Goal: Task Accomplishment & Management: Complete application form

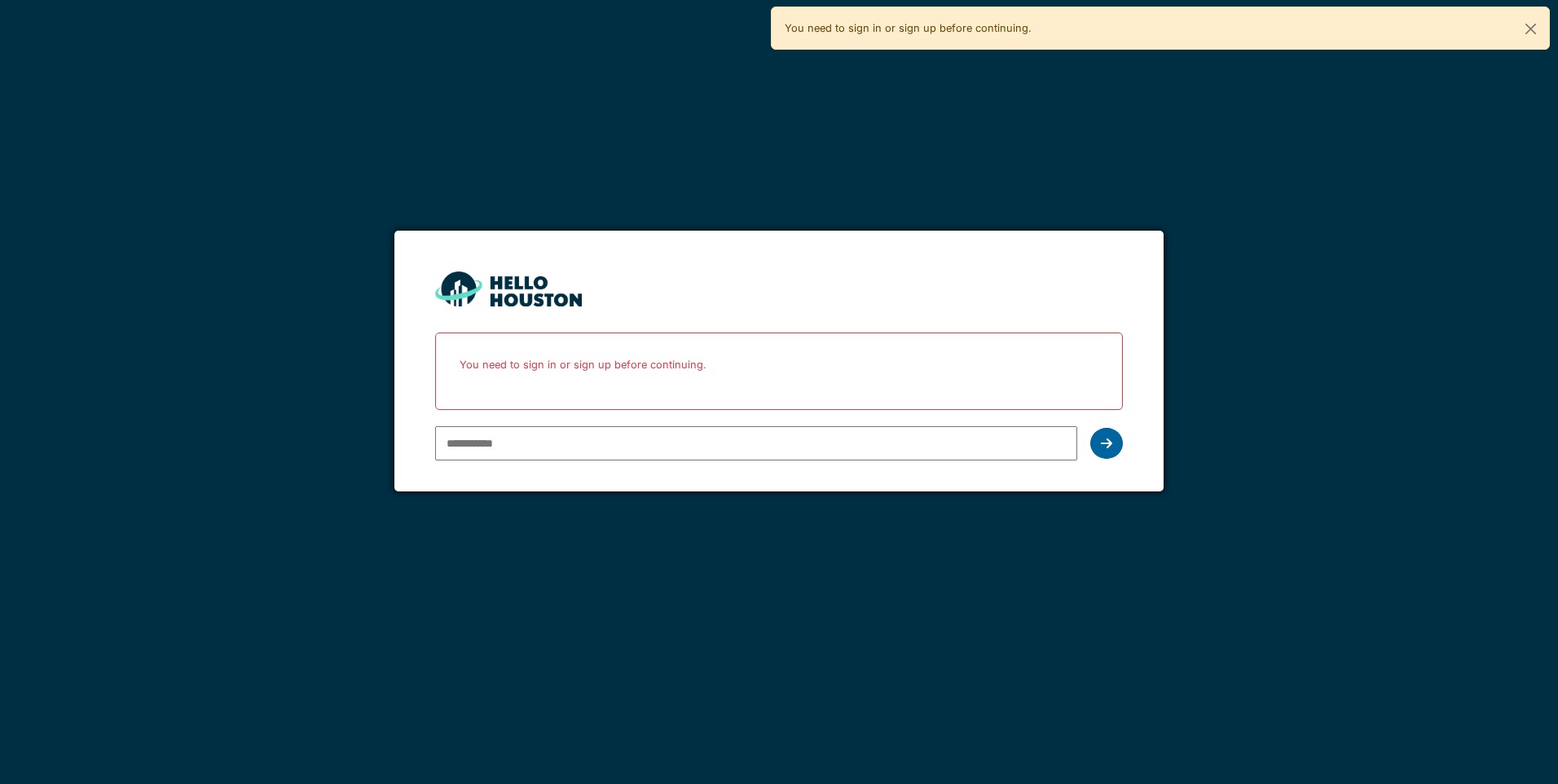
type input "**********"
drag, startPoint x: 1106, startPoint y: 445, endPoint x: 1100, endPoint y: 452, distance: 9.2
click at [1100, 450] on div at bounding box center [1107, 442] width 33 height 31
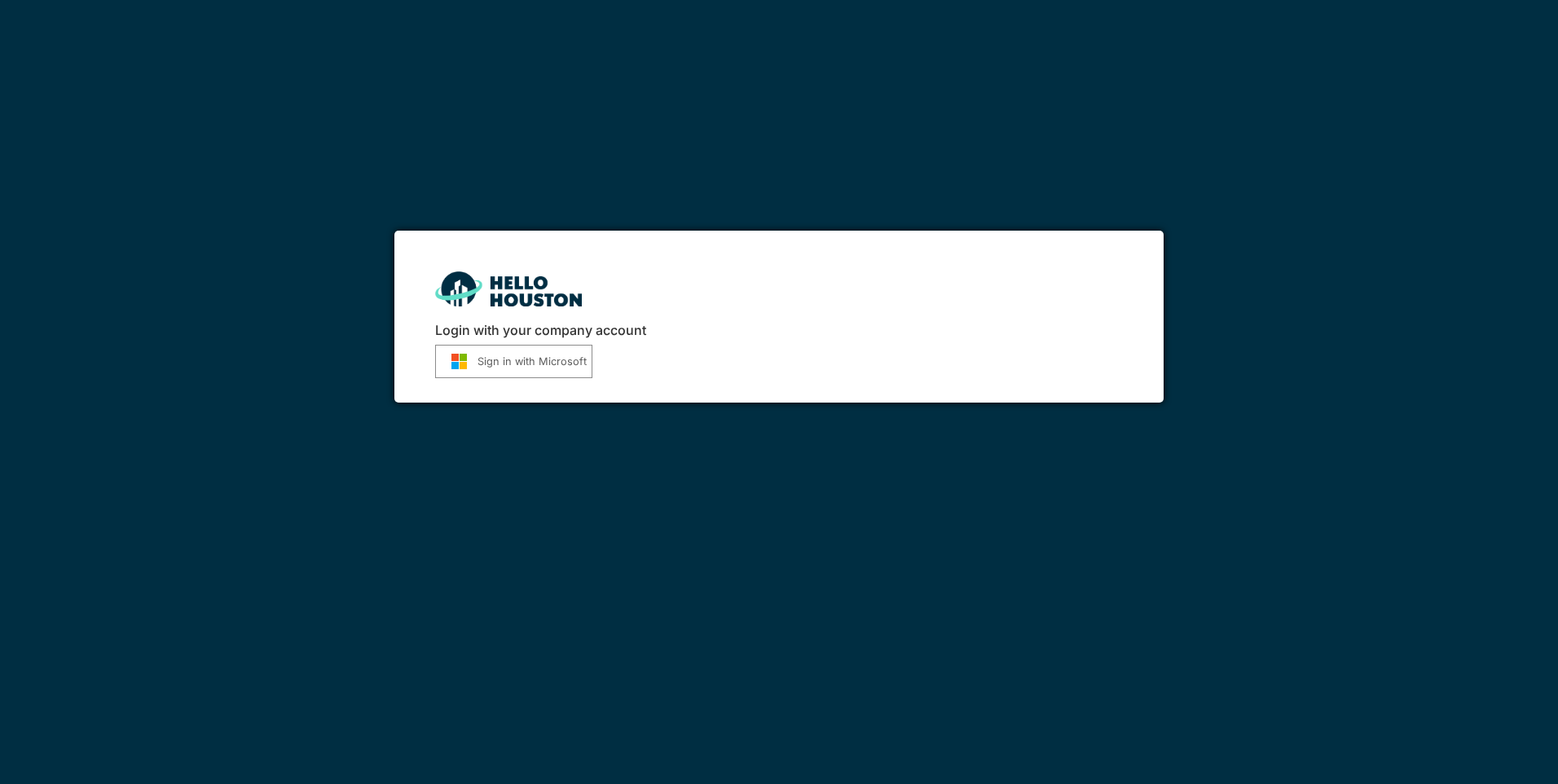
drag, startPoint x: 544, startPoint y: 366, endPoint x: 554, endPoint y: 364, distance: 10.2
click at [542, 362] on button "Sign in with Microsoft" at bounding box center [514, 361] width 157 height 34
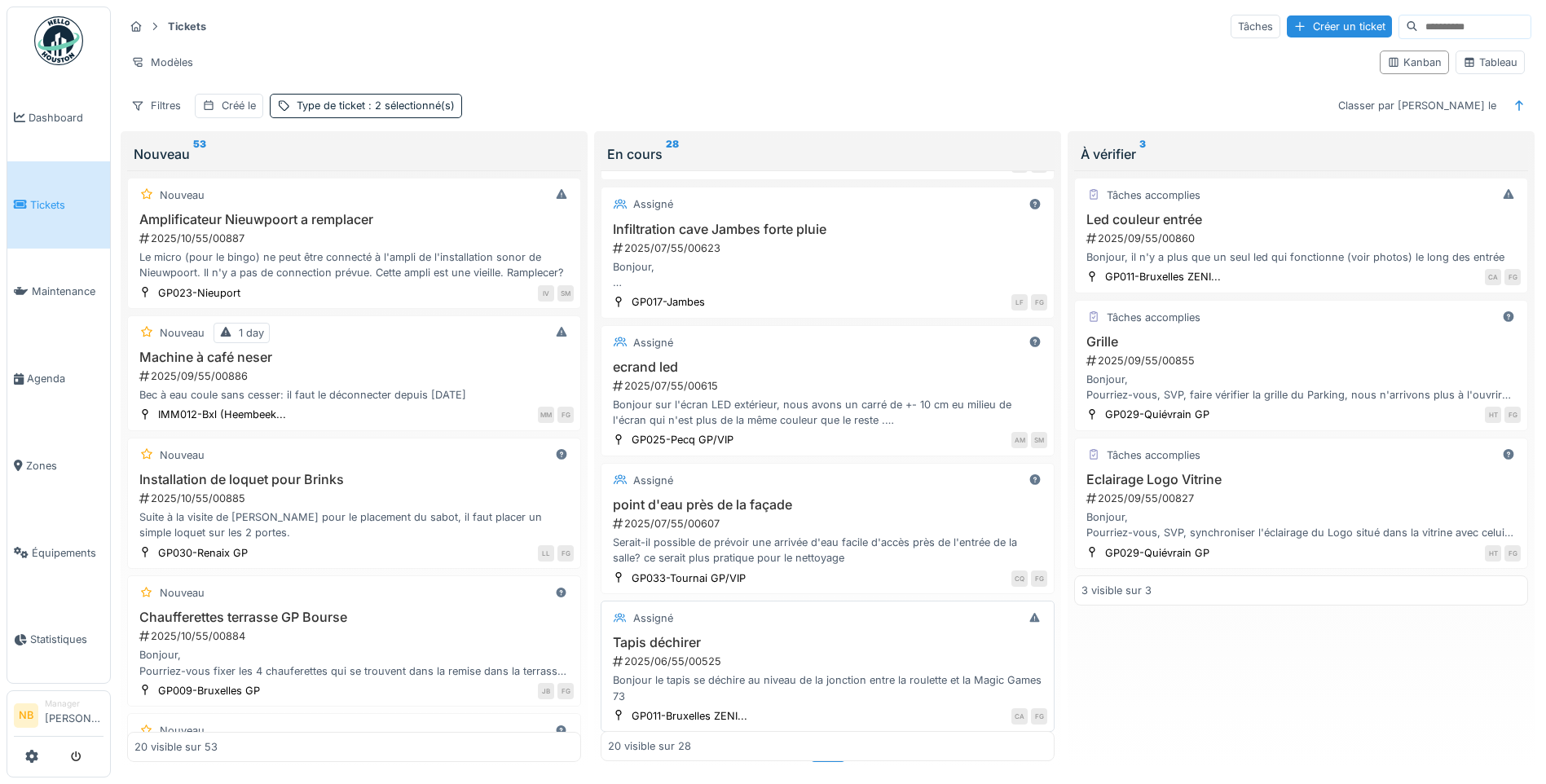
scroll to position [2235, 0]
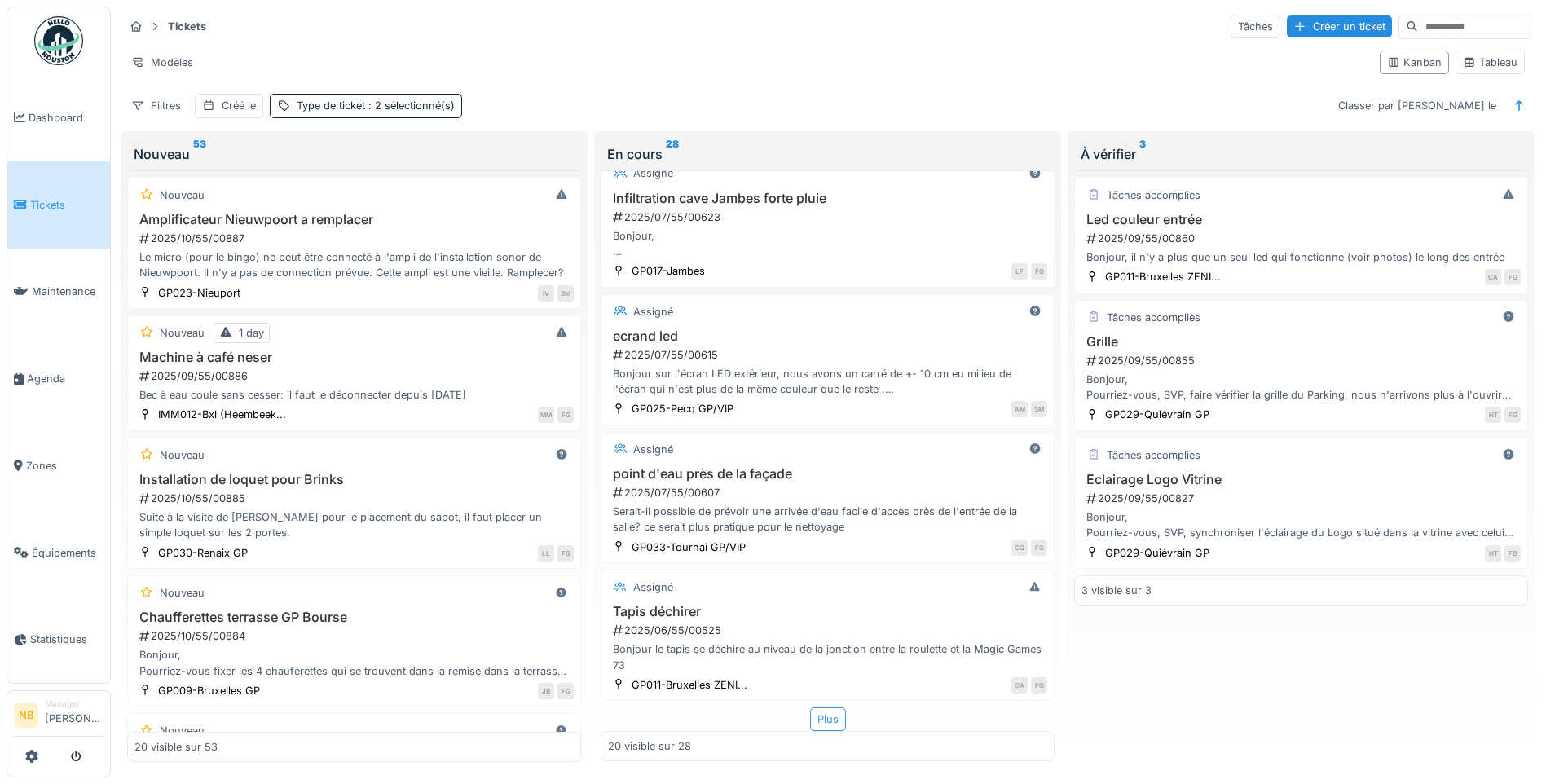
click at [814, 712] on div "Plus" at bounding box center [827, 719] width 36 height 24
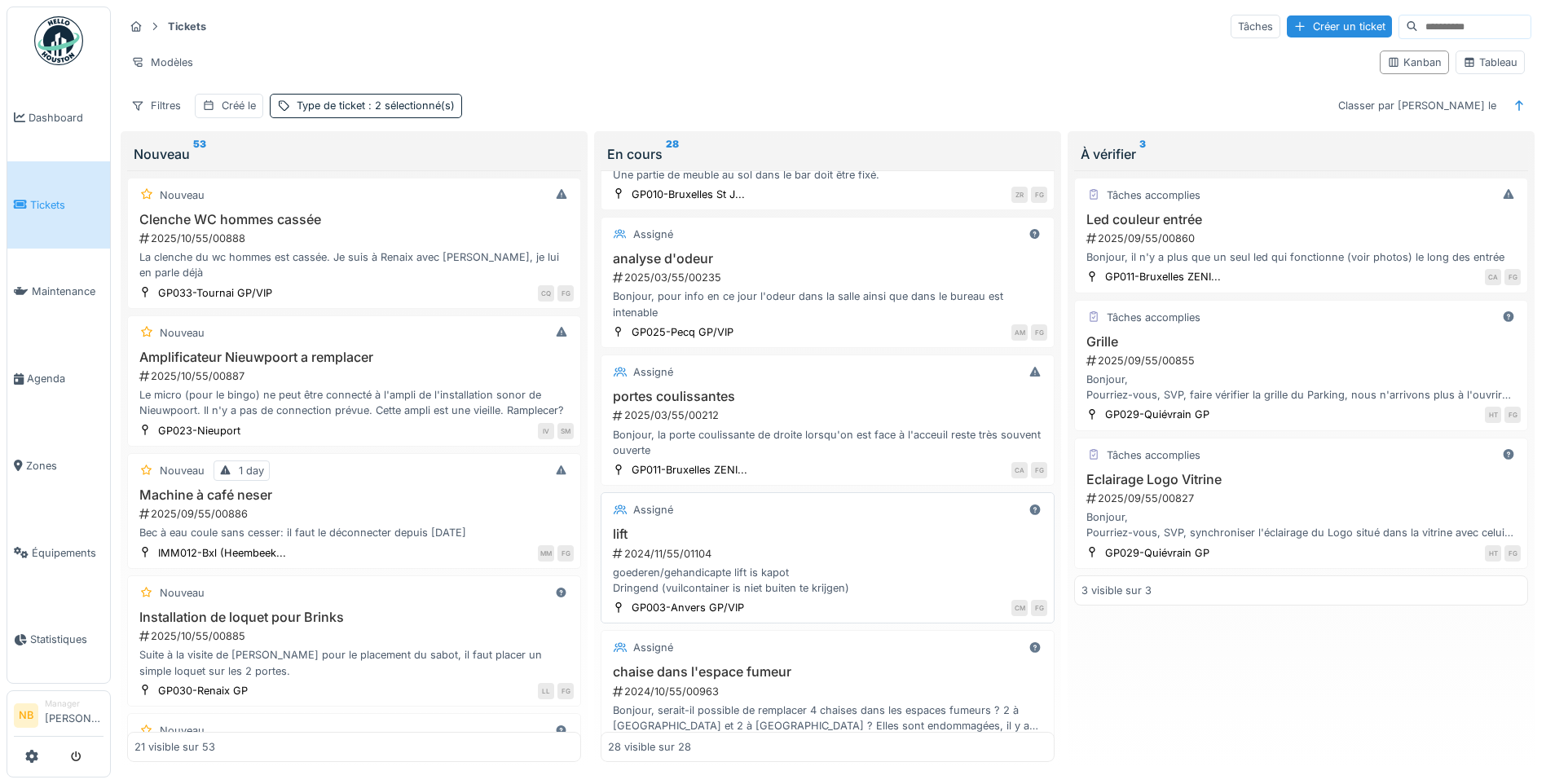
scroll to position [3283, 0]
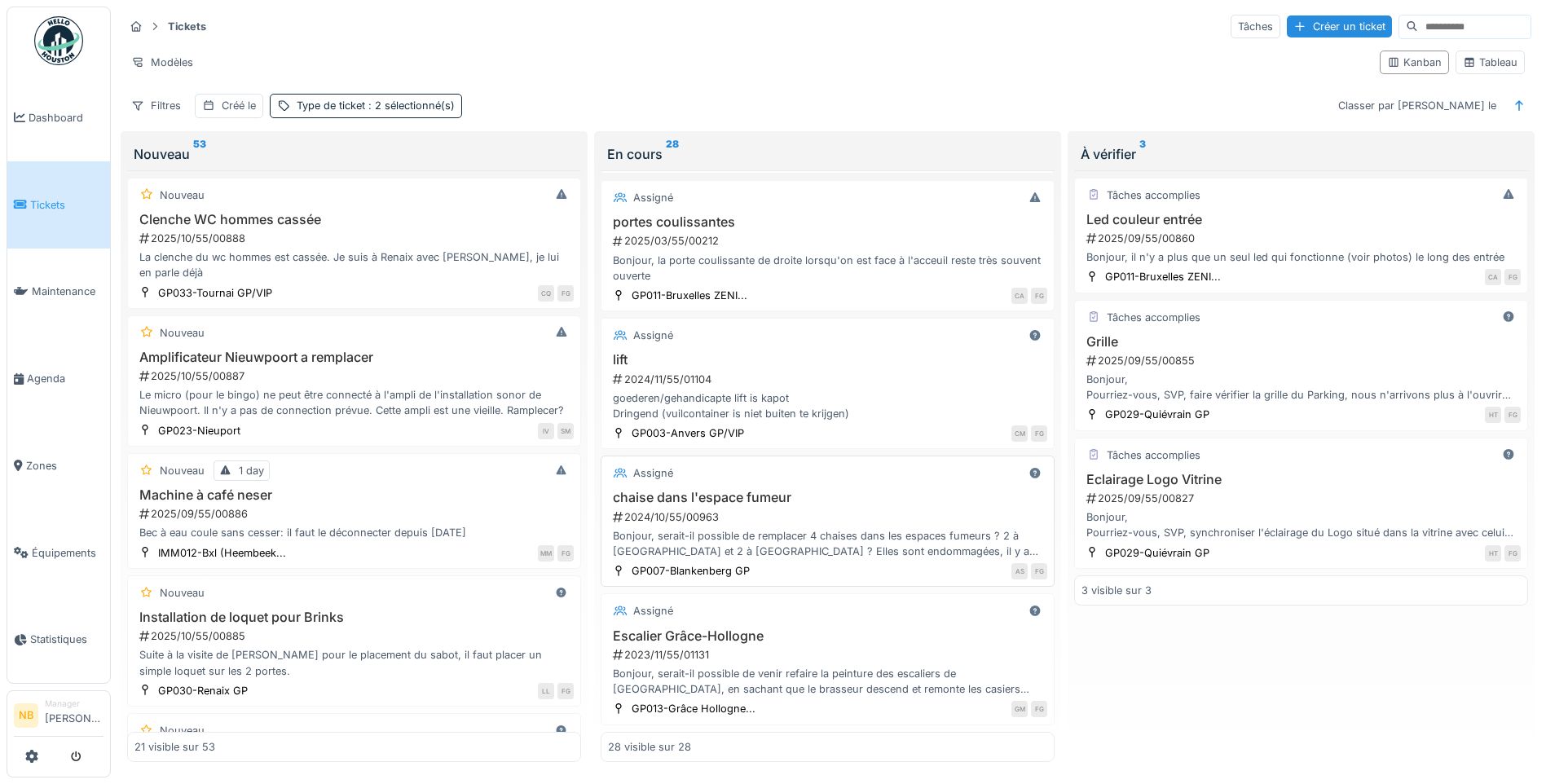
click at [871, 509] on div "2024/10/55/00963" at bounding box center [829, 517] width 436 height 16
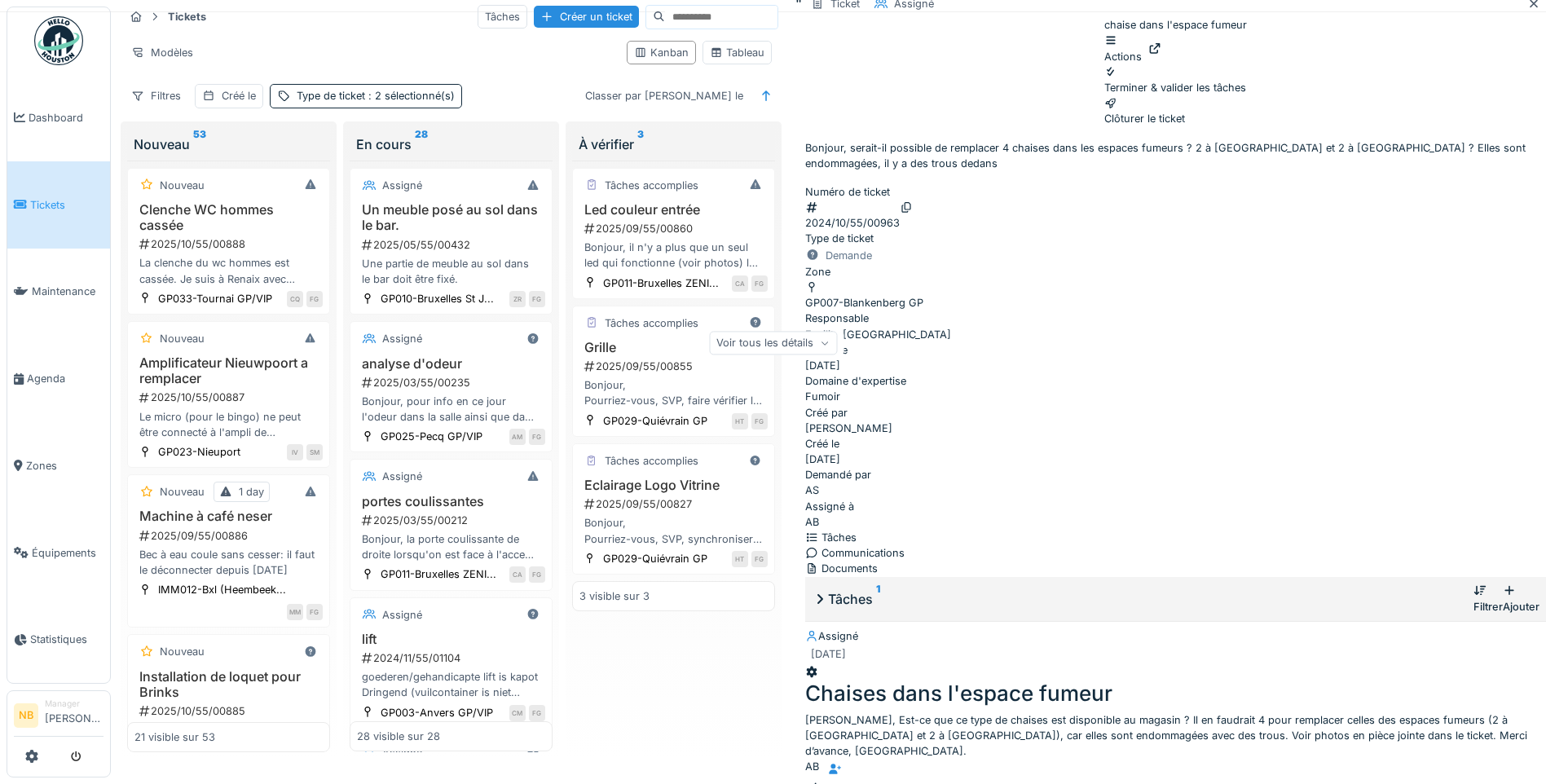
click at [1417, 545] on div "Communications" at bounding box center [1175, 553] width 741 height 16
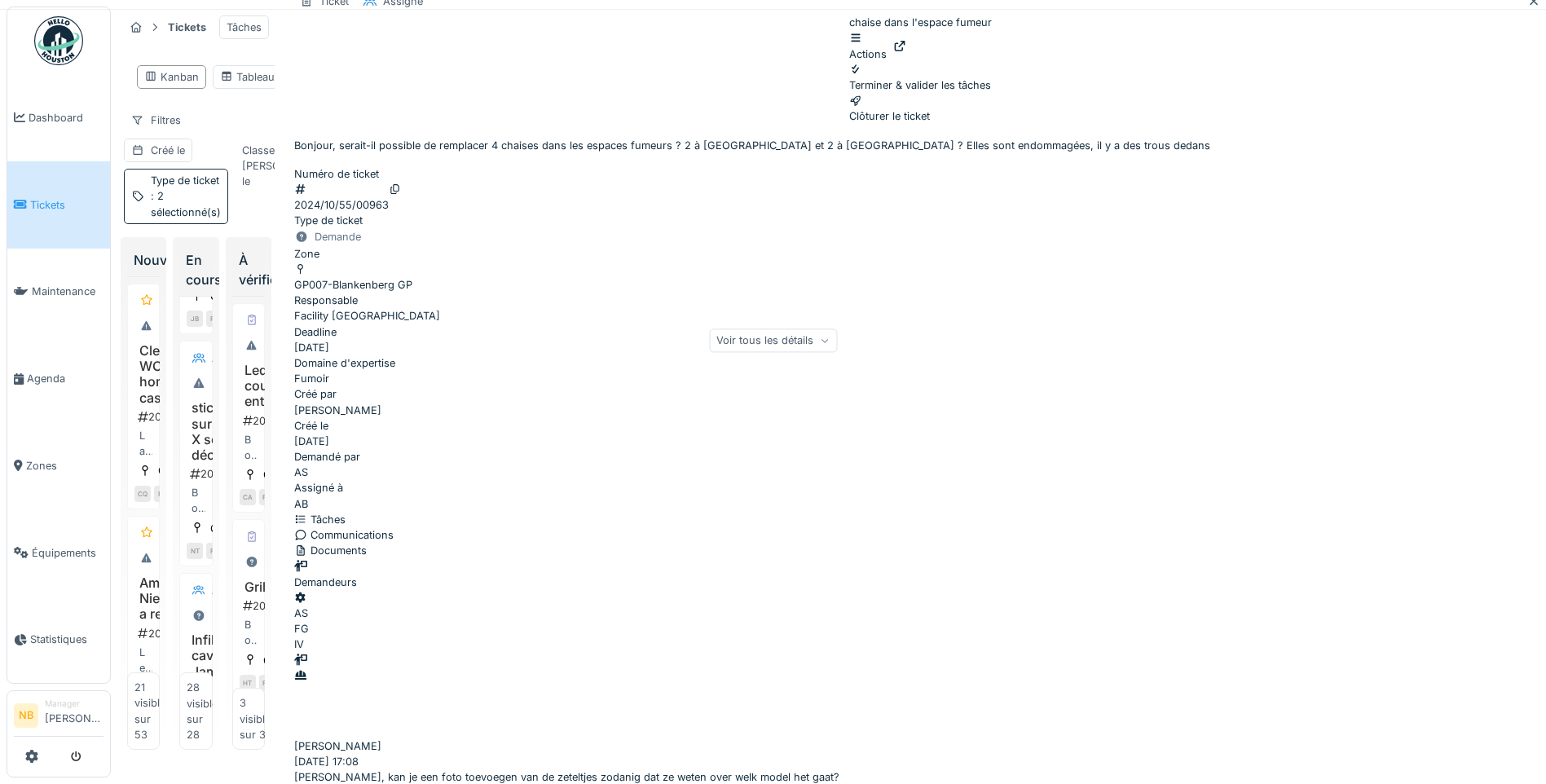
scroll to position [1006, 0]
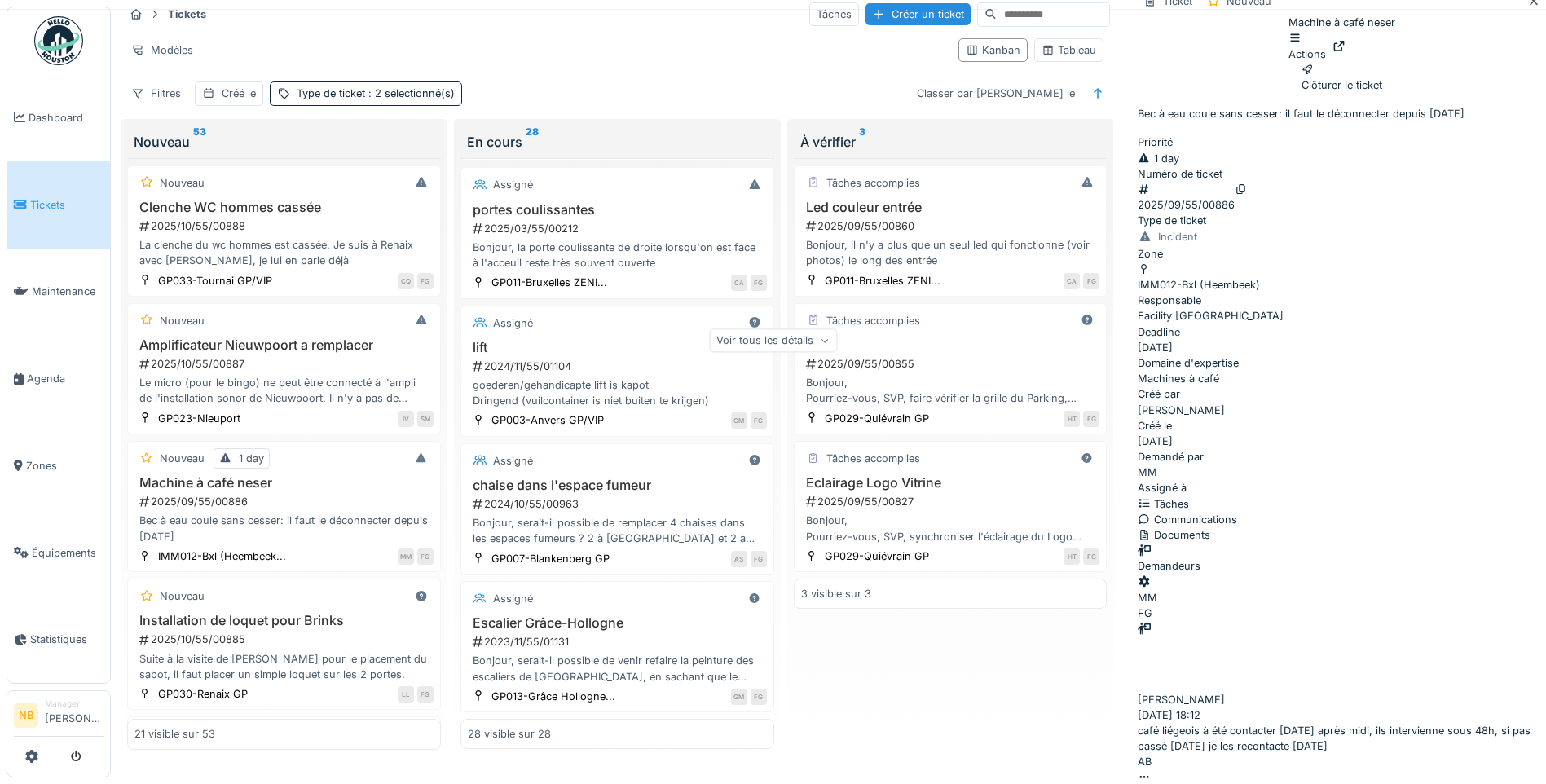
click at [837, 352] on div "Voir tous les détails" at bounding box center [773, 340] width 128 height 24
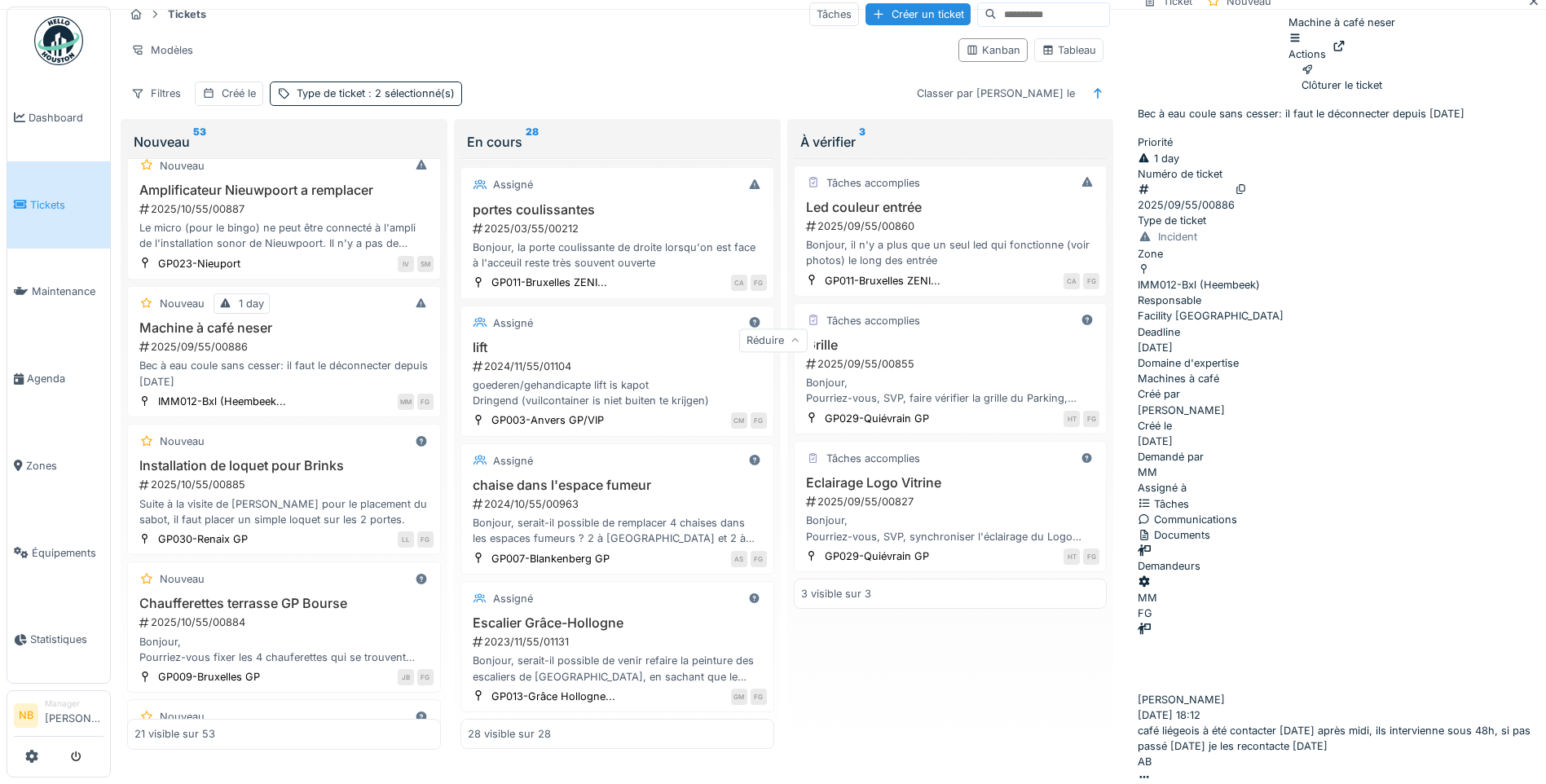
scroll to position [190, 0]
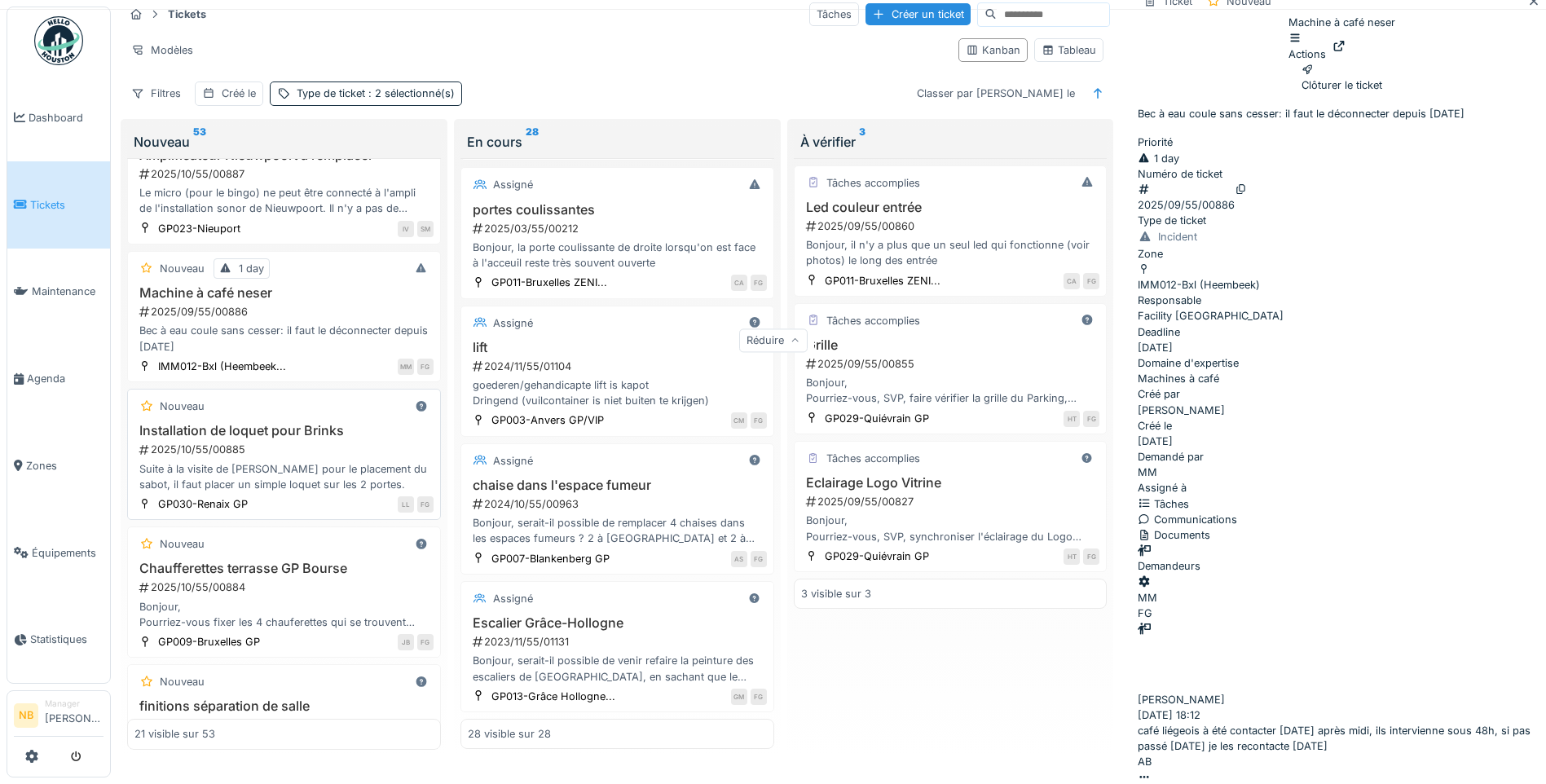
click at [347, 457] on div "2025/10/55/00885" at bounding box center [285, 449] width 296 height 16
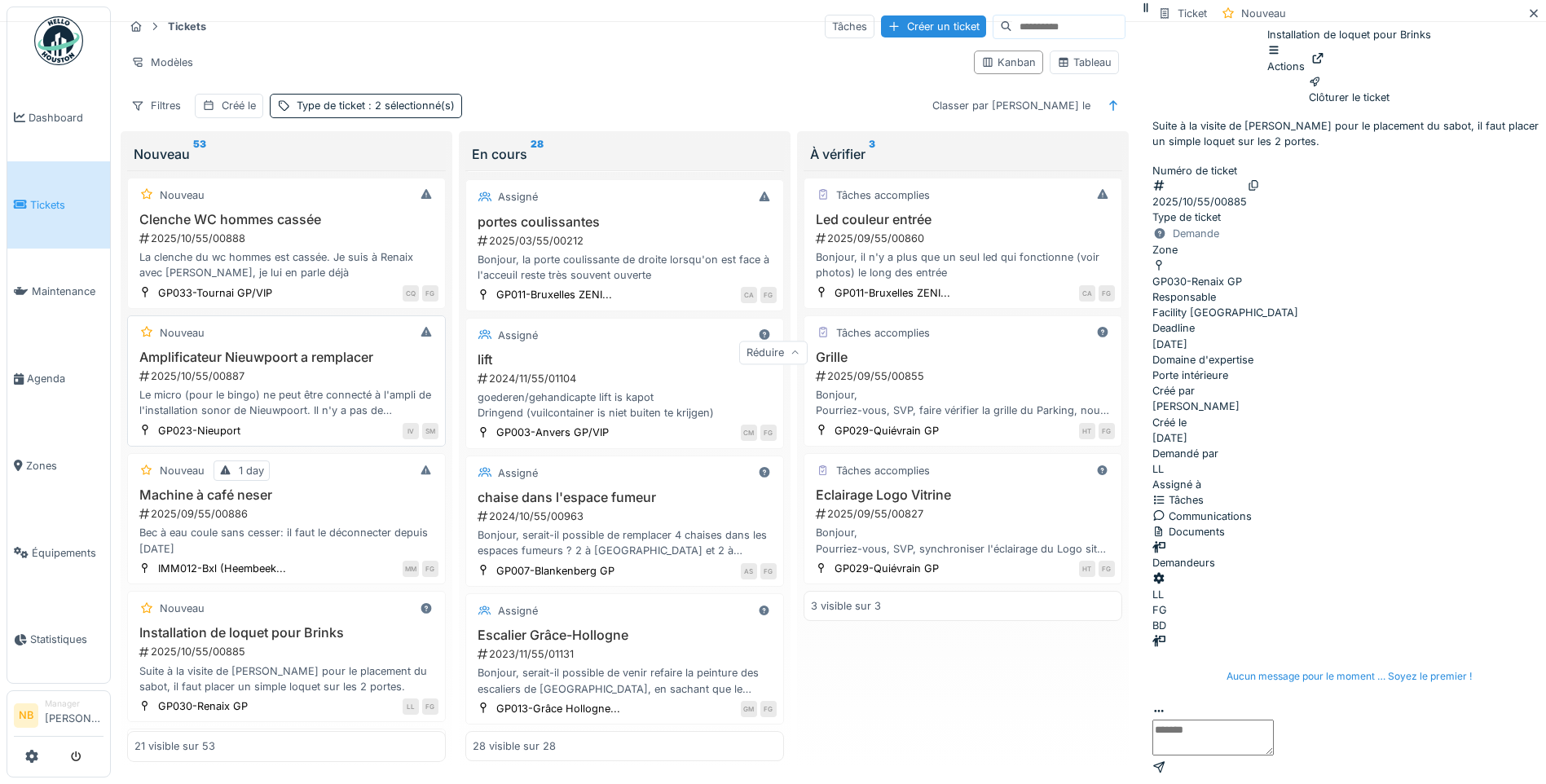
click at [312, 368] on div "2025/10/55/00887" at bounding box center [288, 376] width 301 height 16
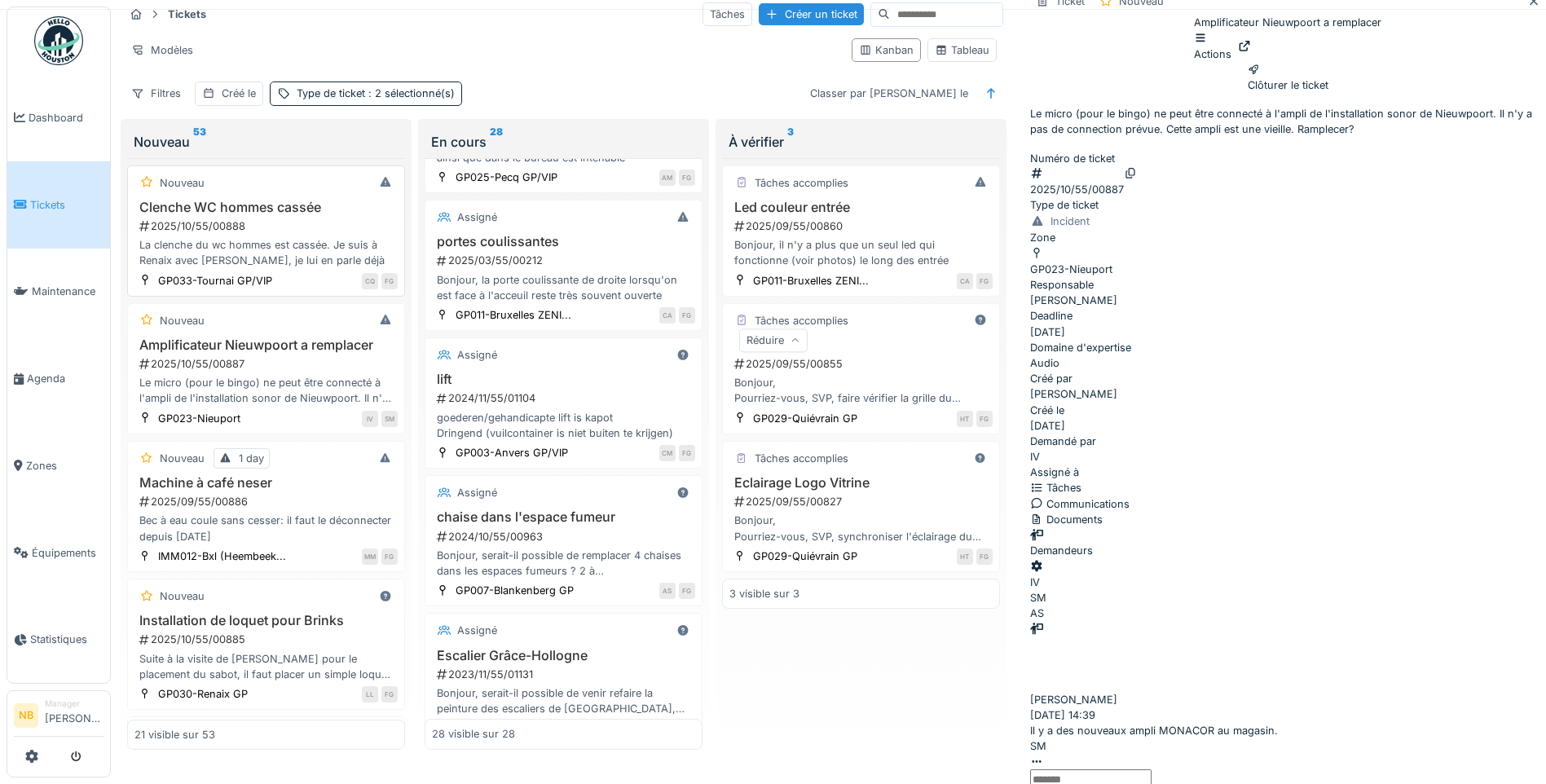
click at [273, 222] on div "2025/10/55/00888" at bounding box center [268, 226] width 260 height 16
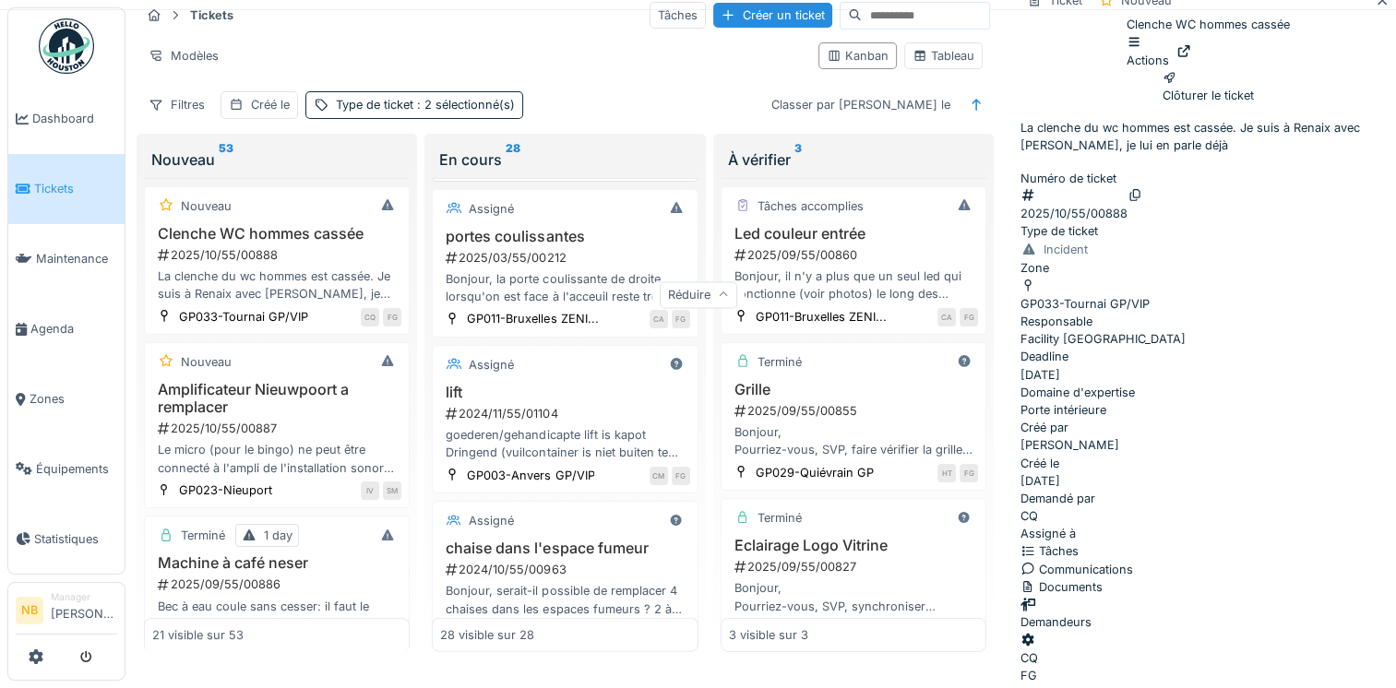
scroll to position [3727, 0]
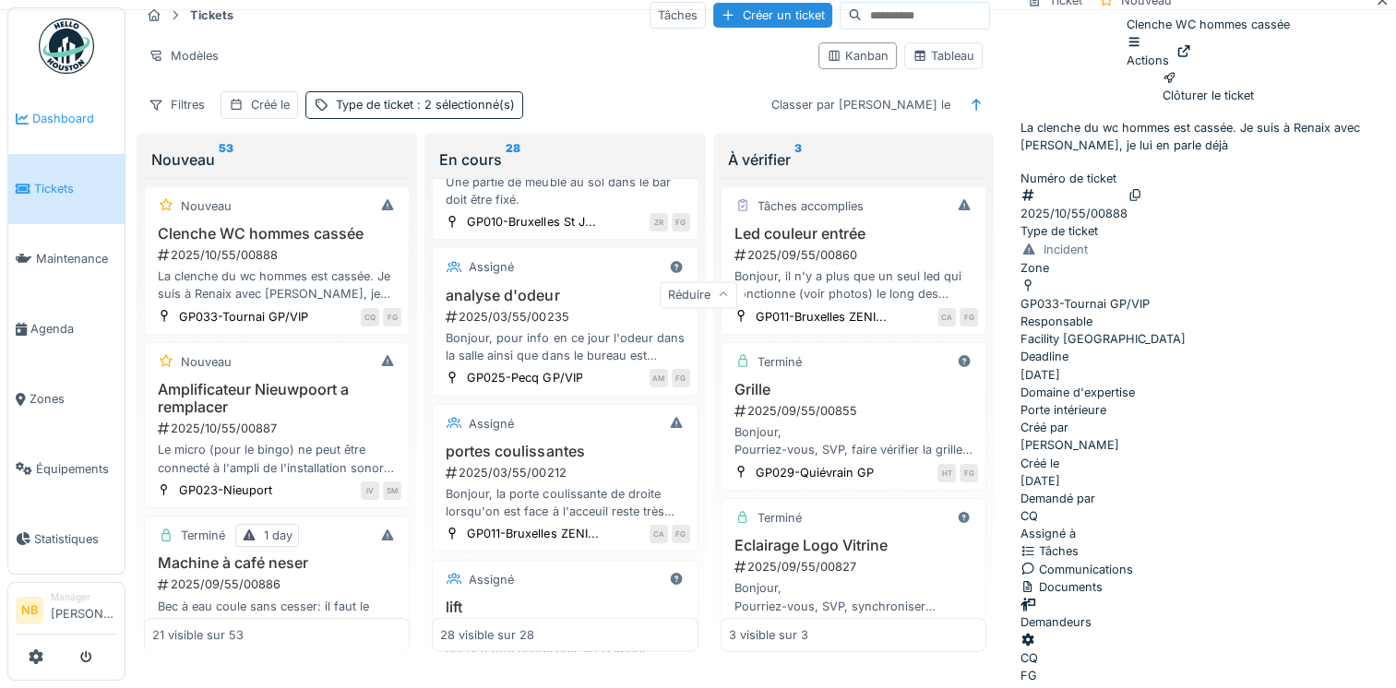
click at [56, 128] on link "Dashboard" at bounding box center [66, 119] width 116 height 70
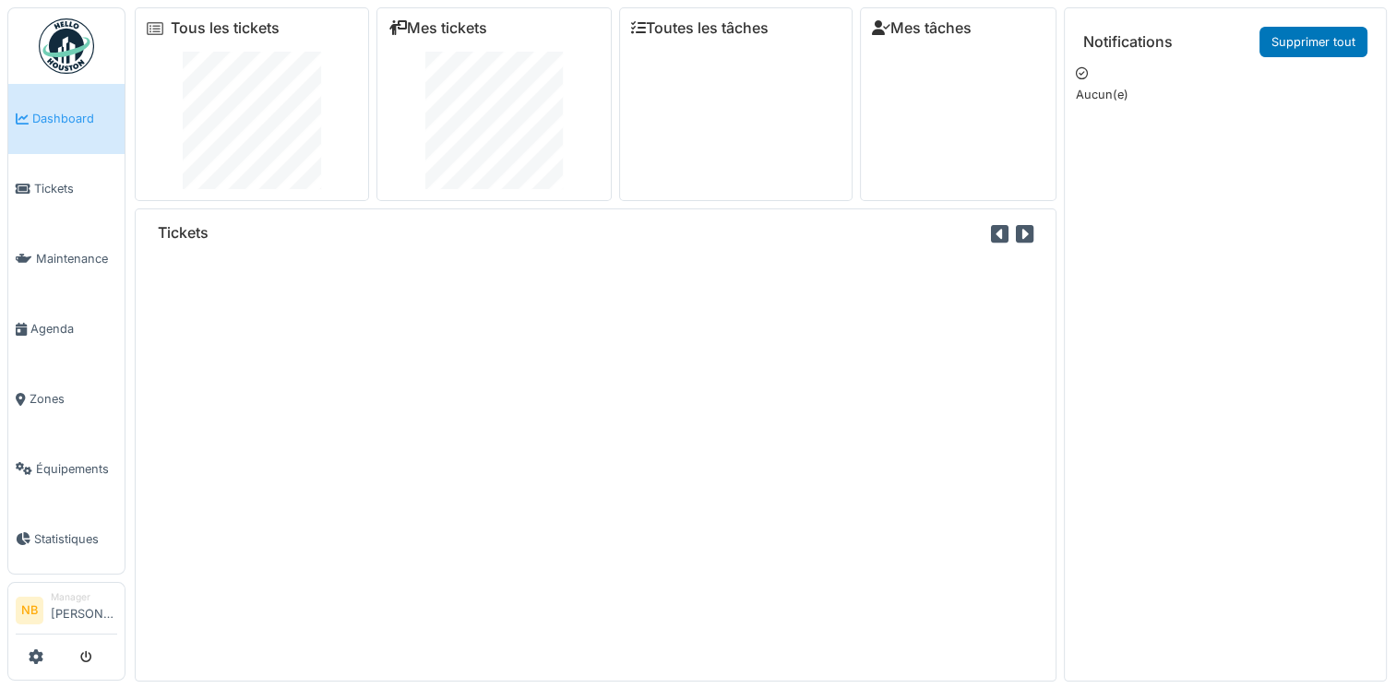
click at [49, 192] on span "Tickets" at bounding box center [75, 189] width 83 height 18
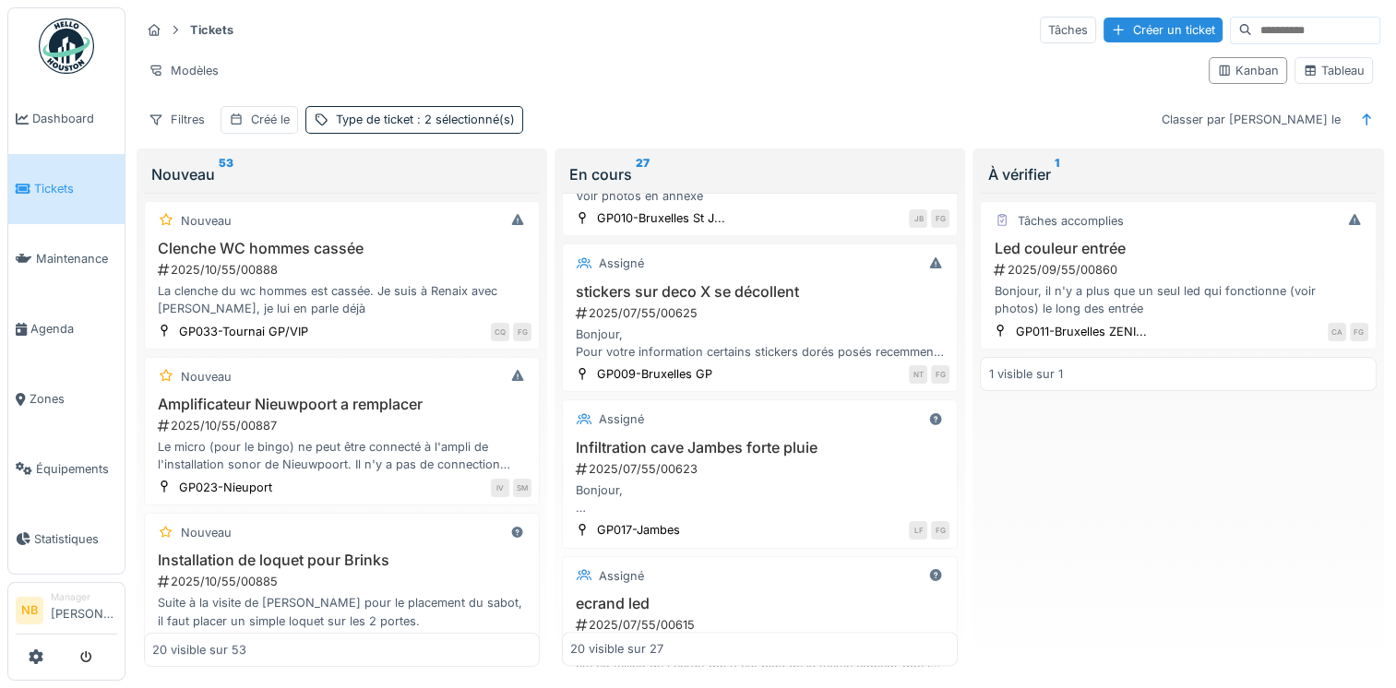
scroll to position [2735, 0]
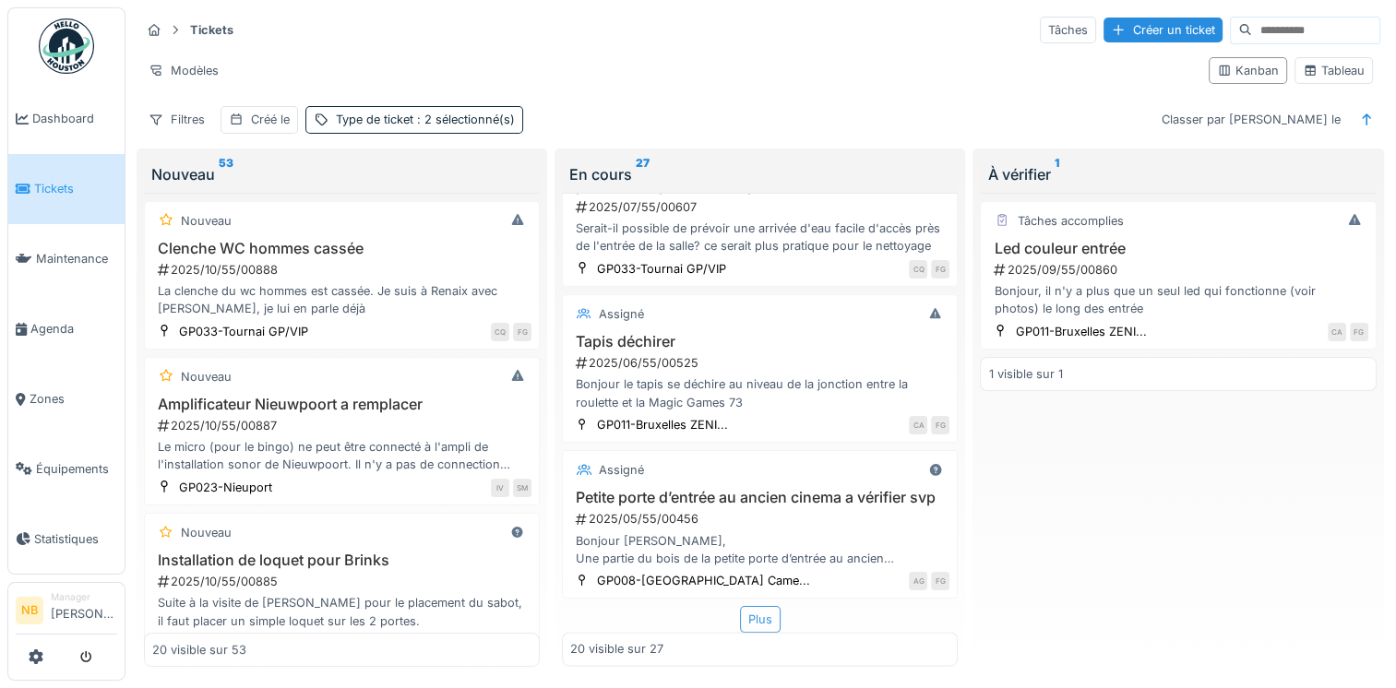
click at [748, 615] on div "Plus" at bounding box center [760, 619] width 41 height 27
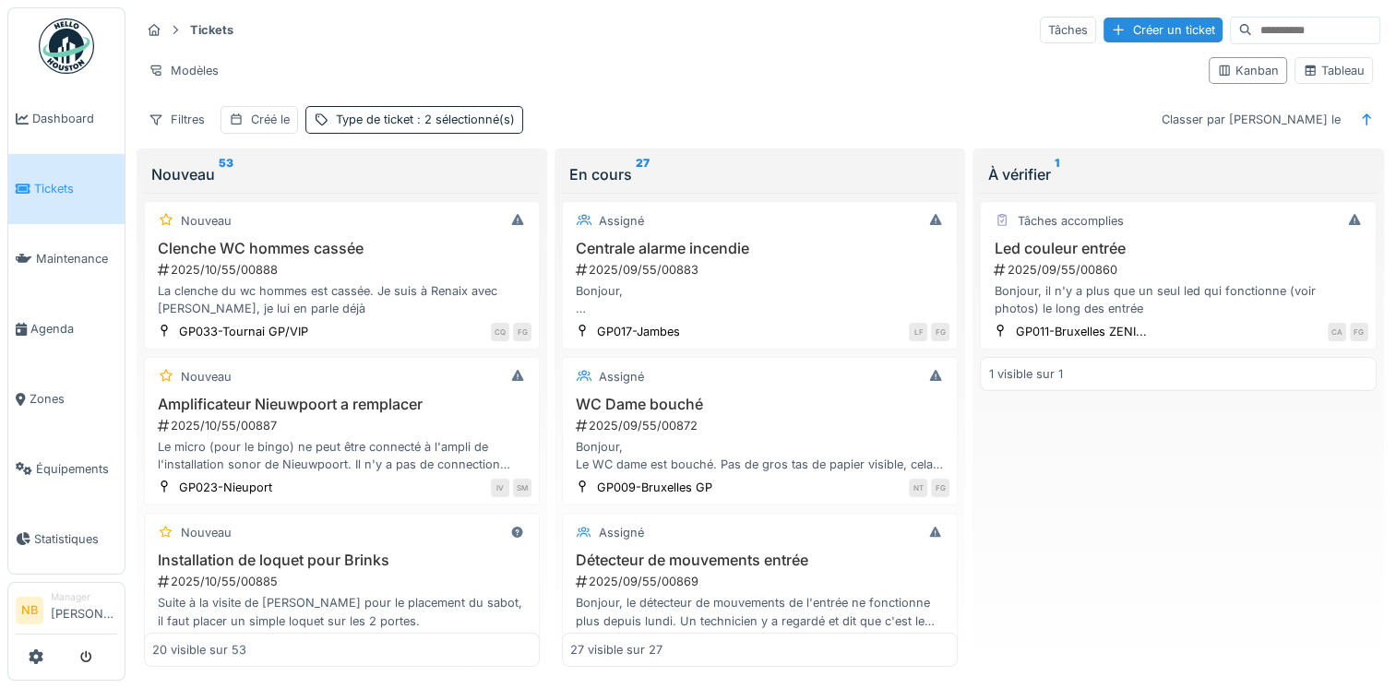
scroll to position [3764, 0]
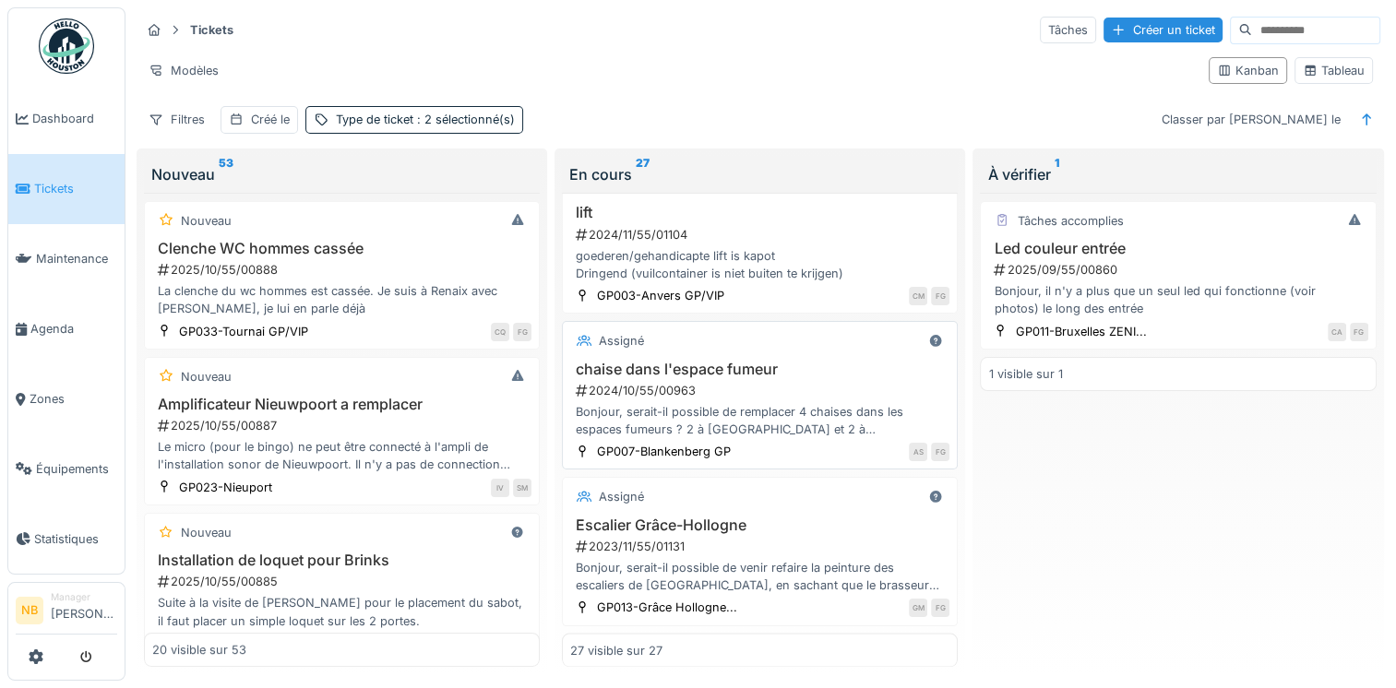
click at [827, 403] on div "Bonjour, serait-il possible de remplacer 4 chaises dans les espaces fumeurs ? 2…" at bounding box center [759, 420] width 379 height 35
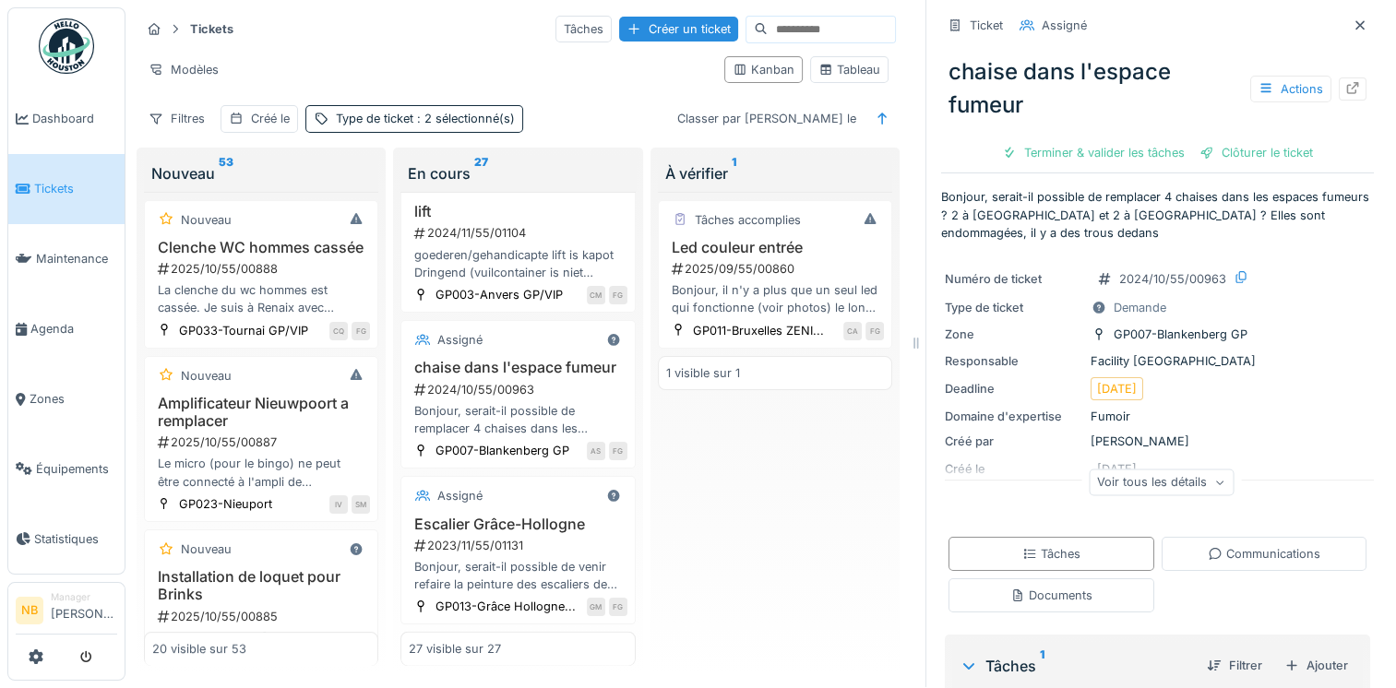
scroll to position [15, 0]
click at [1159, 478] on div "Voir tous les détails" at bounding box center [1161, 482] width 145 height 27
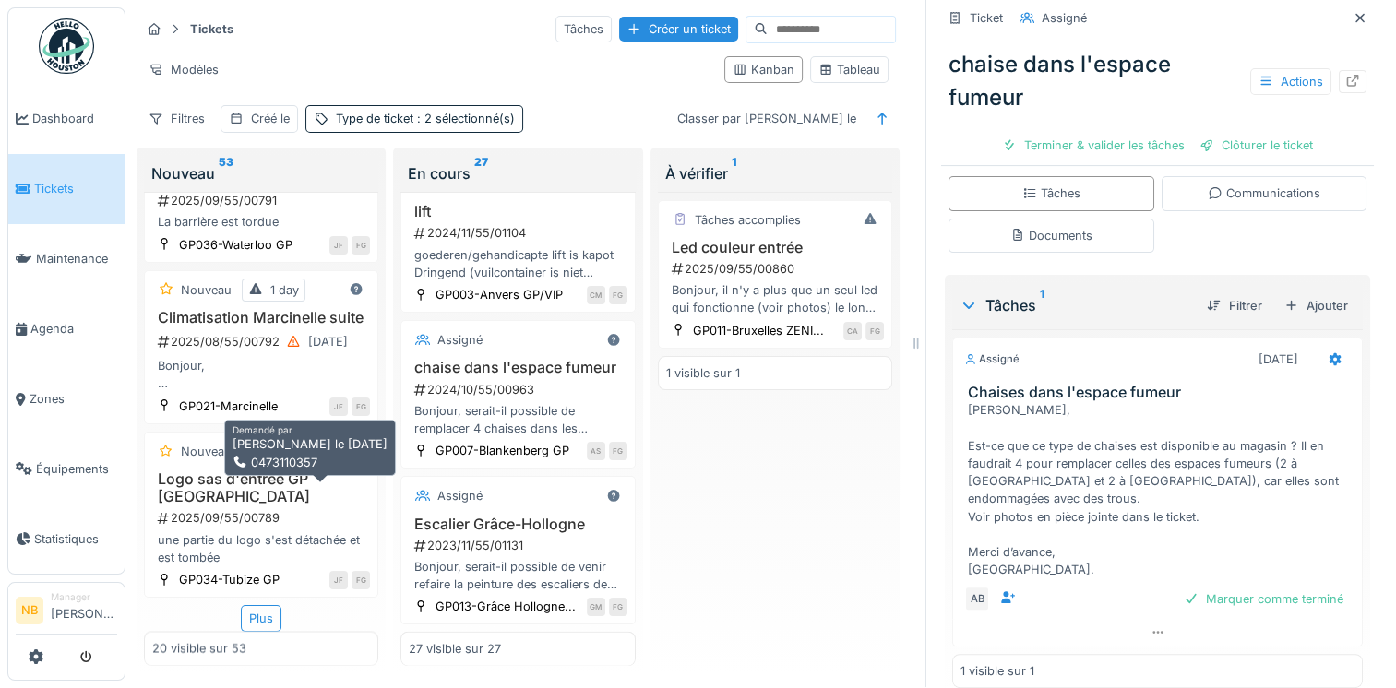
scroll to position [3152, 0]
click at [247, 605] on div "Plus" at bounding box center [261, 618] width 41 height 27
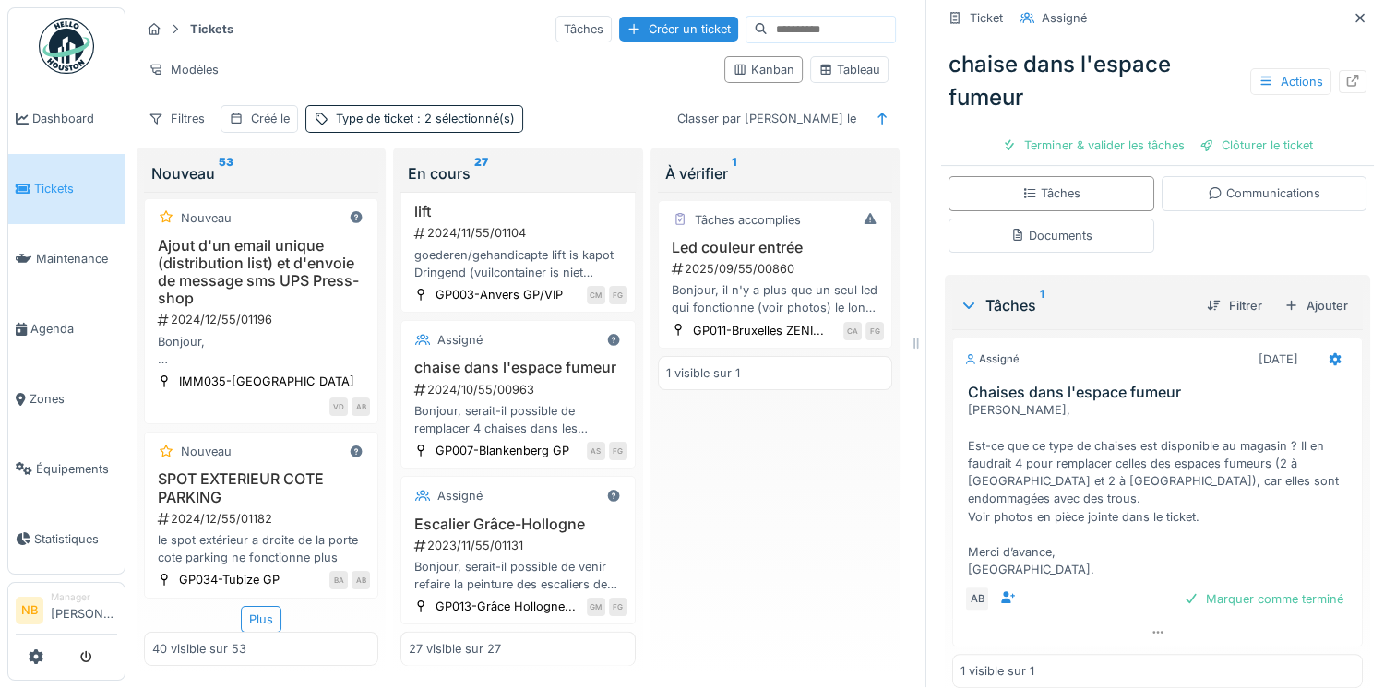
scroll to position [6776, 0]
click at [255, 606] on div "Plus" at bounding box center [261, 619] width 41 height 27
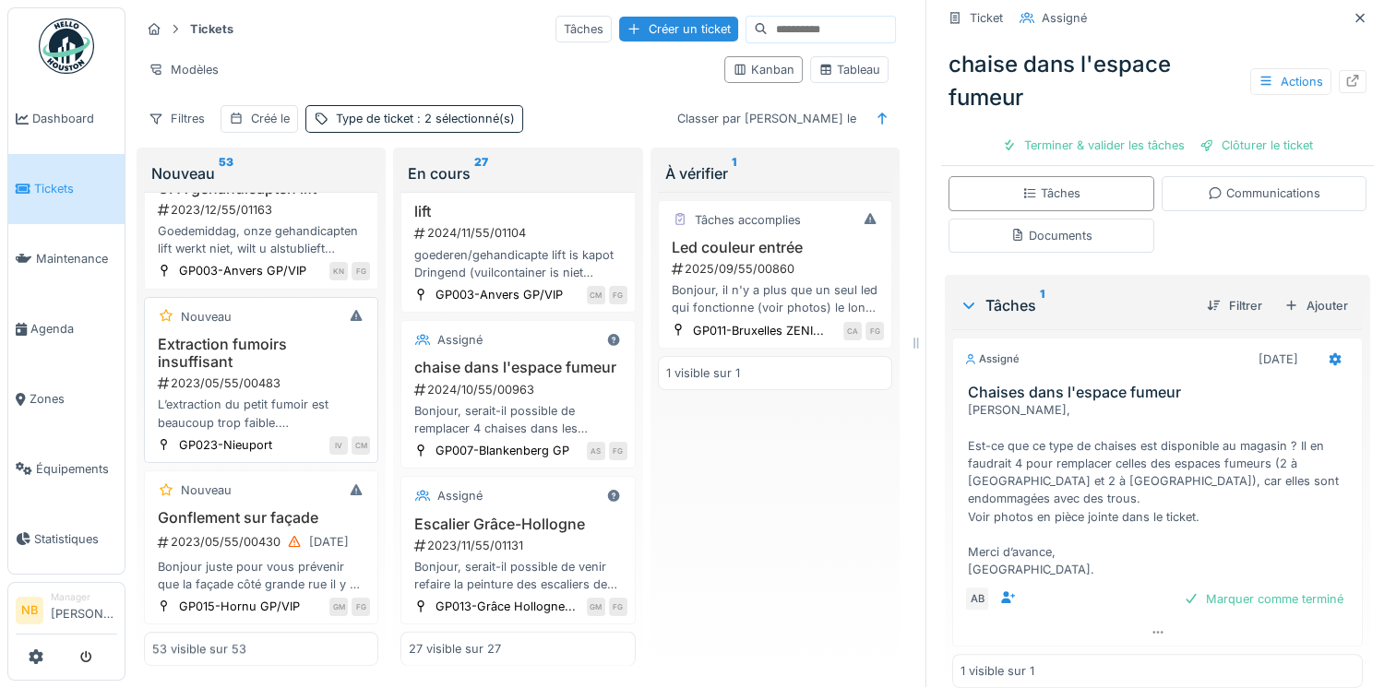
scroll to position [9046, 0]
click at [310, 375] on div "2023/05/55/00483" at bounding box center [263, 384] width 214 height 18
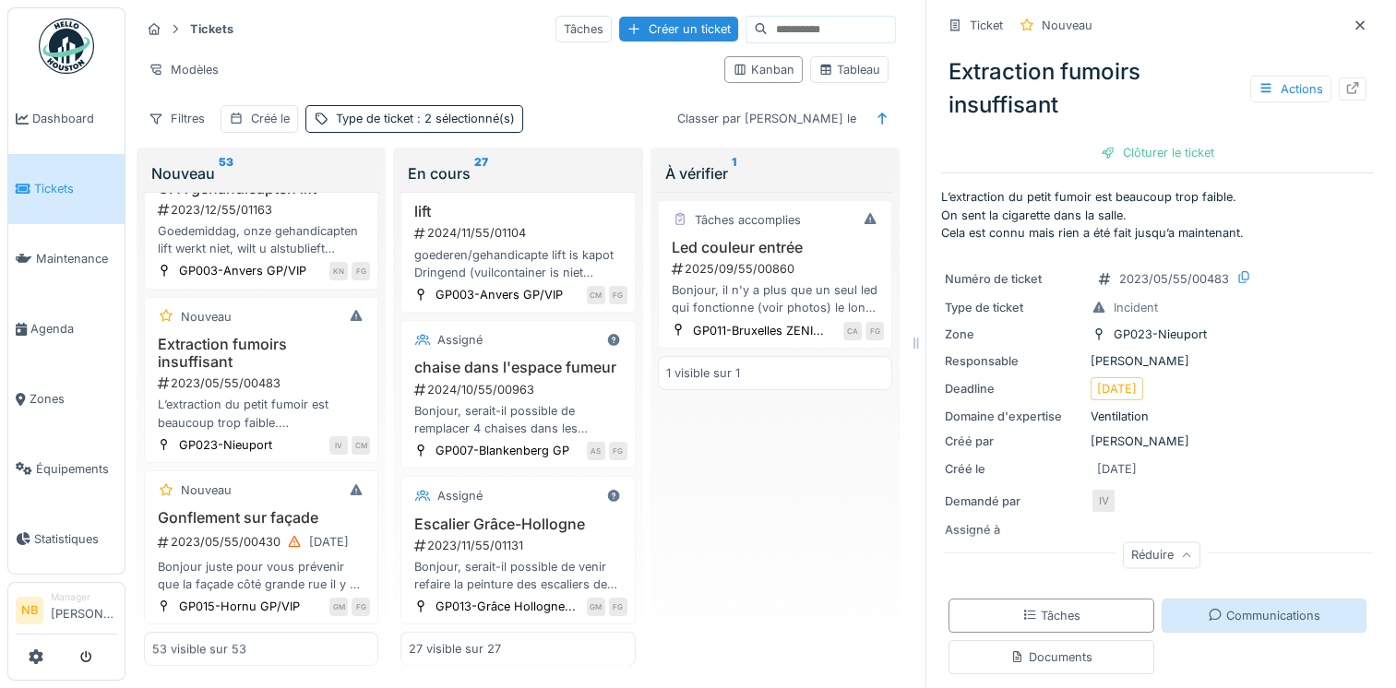
click at [1279, 607] on div "Communications" at bounding box center [1264, 616] width 113 height 18
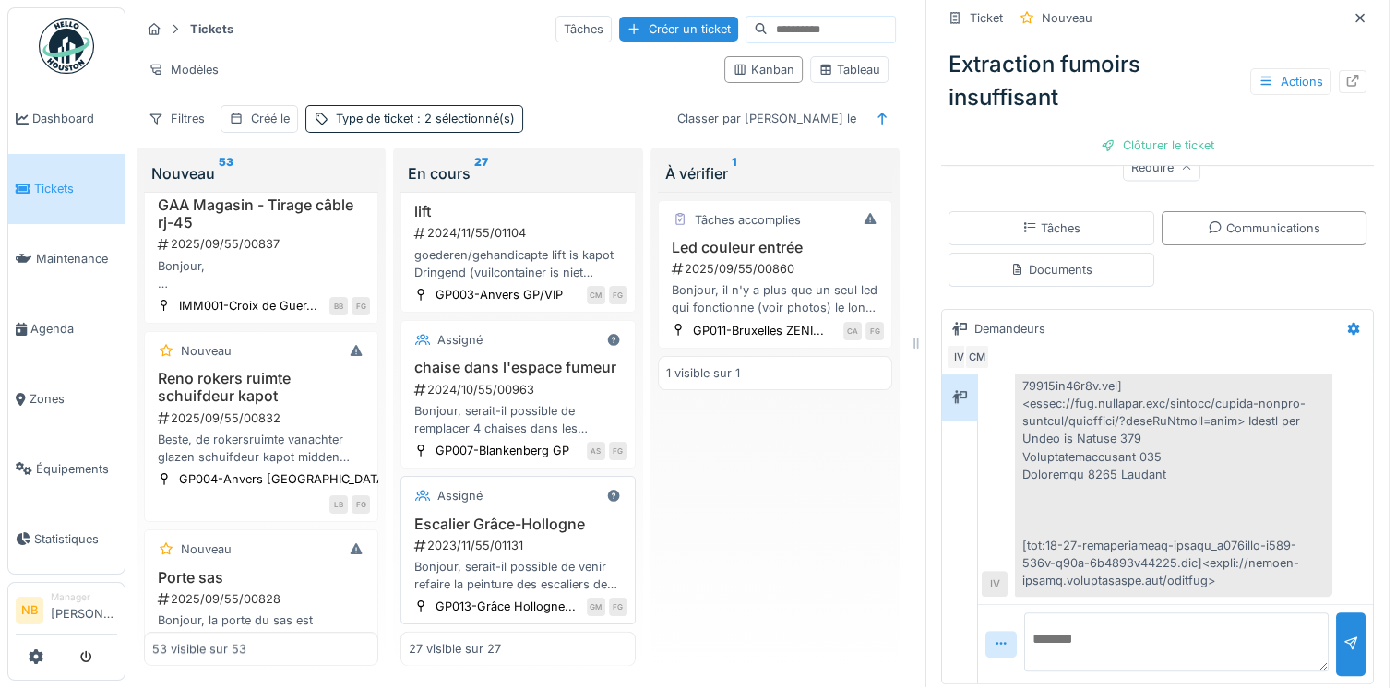
scroll to position [15, 0]
click at [476, 331] on div "Assigné" at bounding box center [459, 340] width 45 height 18
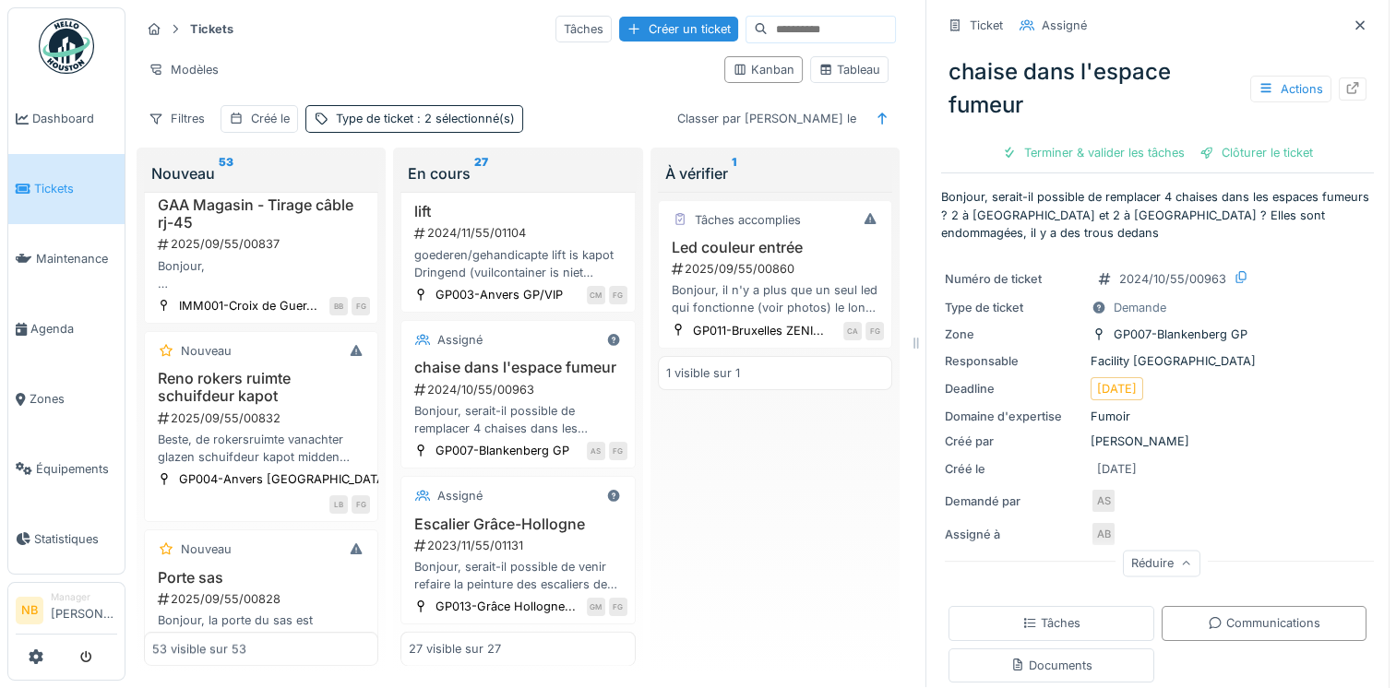
scroll to position [2287, 0]
click at [1262, 615] on div "Communications" at bounding box center [1264, 624] width 113 height 18
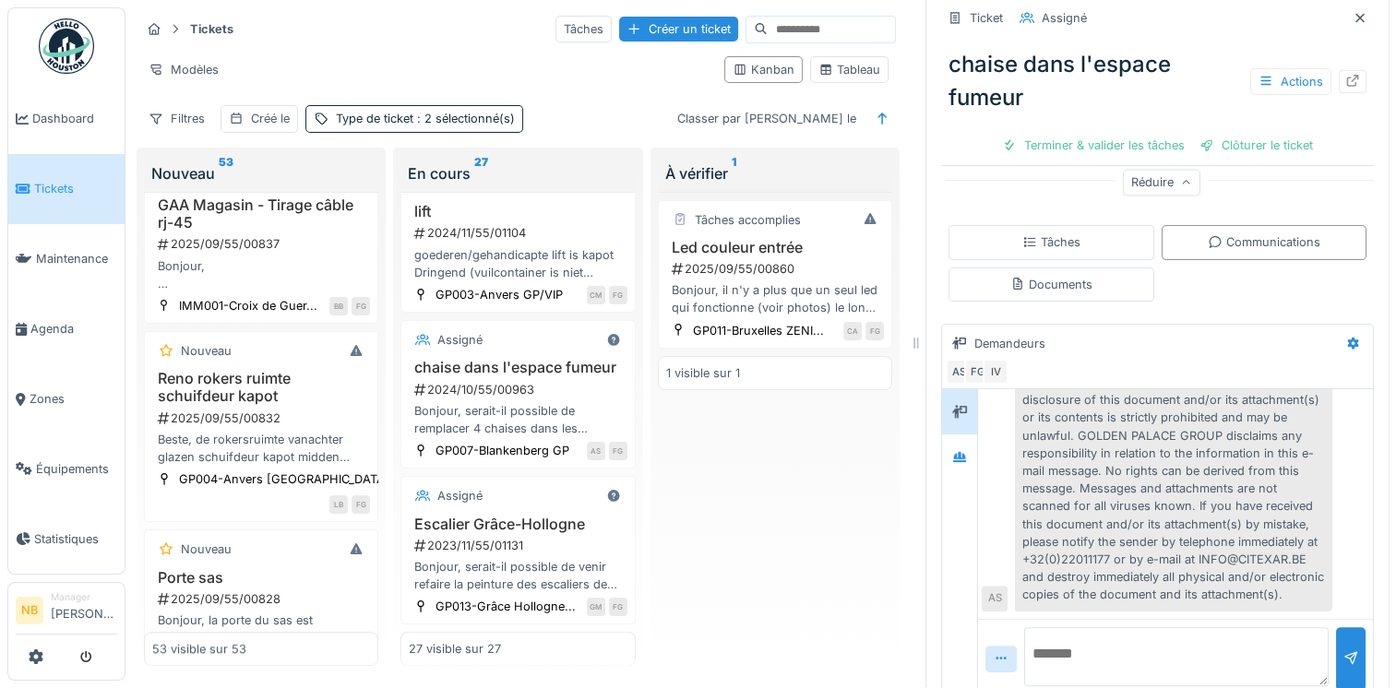
scroll to position [396, 0]
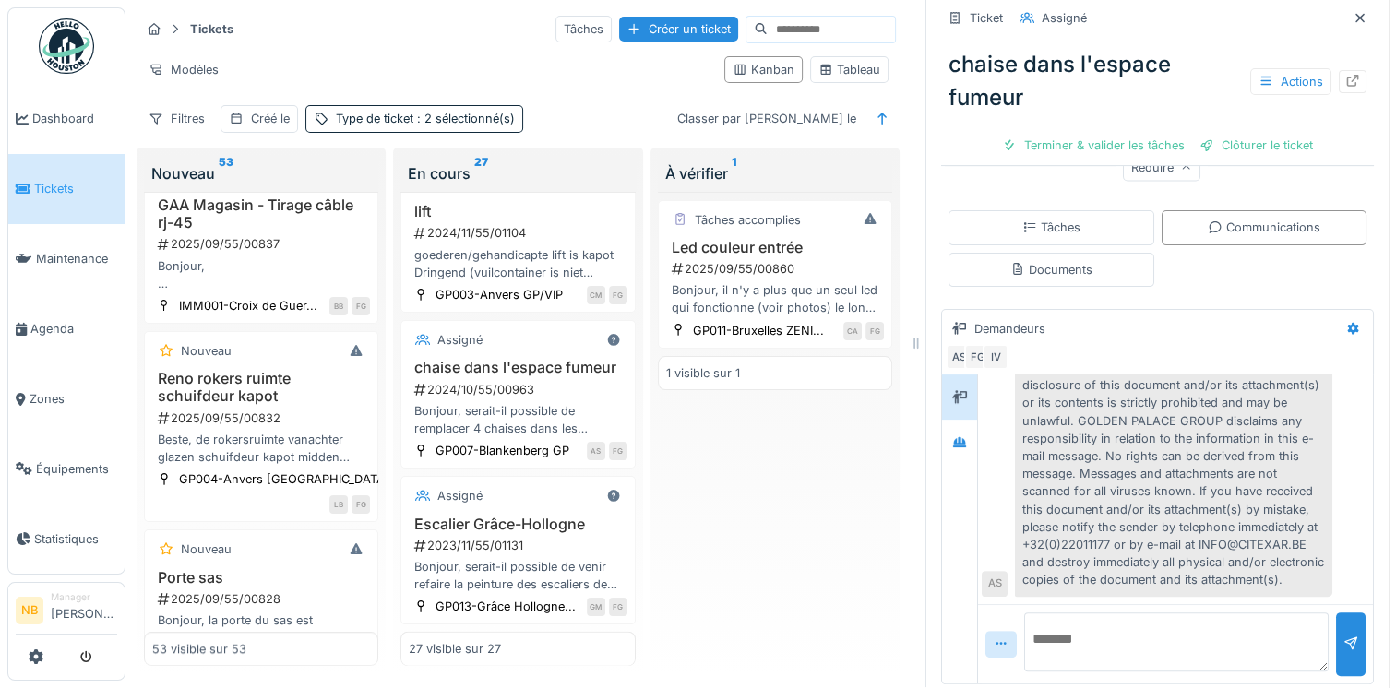
click at [1078, 624] on textarea at bounding box center [1176, 642] width 305 height 59
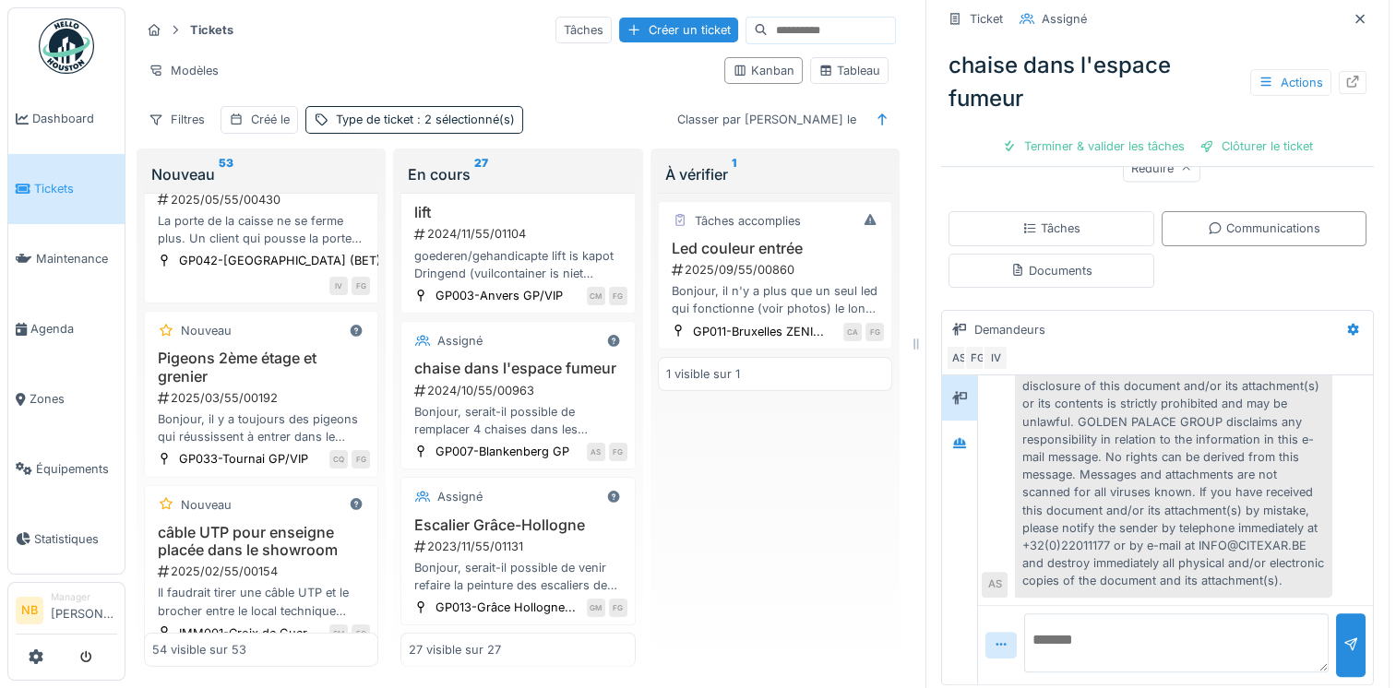
scroll to position [5598, 0]
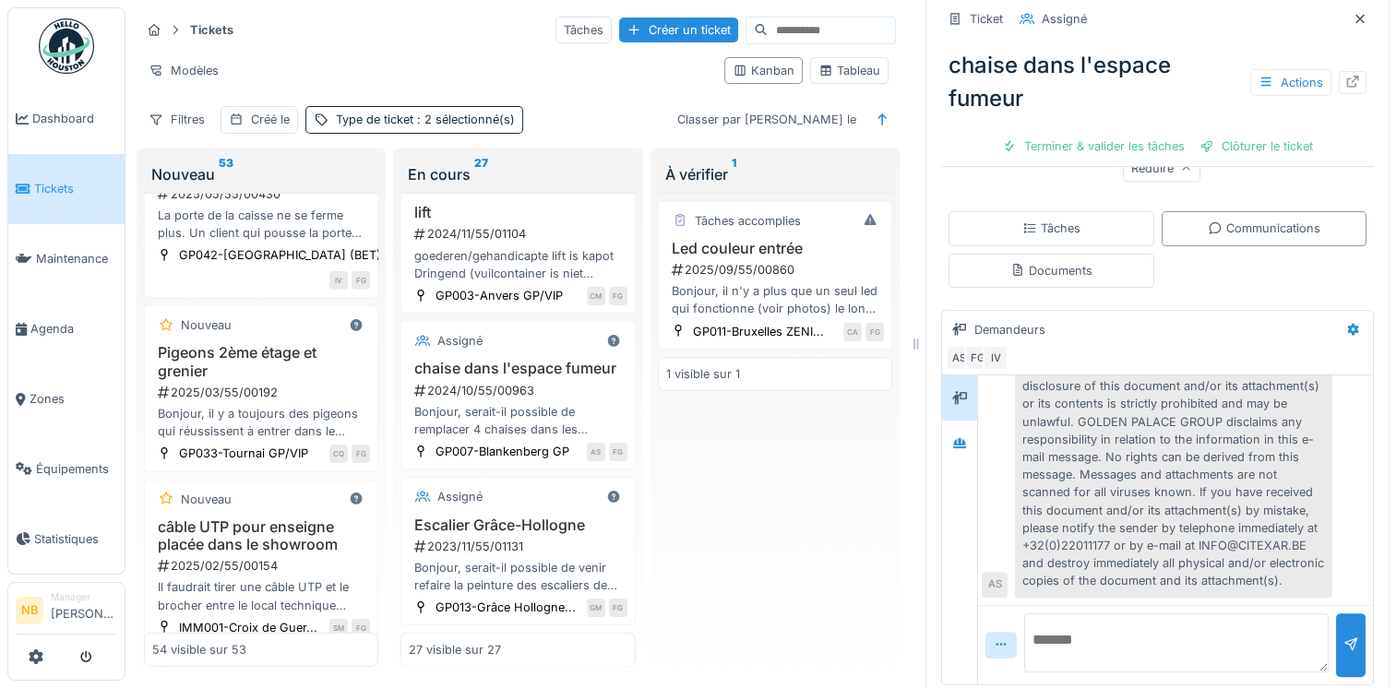
click at [317, 46] on div "2025/05/55/00435" at bounding box center [263, 38] width 214 height 18
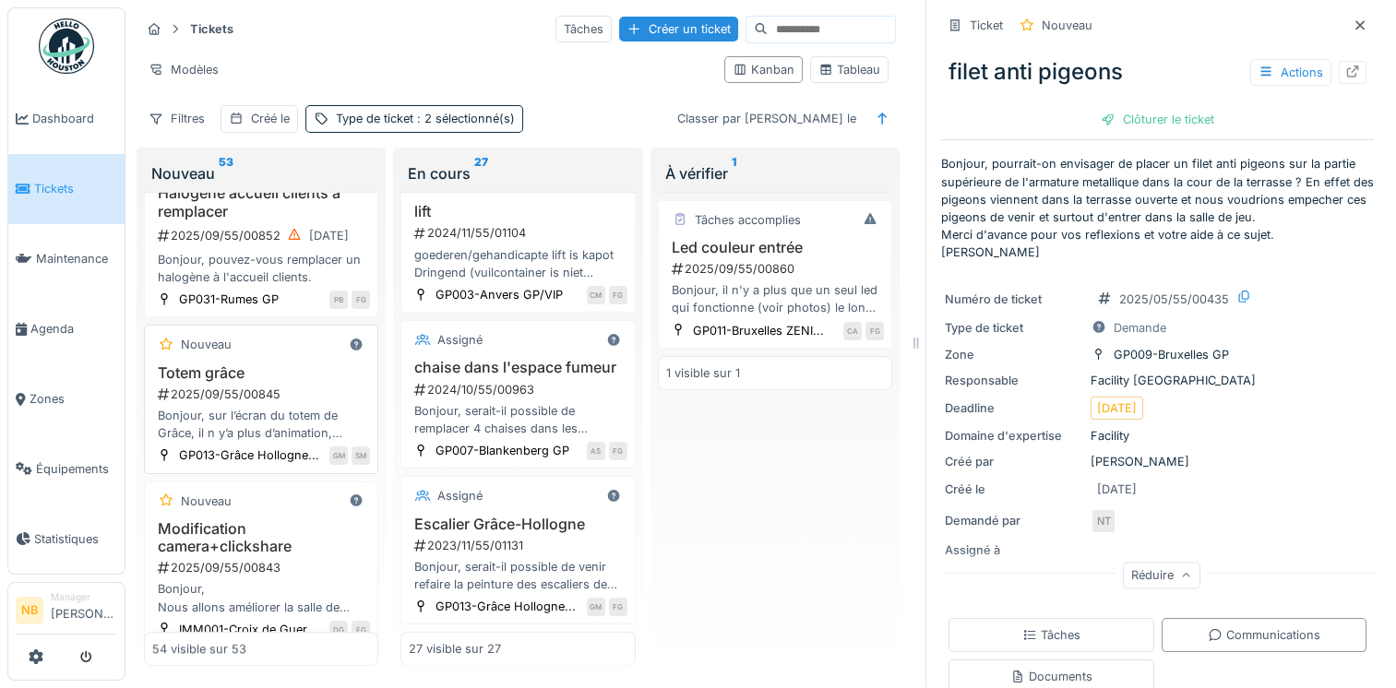
scroll to position [1507, 0]
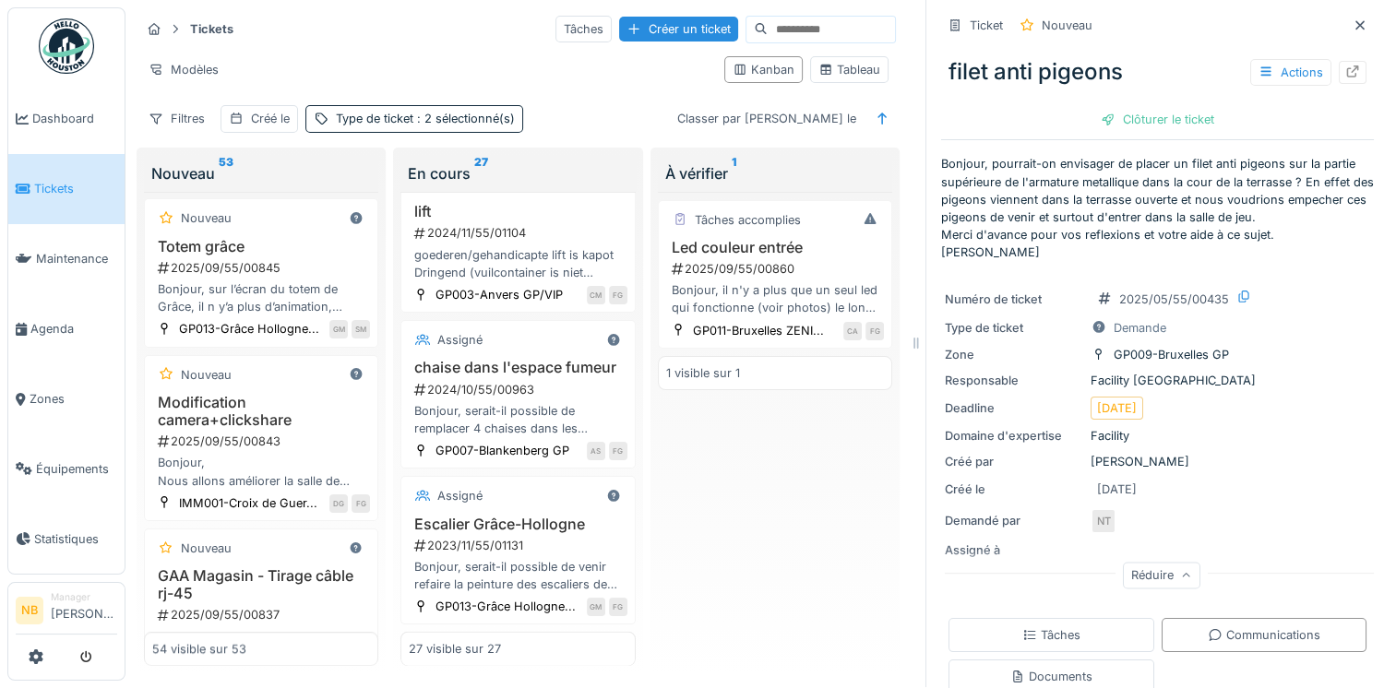
click at [768, 17] on input at bounding box center [831, 30] width 127 height 26
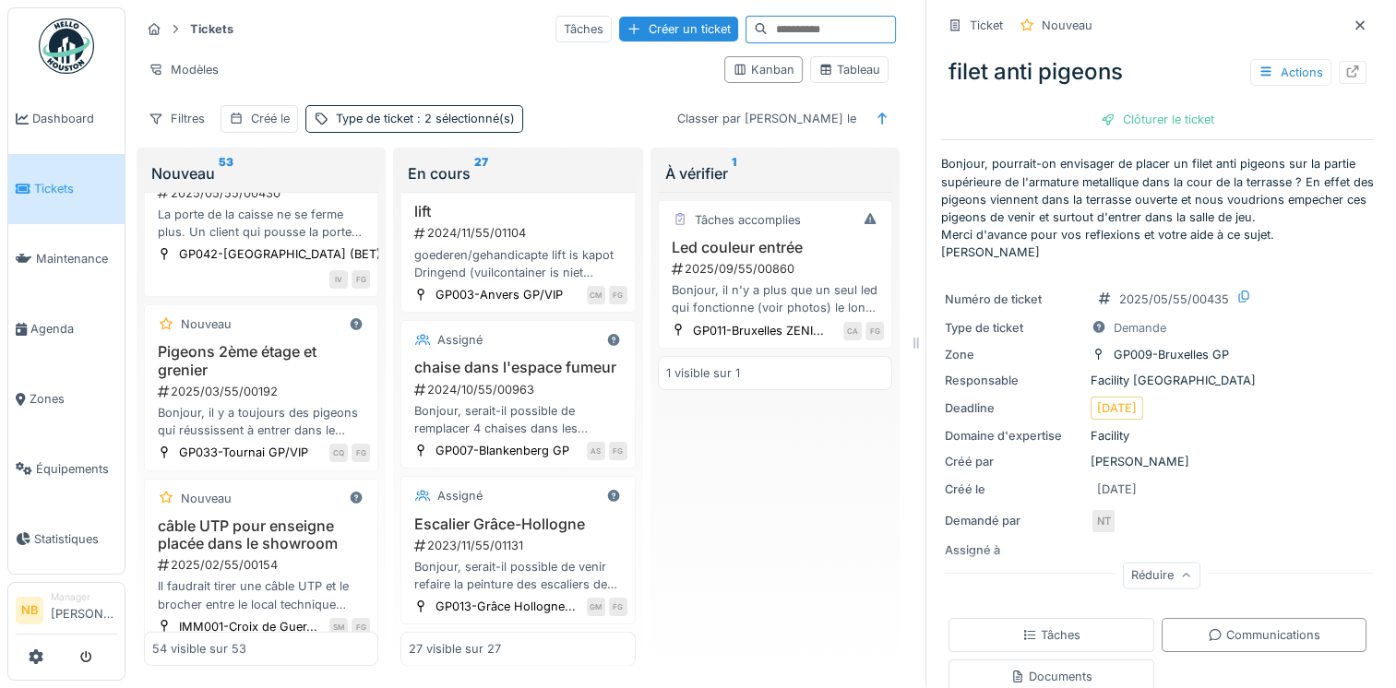
scroll to position [5383, 0]
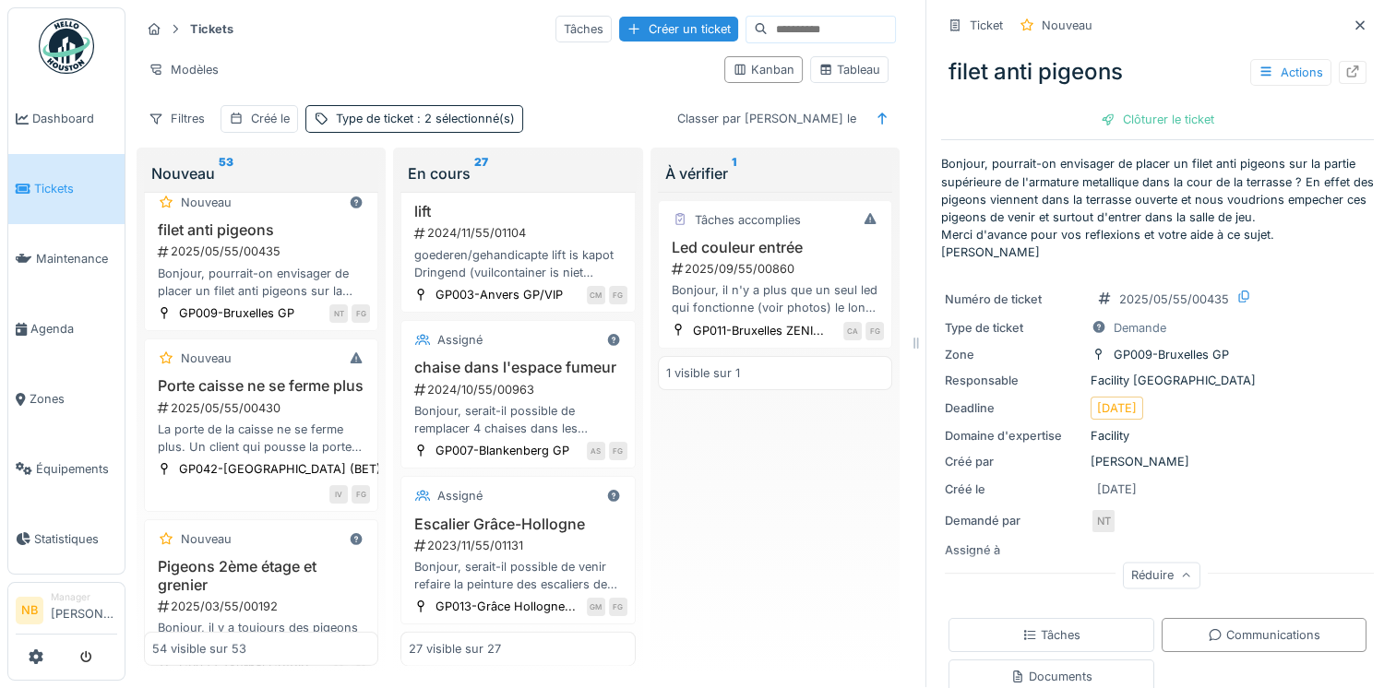
drag, startPoint x: 777, startPoint y: 475, endPoint x: 764, endPoint y: 368, distance: 107.8
click at [777, 478] on div "Tâches accomplies Led couleur entrée 2025/09/55/00860 Bonjour, il n'y a plus qu…" at bounding box center [775, 429] width 234 height 475
click at [768, 17] on input at bounding box center [831, 30] width 127 height 26
type input "**********"
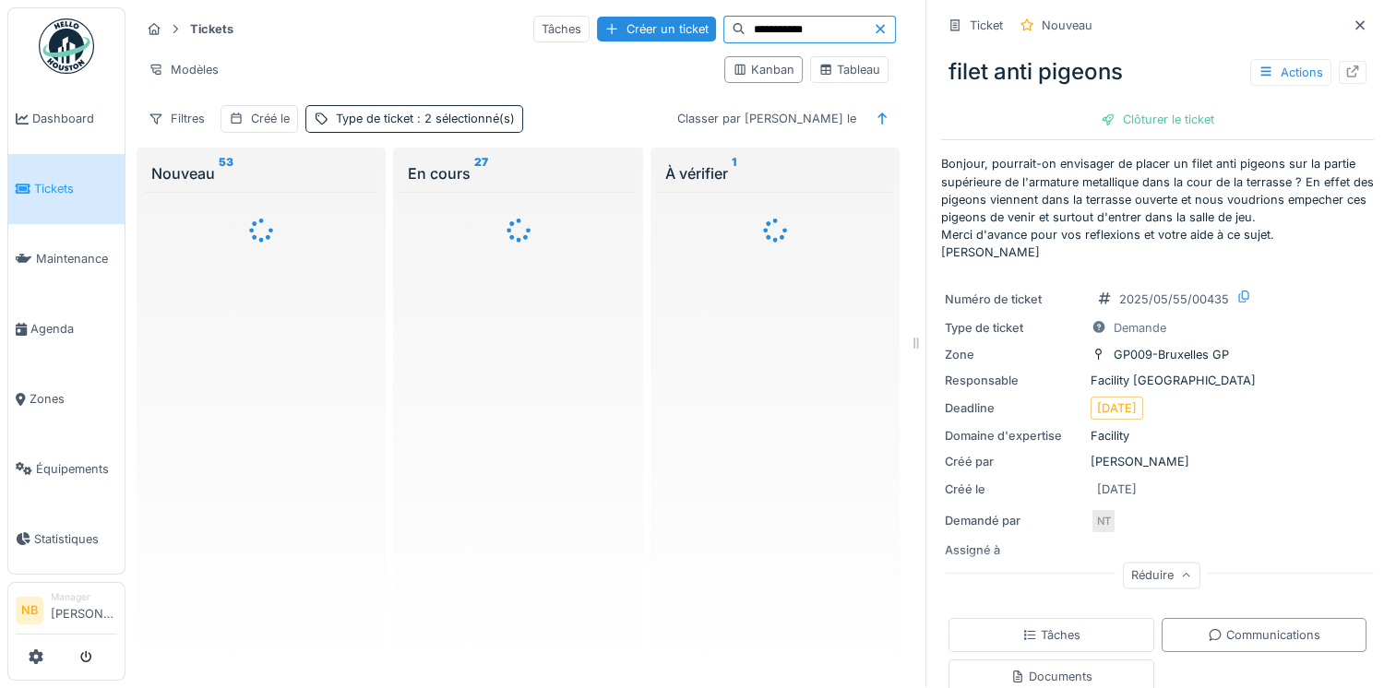
scroll to position [0, 0]
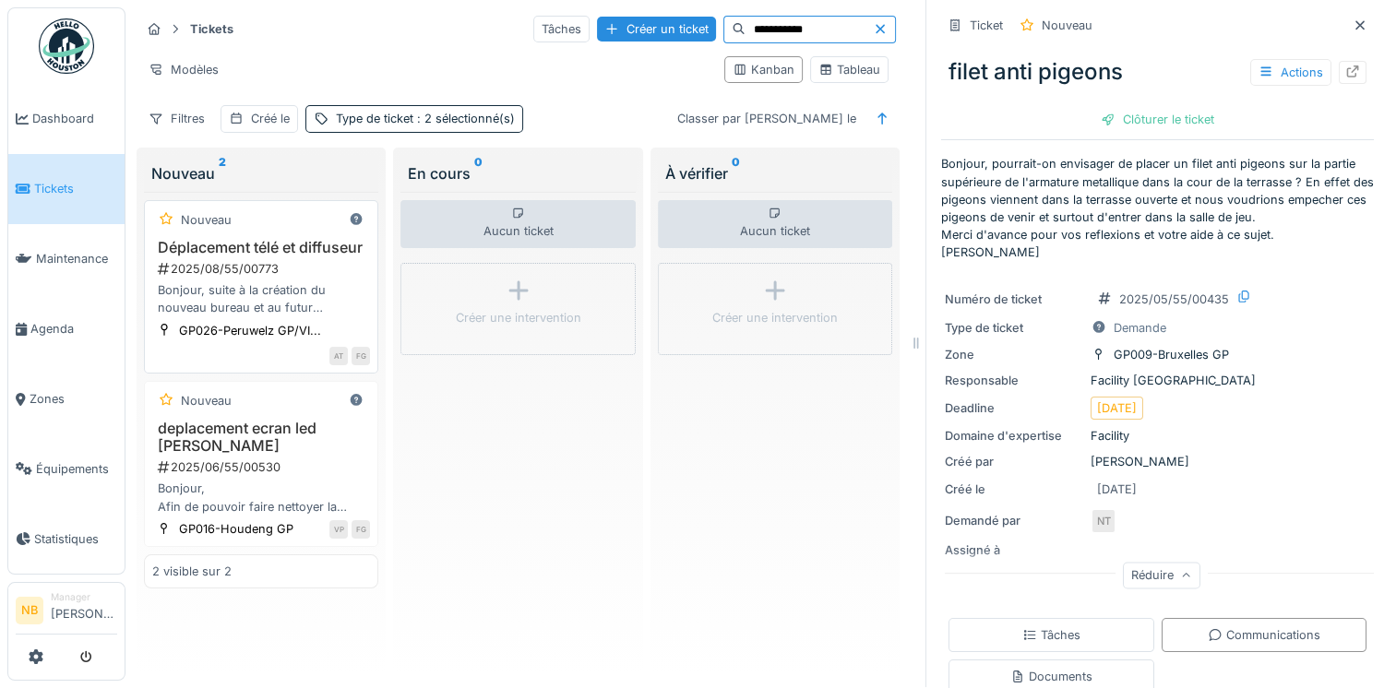
click at [335, 245] on h3 "Déplacement télé et diffuseur" at bounding box center [261, 248] width 218 height 18
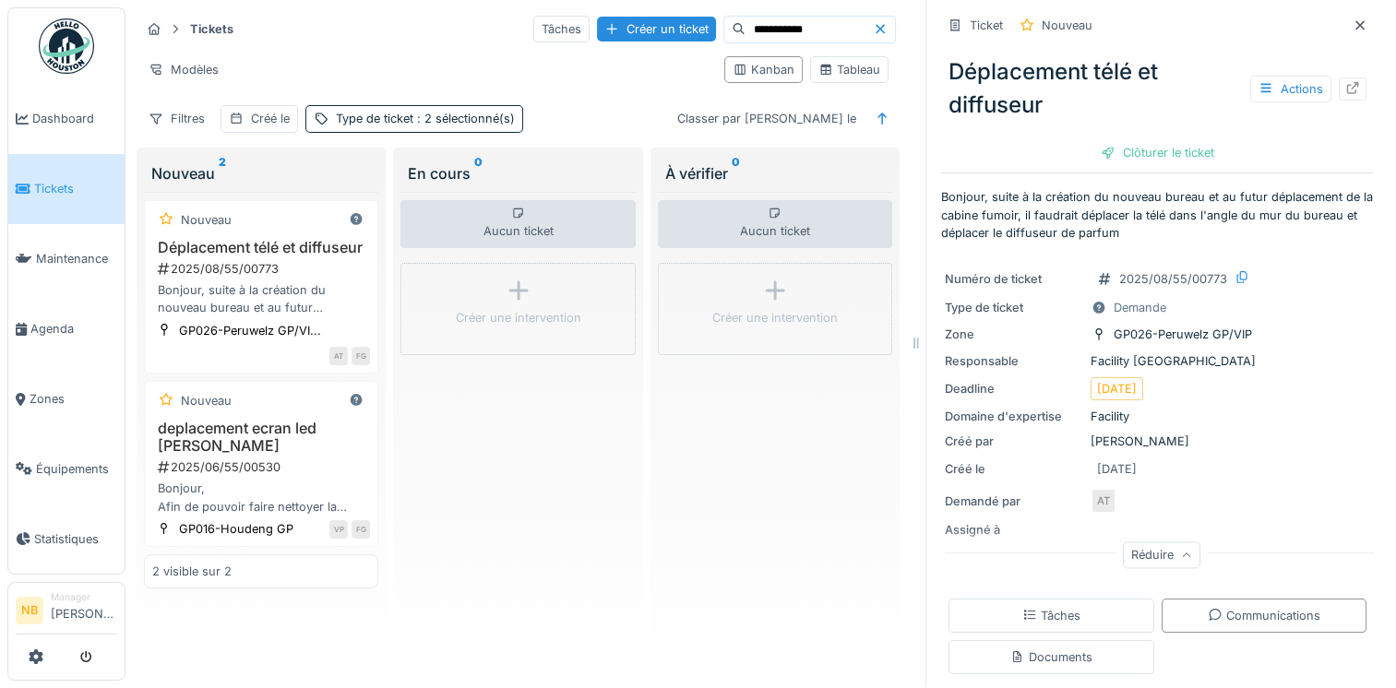
scroll to position [388, 0]
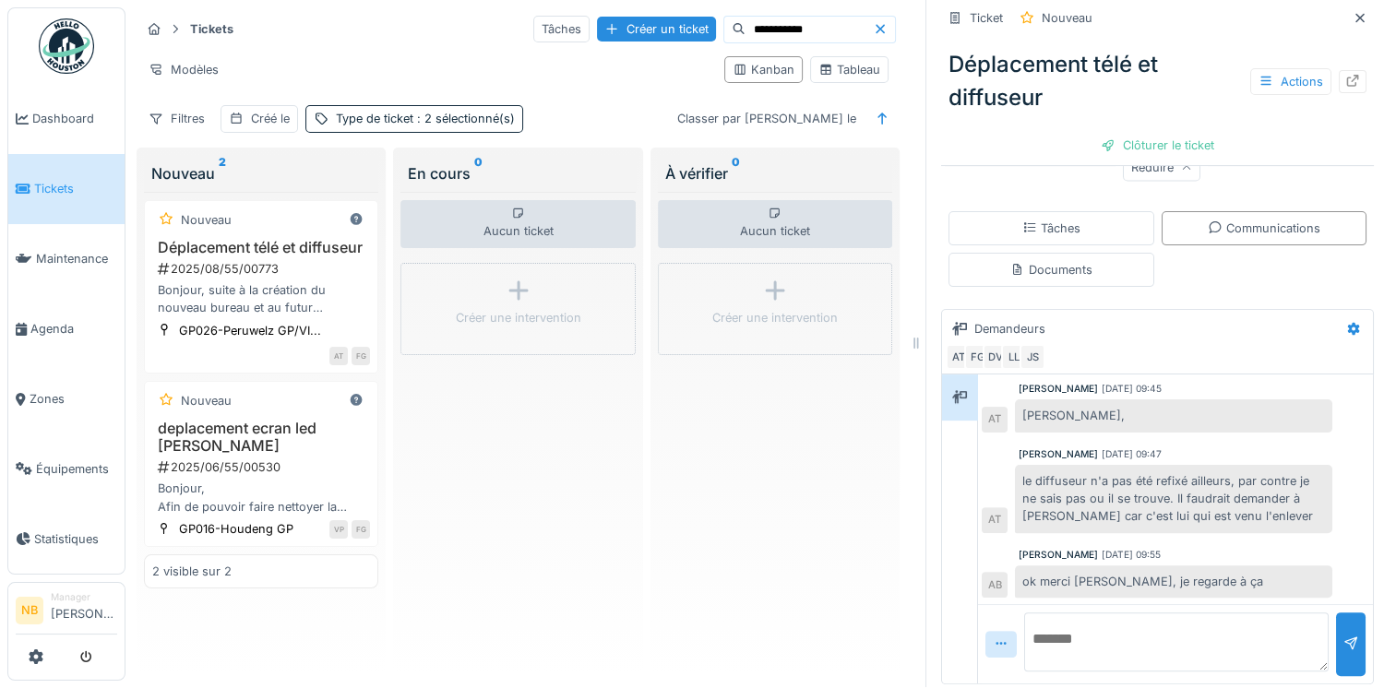
click at [1142, 629] on textarea at bounding box center [1176, 642] width 305 height 59
click at [1082, 632] on textarea at bounding box center [1176, 642] width 305 height 59
type textarea "**********"
drag, startPoint x: 1020, startPoint y: 618, endPoint x: 1068, endPoint y: 653, distance: 59.4
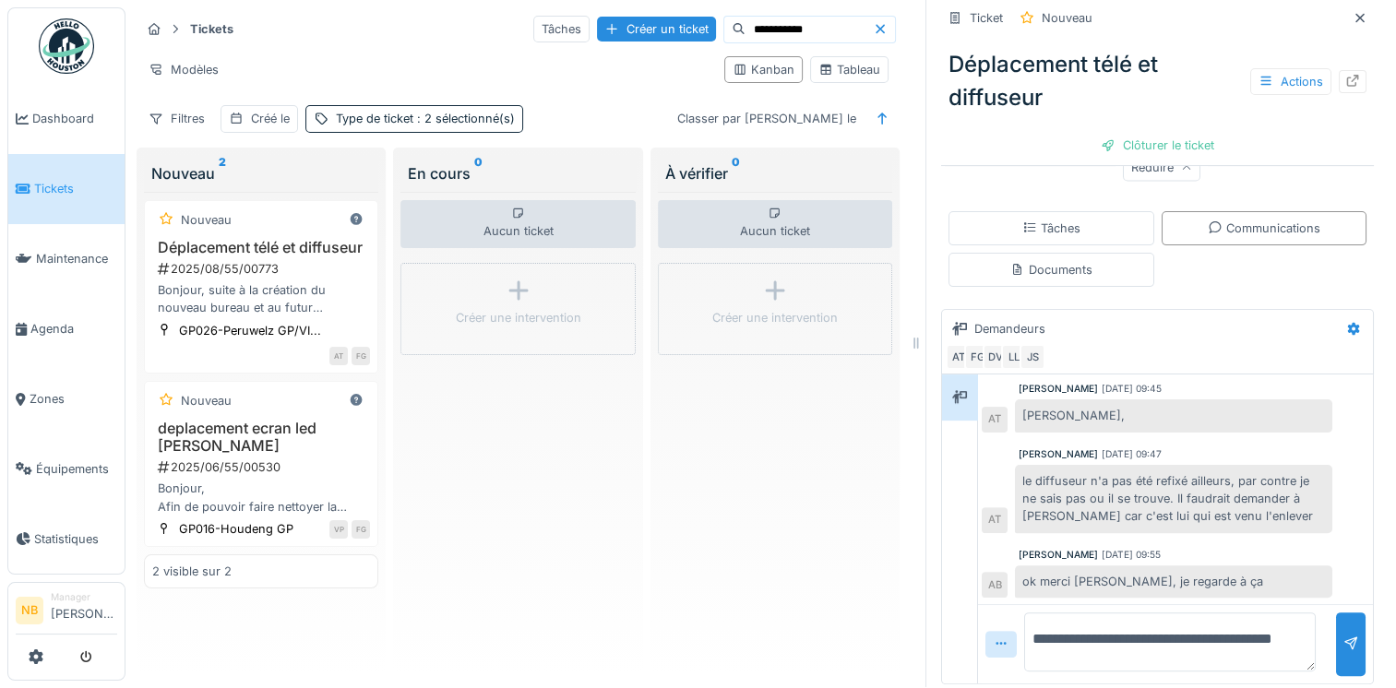
click at [1068, 653] on textarea "**********" at bounding box center [1170, 642] width 292 height 59
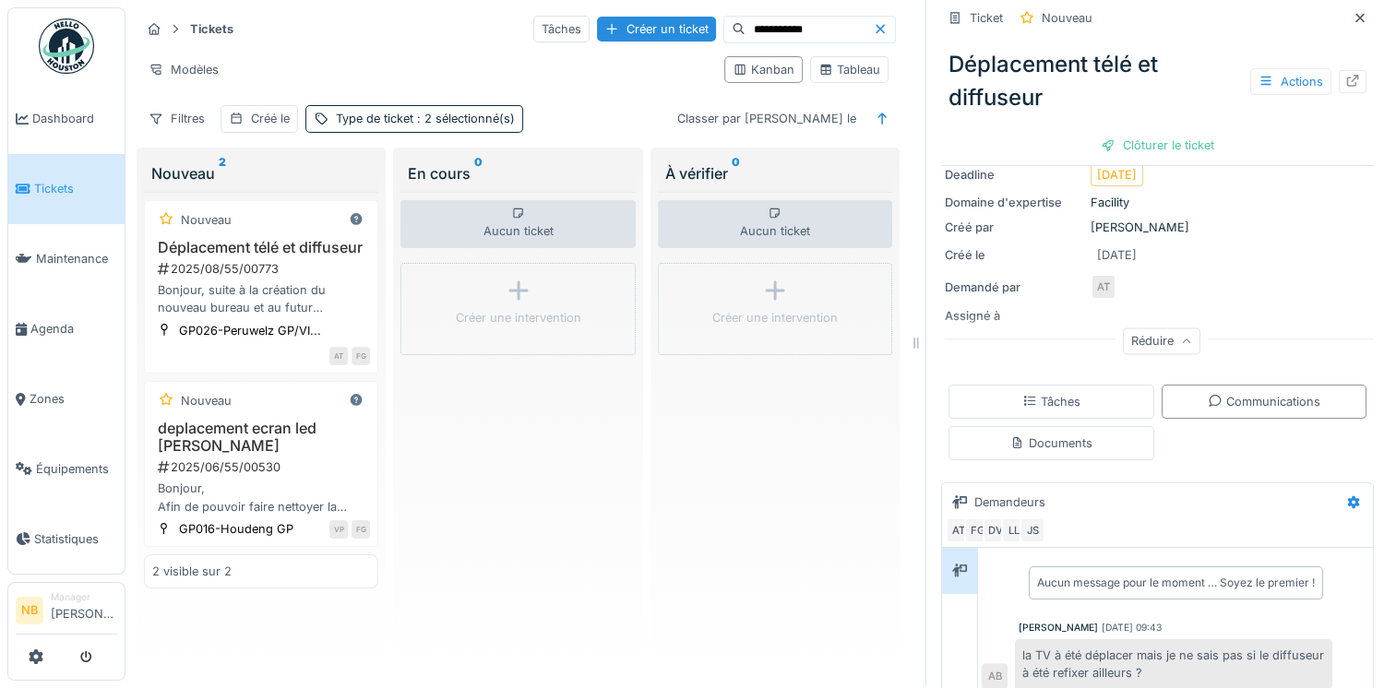
scroll to position [0, 0]
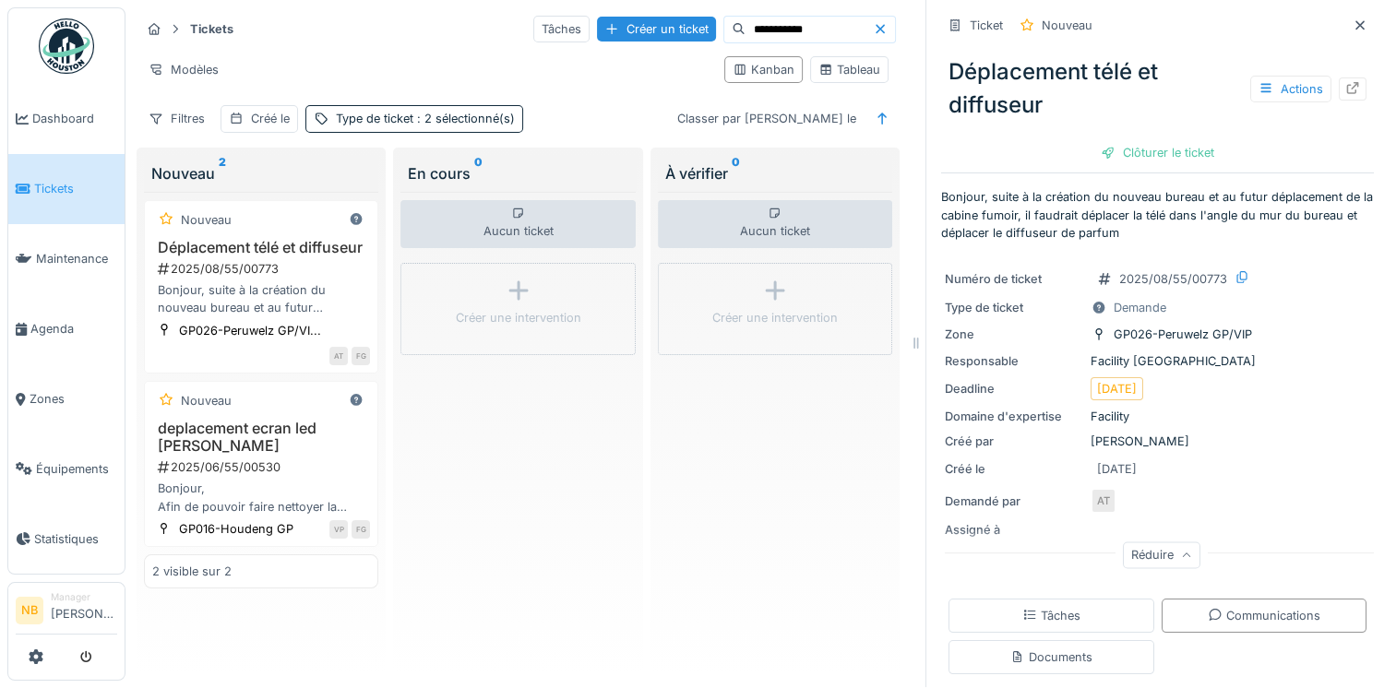
click at [873, 23] on icon at bounding box center [880, 29] width 15 height 12
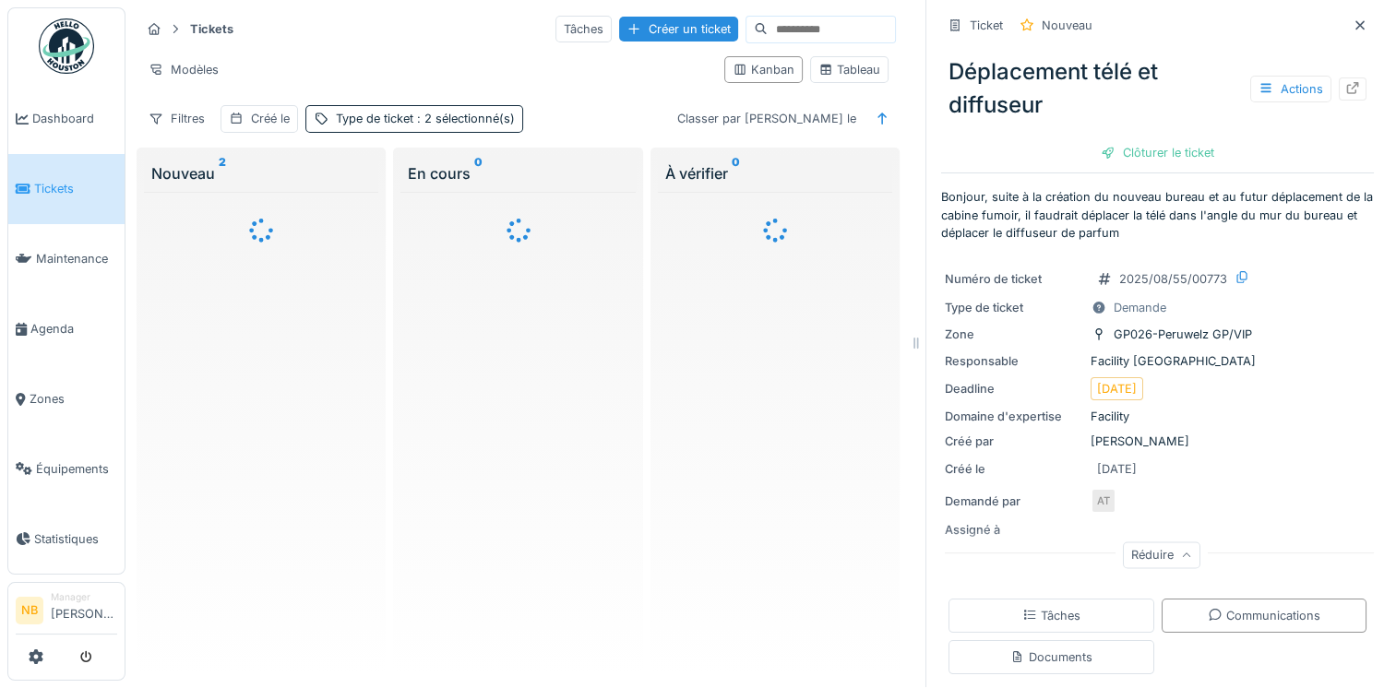
click at [838, 19] on input at bounding box center [831, 30] width 127 height 26
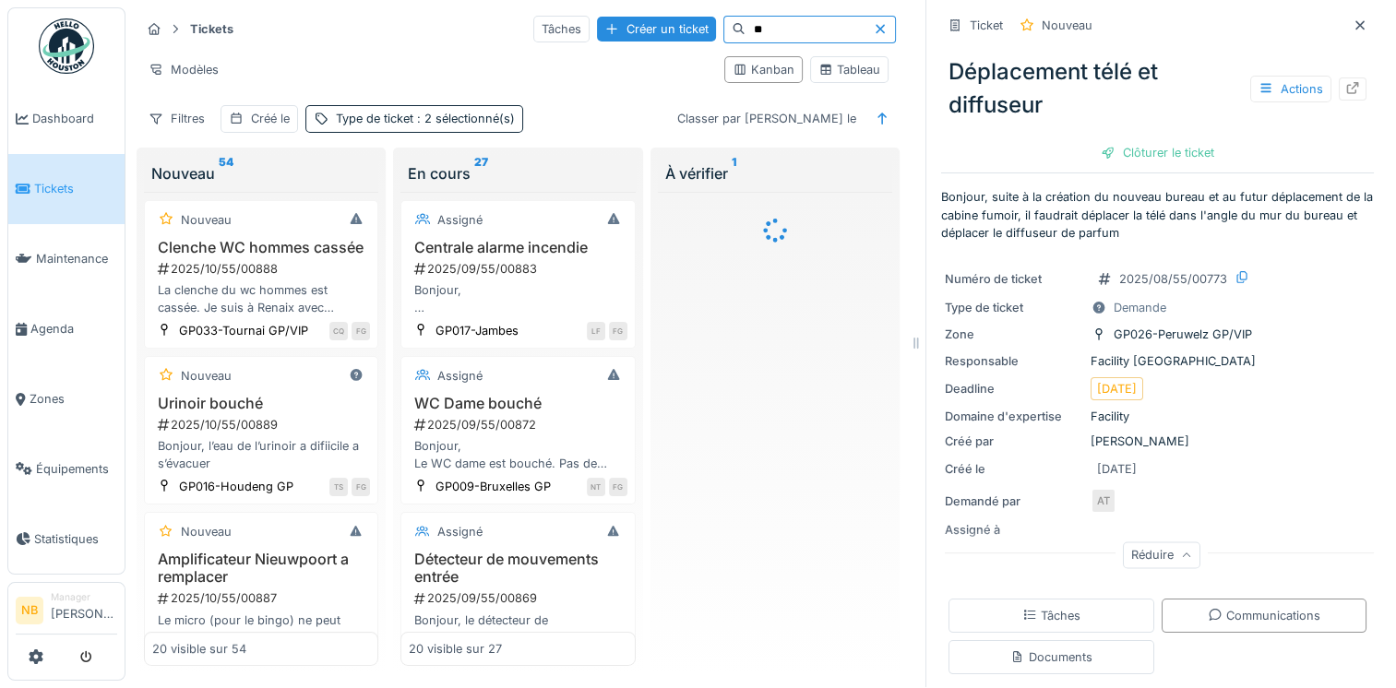
type input "*"
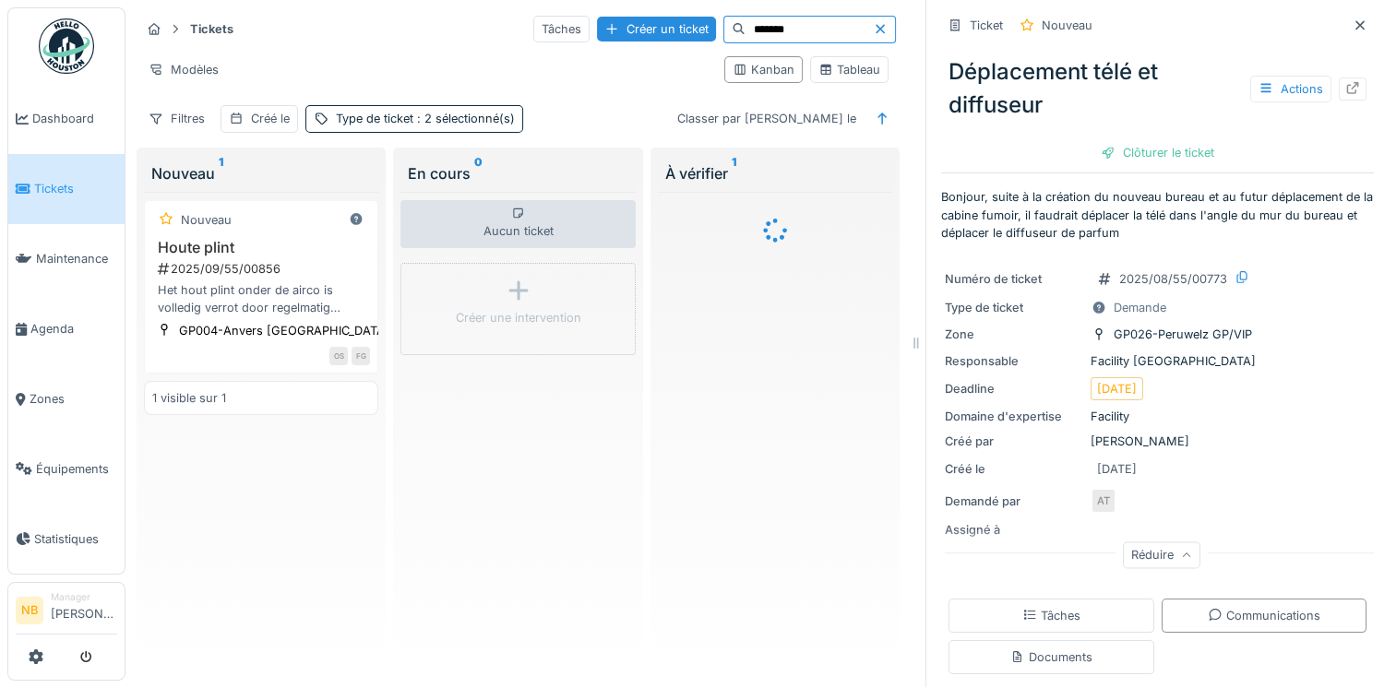
type input "*******"
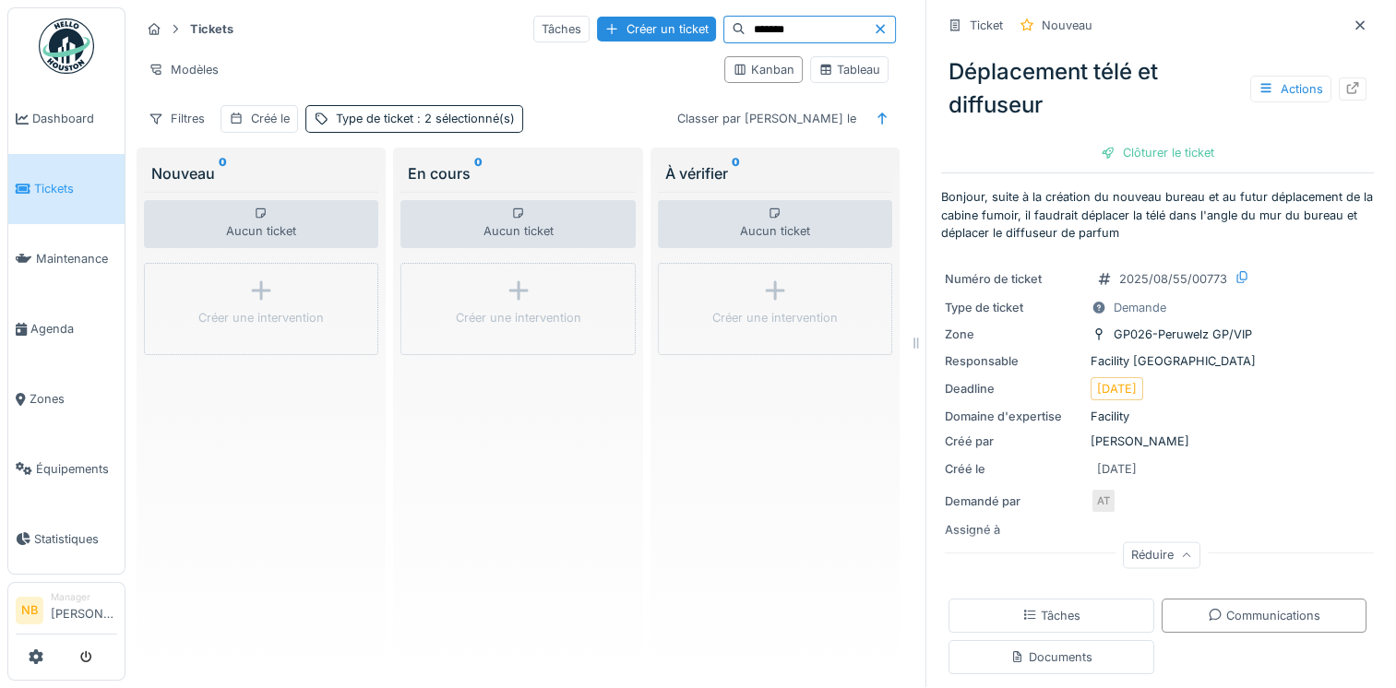
click at [873, 23] on icon at bounding box center [880, 29] width 15 height 12
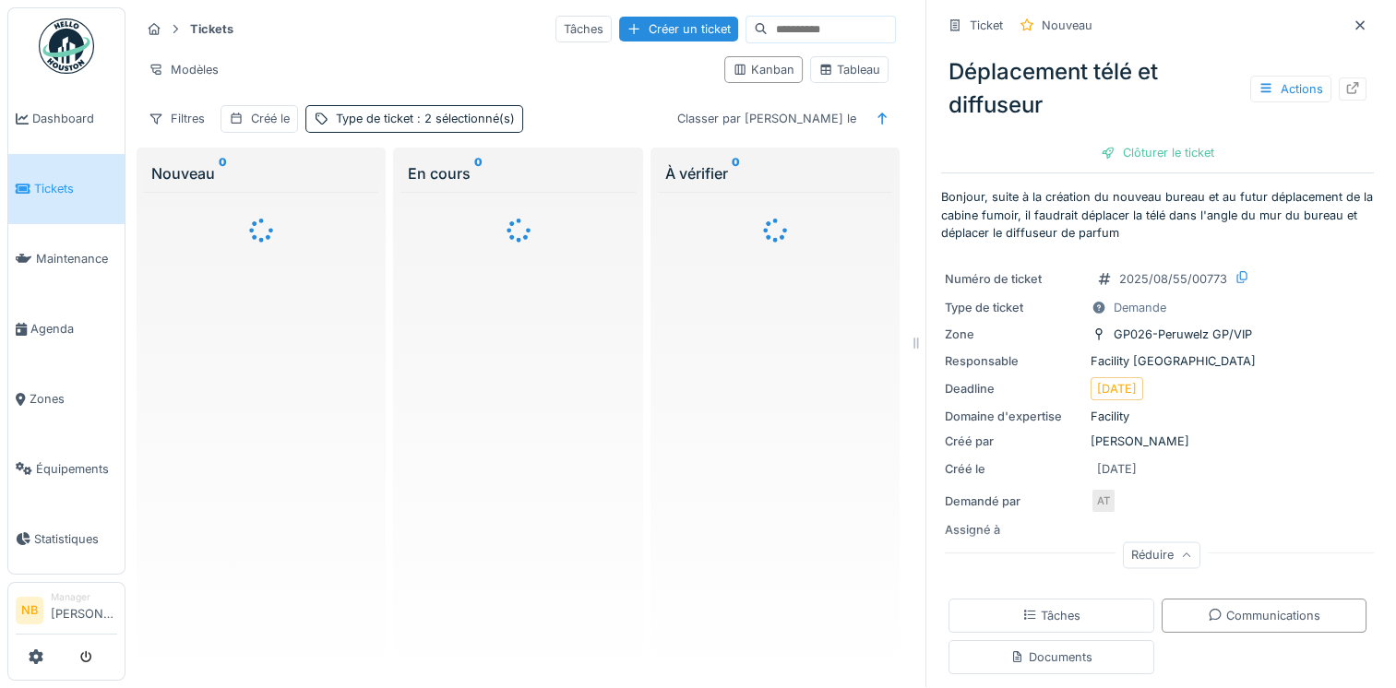
click at [796, 24] on input at bounding box center [831, 30] width 127 height 26
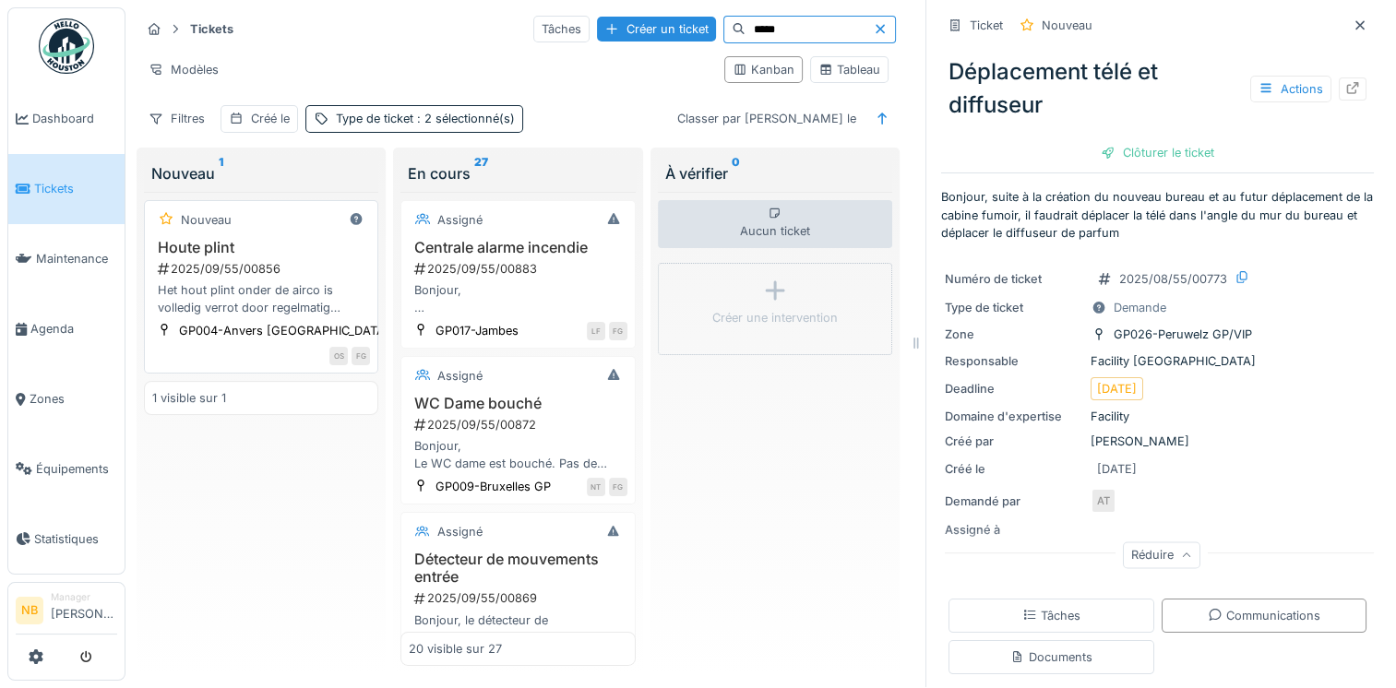
type input "*****"
click at [322, 260] on div "2025/09/55/00856" at bounding box center [263, 269] width 214 height 18
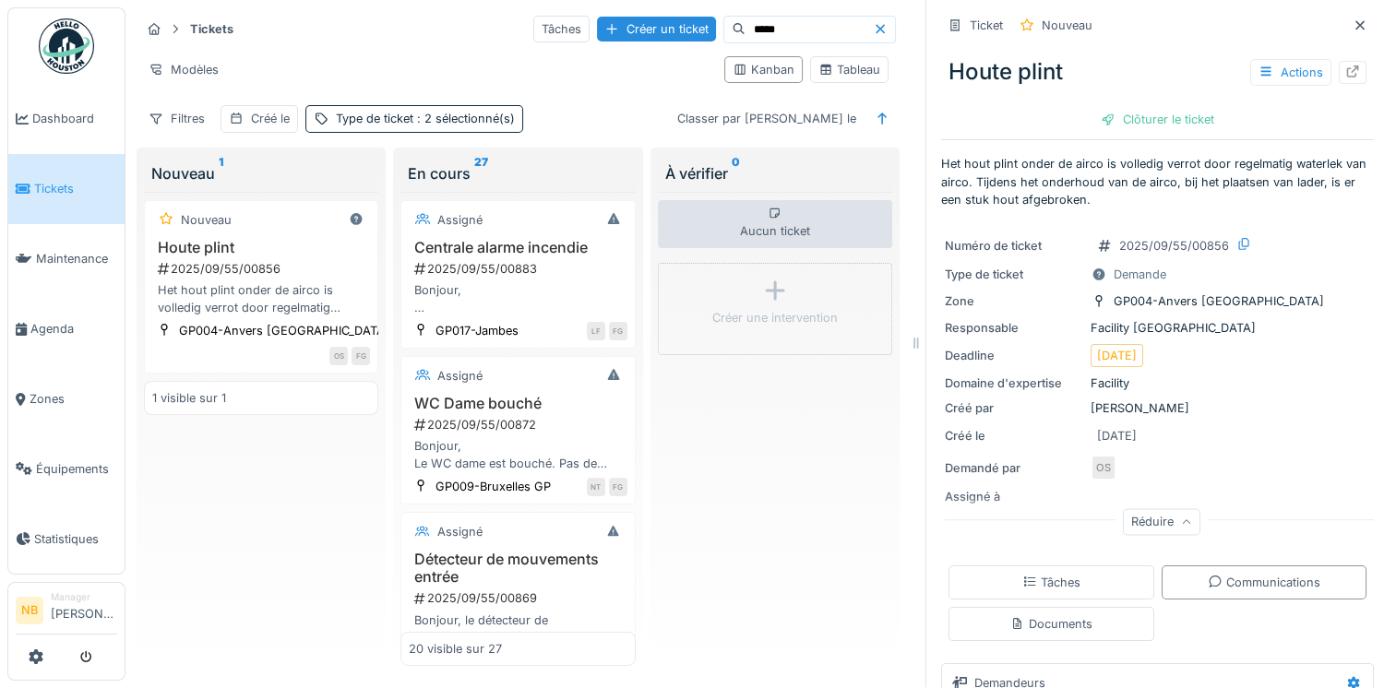
click at [873, 23] on icon at bounding box center [880, 29] width 15 height 12
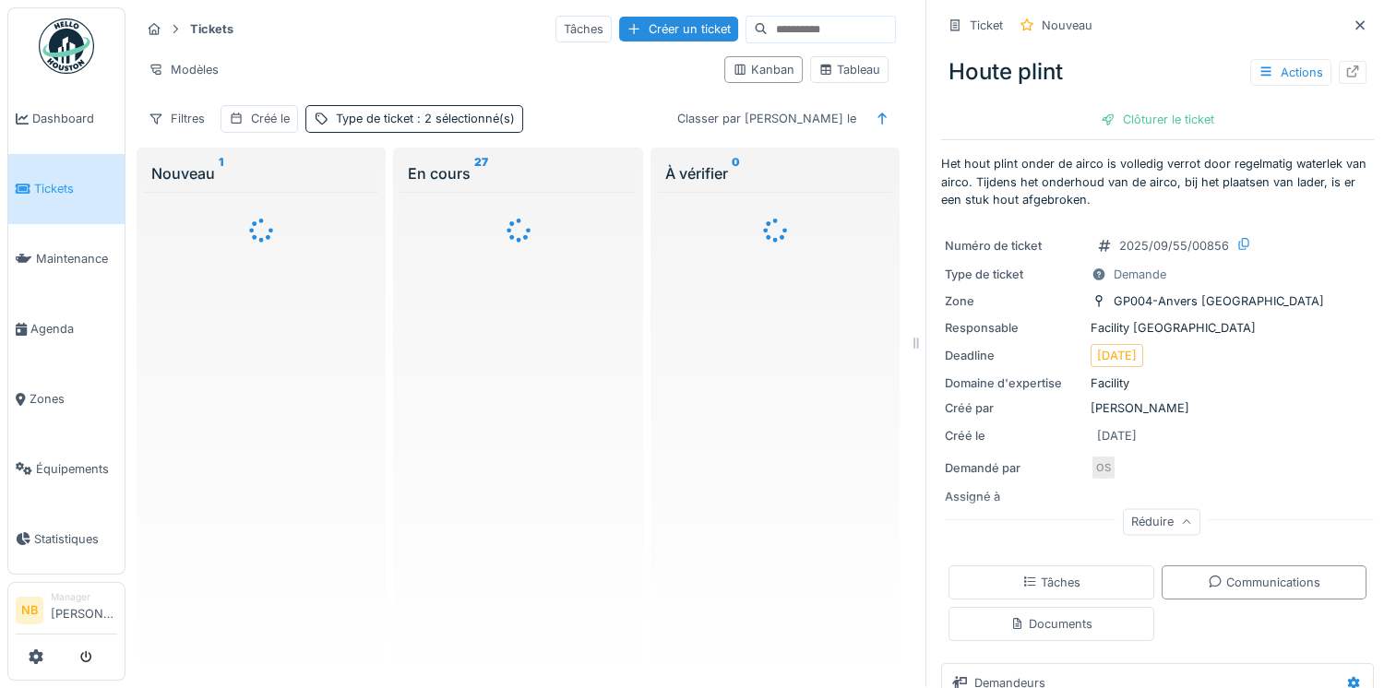
click at [775, 24] on input at bounding box center [831, 30] width 127 height 26
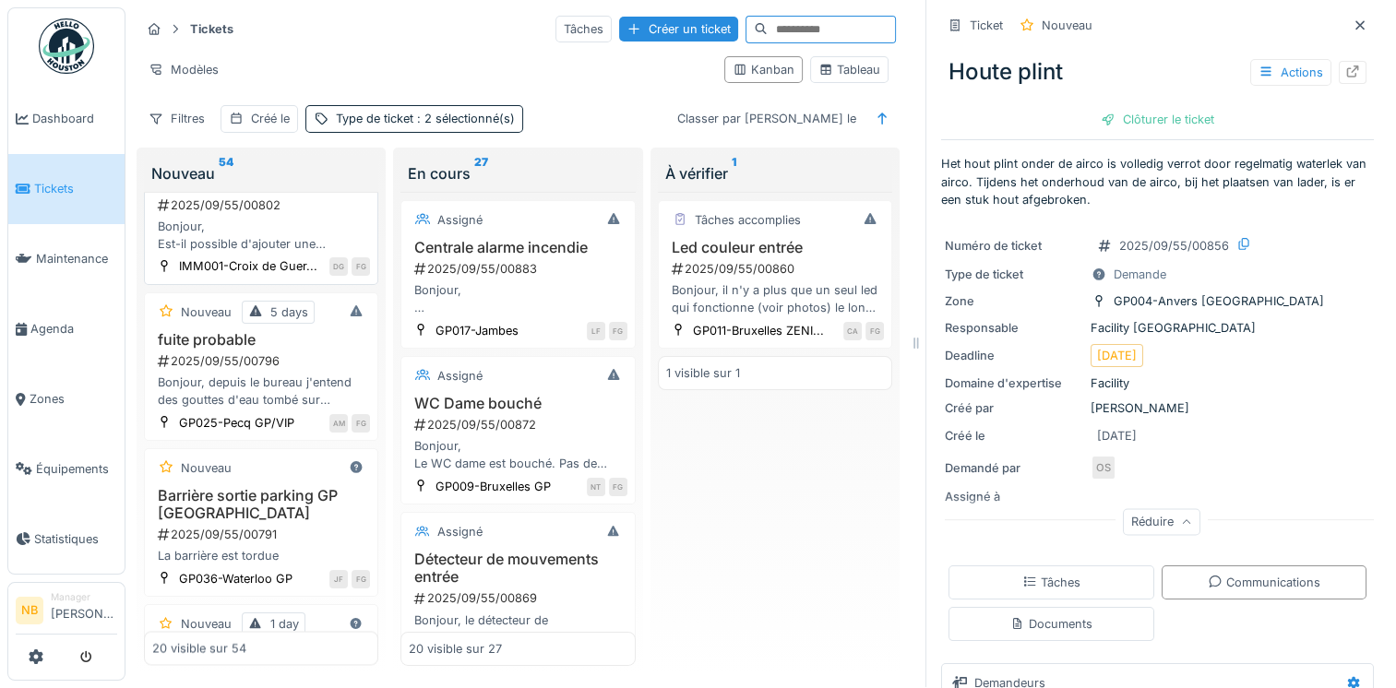
scroll to position [3134, 0]
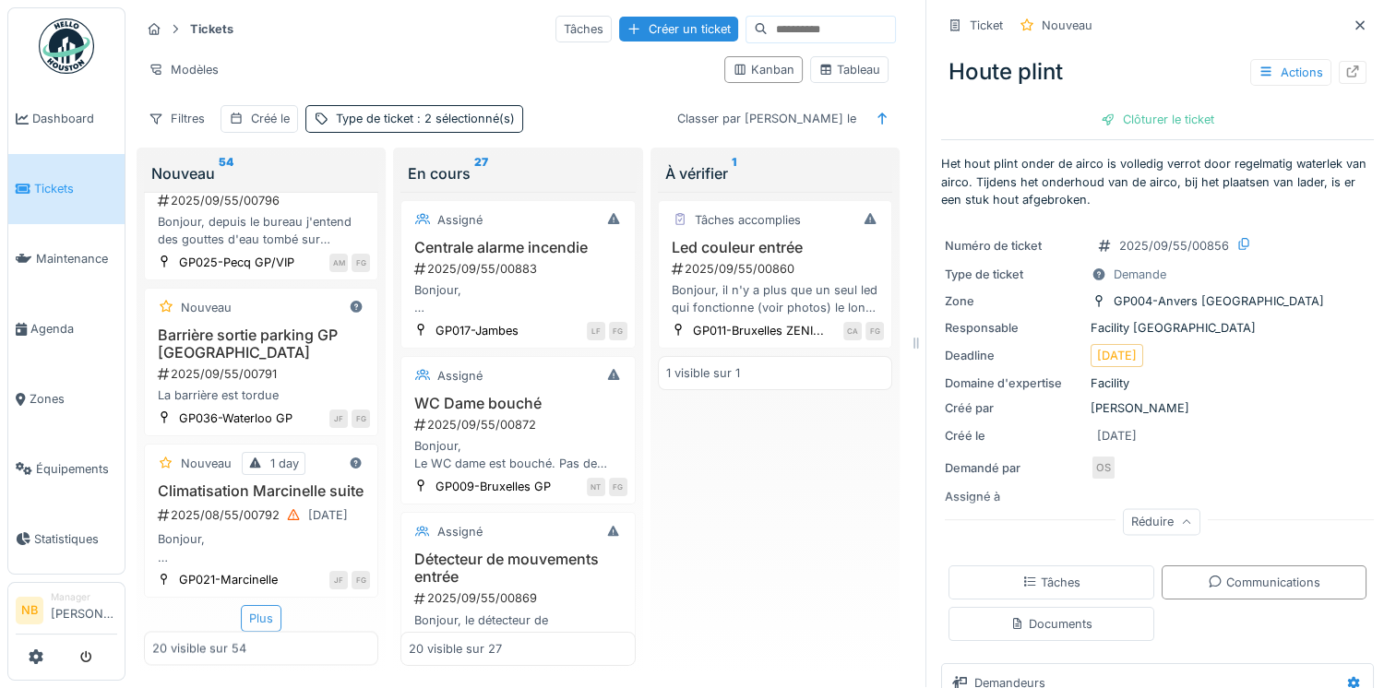
click at [255, 605] on div "Plus" at bounding box center [261, 618] width 41 height 27
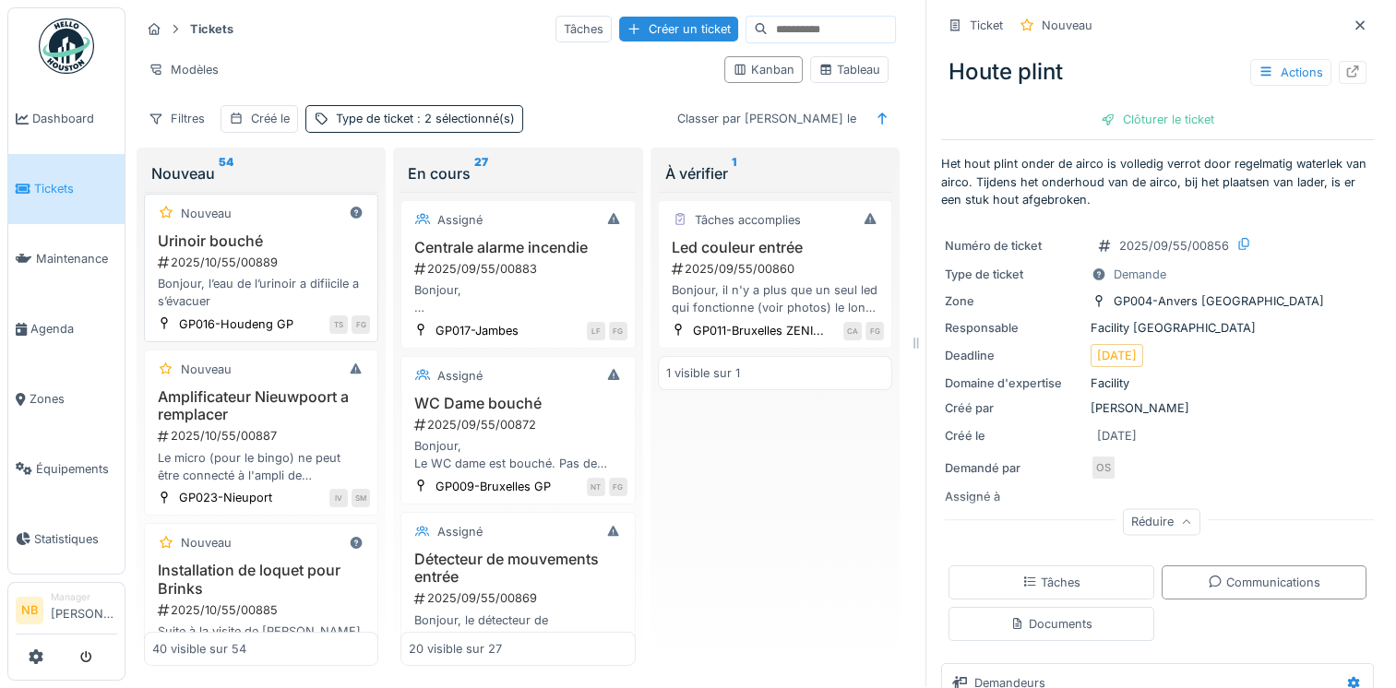
scroll to position [0, 0]
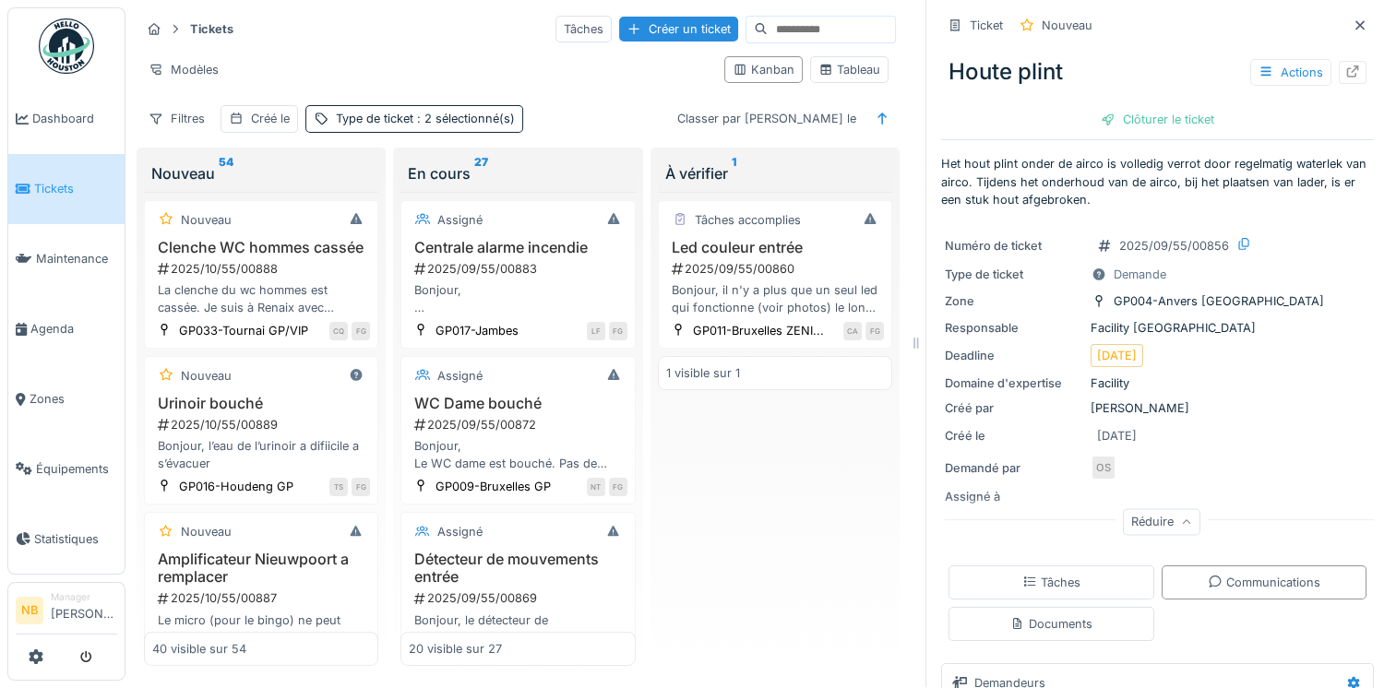
click at [801, 17] on input at bounding box center [831, 30] width 127 height 26
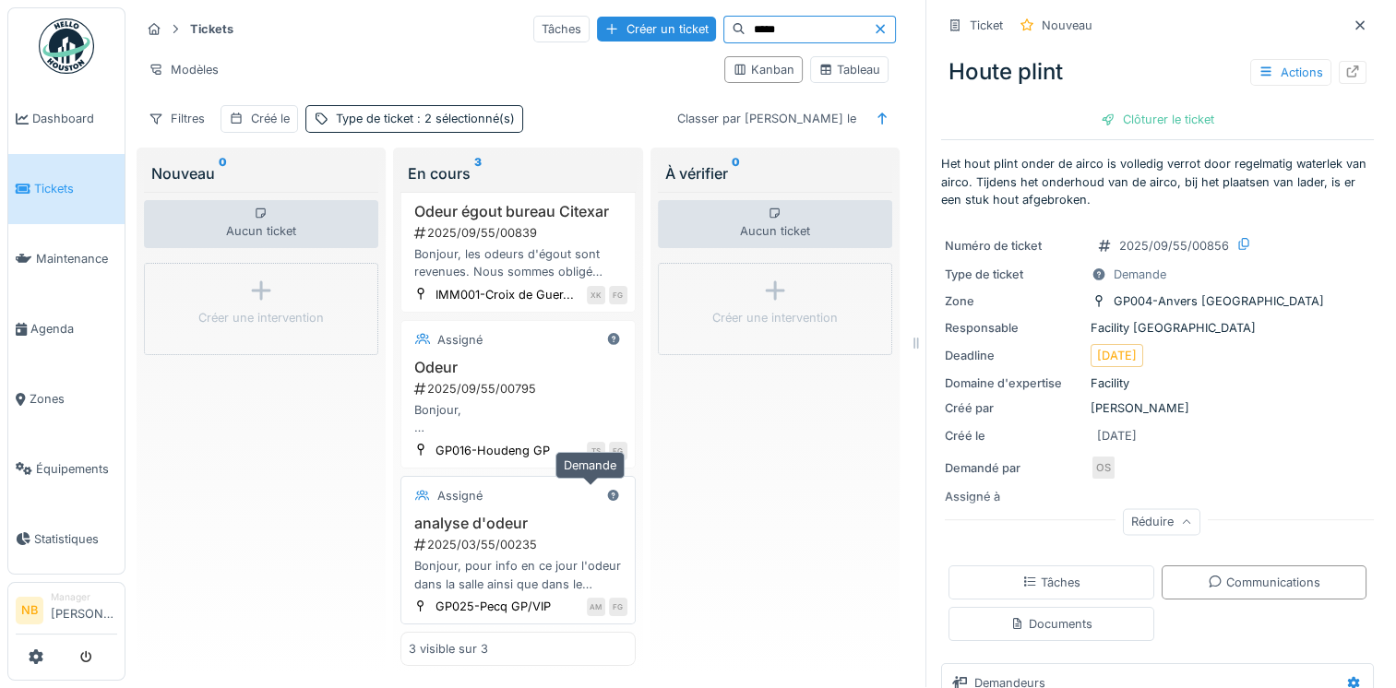
scroll to position [76, 0]
type input "*****"
click at [546, 413] on div "Bonjour, Depuis quelques semaines, il y a une petite odeur d’égout dans la sall…" at bounding box center [518, 418] width 218 height 35
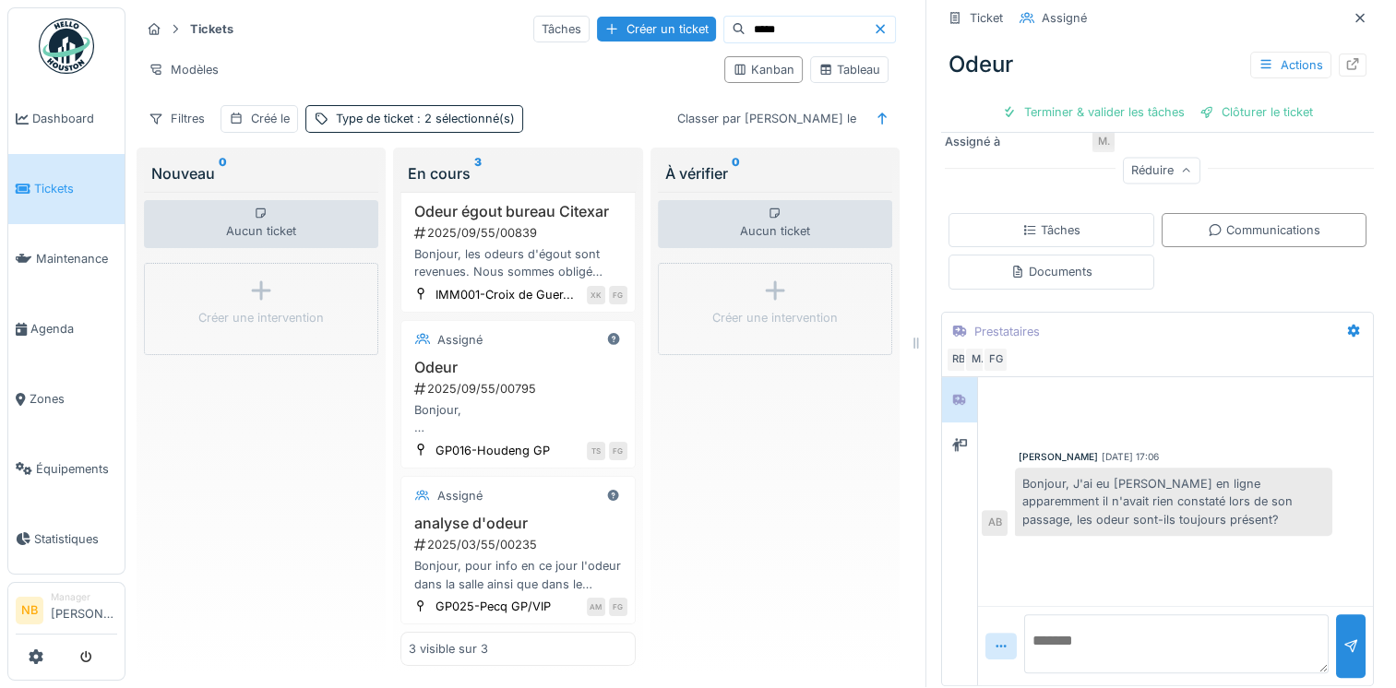
scroll to position [434, 0]
click at [1138, 633] on textarea at bounding box center [1176, 641] width 305 height 59
click at [520, 537] on div "2025/03/55/00235" at bounding box center [520, 545] width 214 height 18
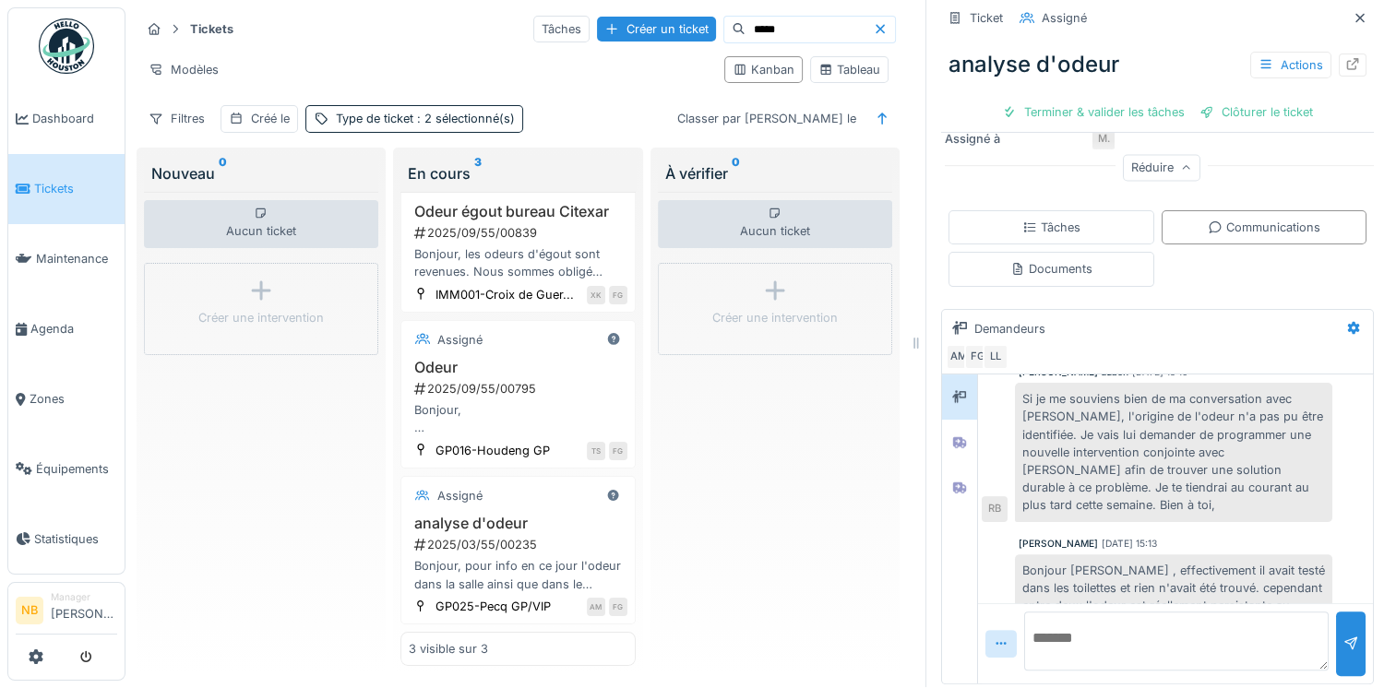
scroll to position [315, 0]
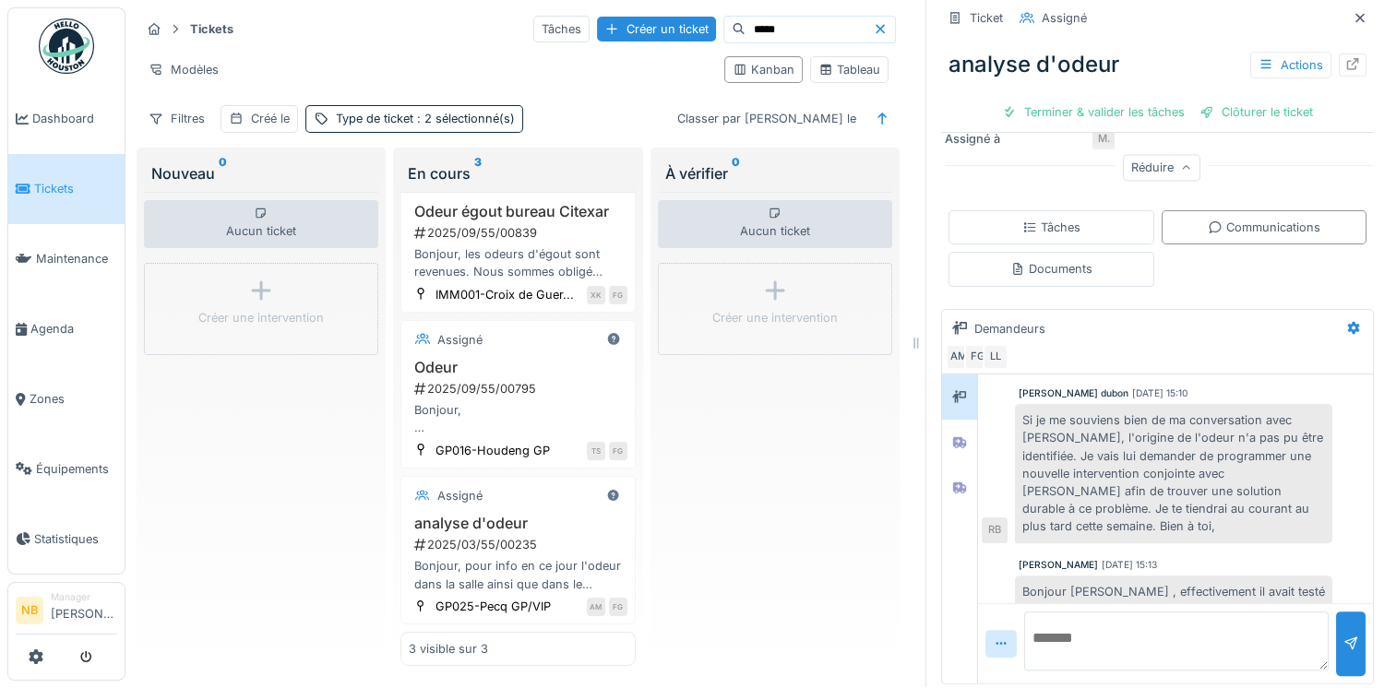
click at [873, 23] on icon at bounding box center [880, 29] width 15 height 12
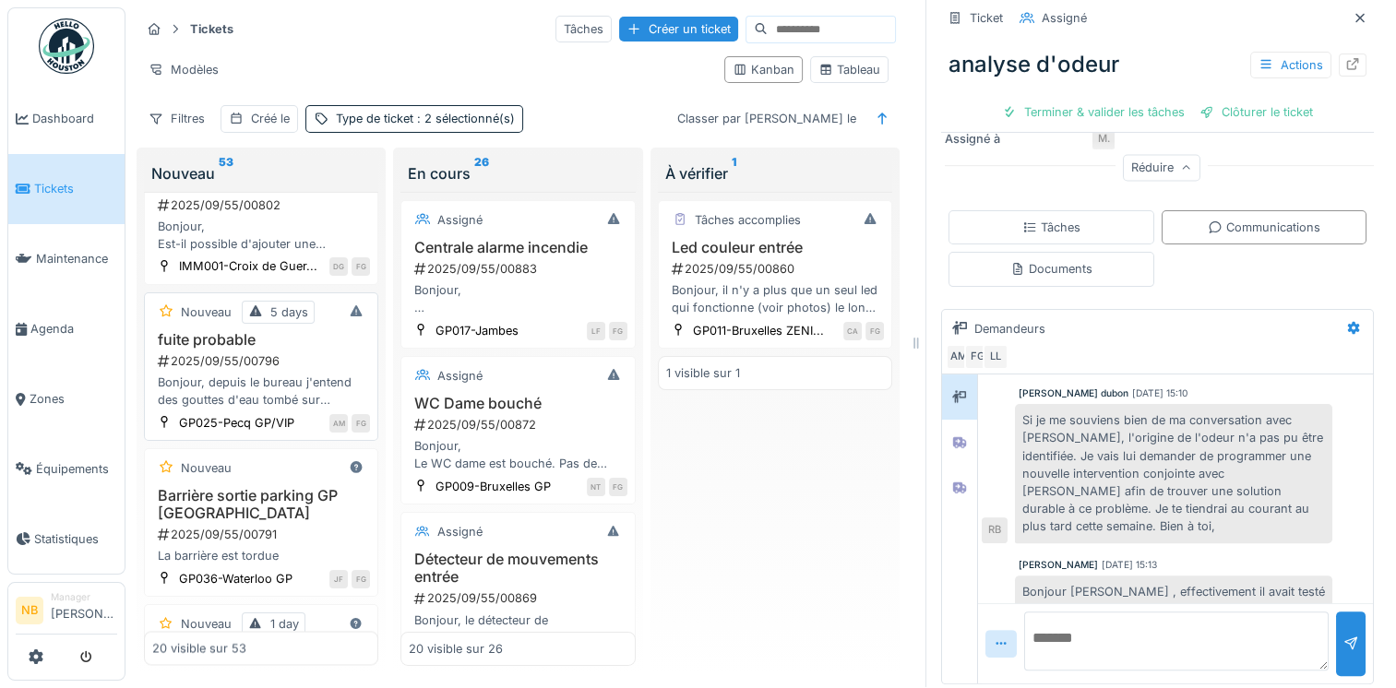
scroll to position [3134, 0]
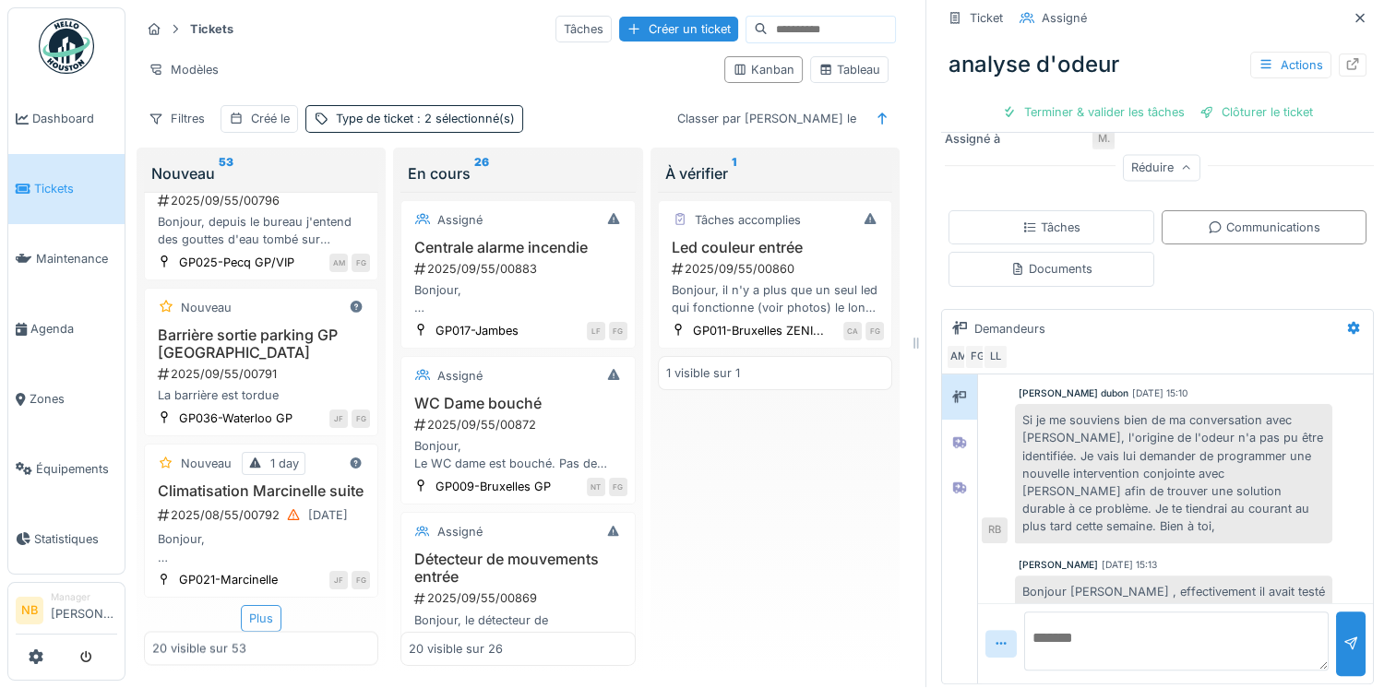
click at [241, 605] on div "Plus" at bounding box center [261, 618] width 41 height 27
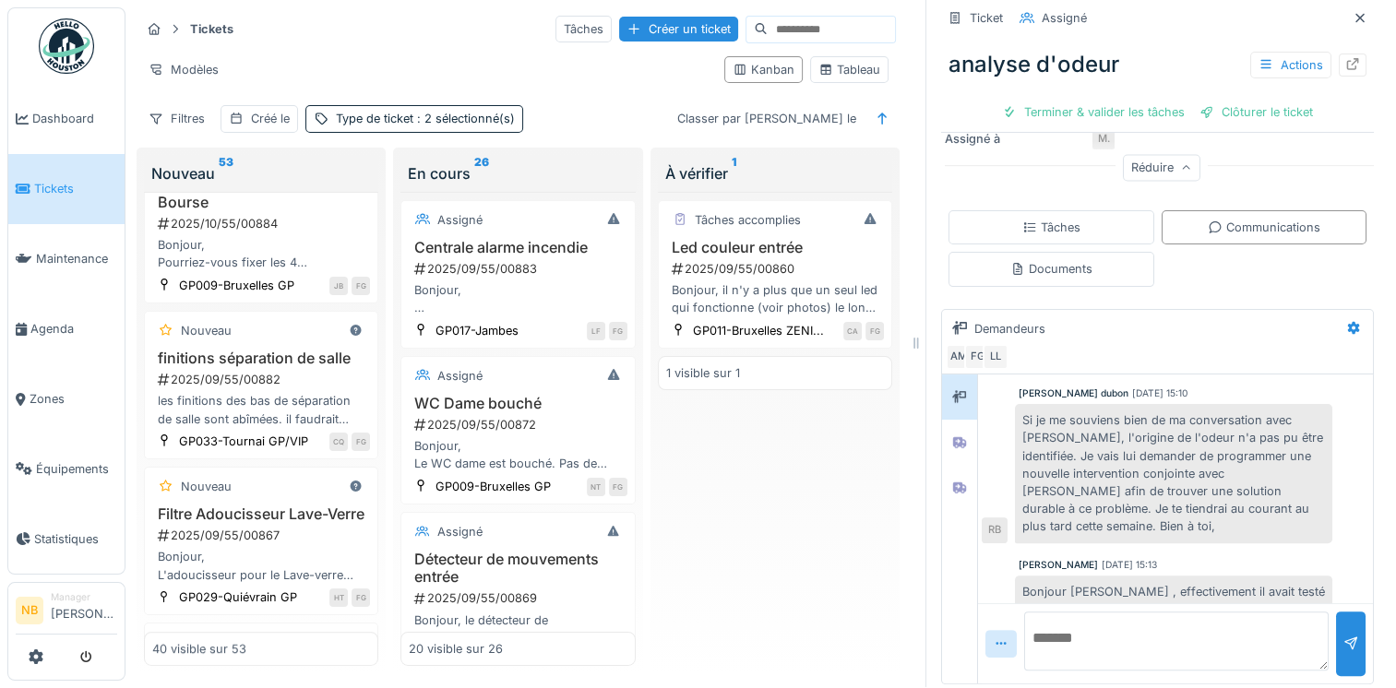
scroll to position [0, 0]
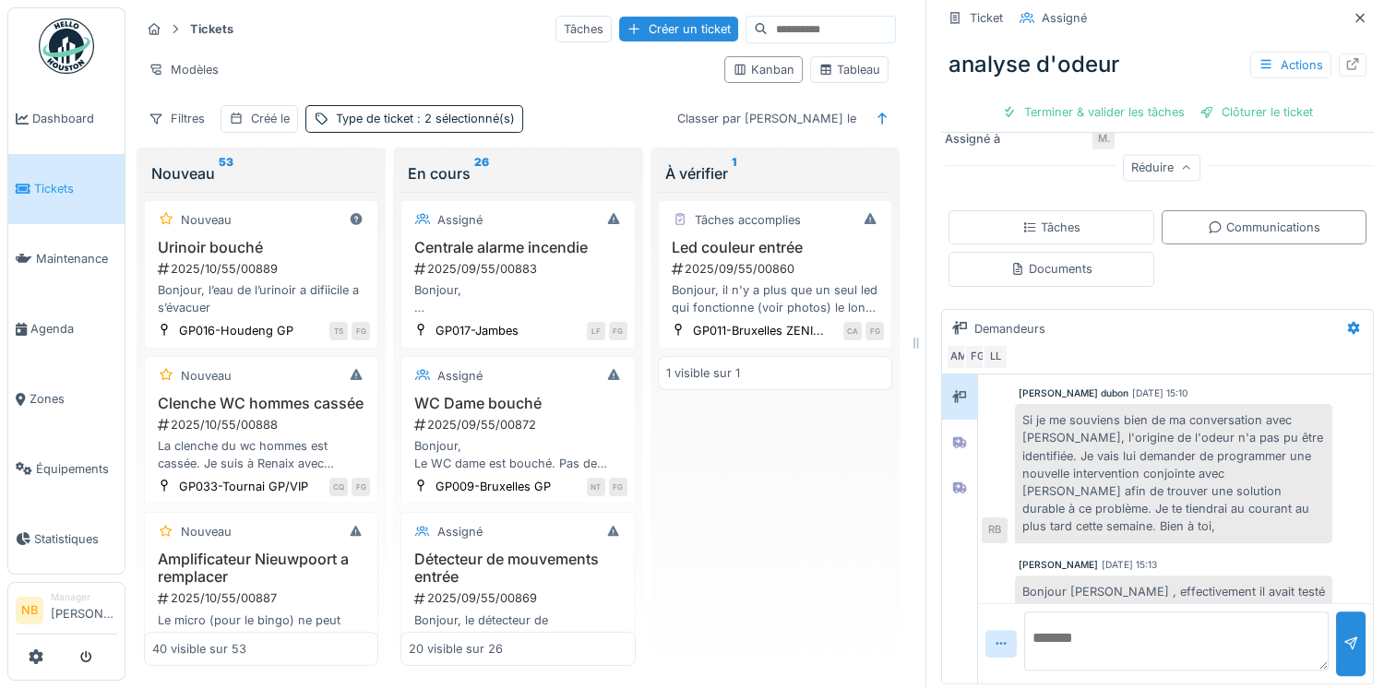
click at [868, 493] on div "Tâches accomplies Led couleur entrée 2025/09/55/00860 Bonjour, il n'y a plus qu…" at bounding box center [775, 429] width 234 height 475
click at [321, 276] on div "2025/10/55/00889" at bounding box center [263, 270] width 214 height 18
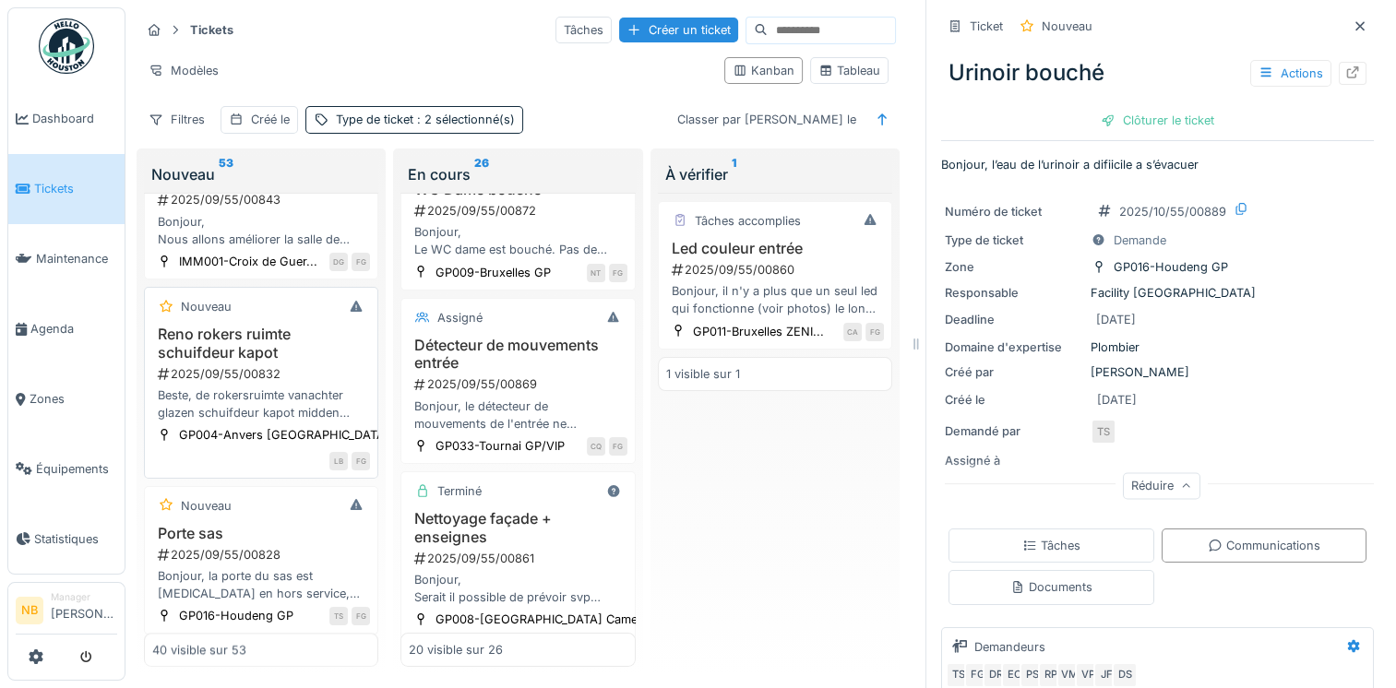
scroll to position [1938, 0]
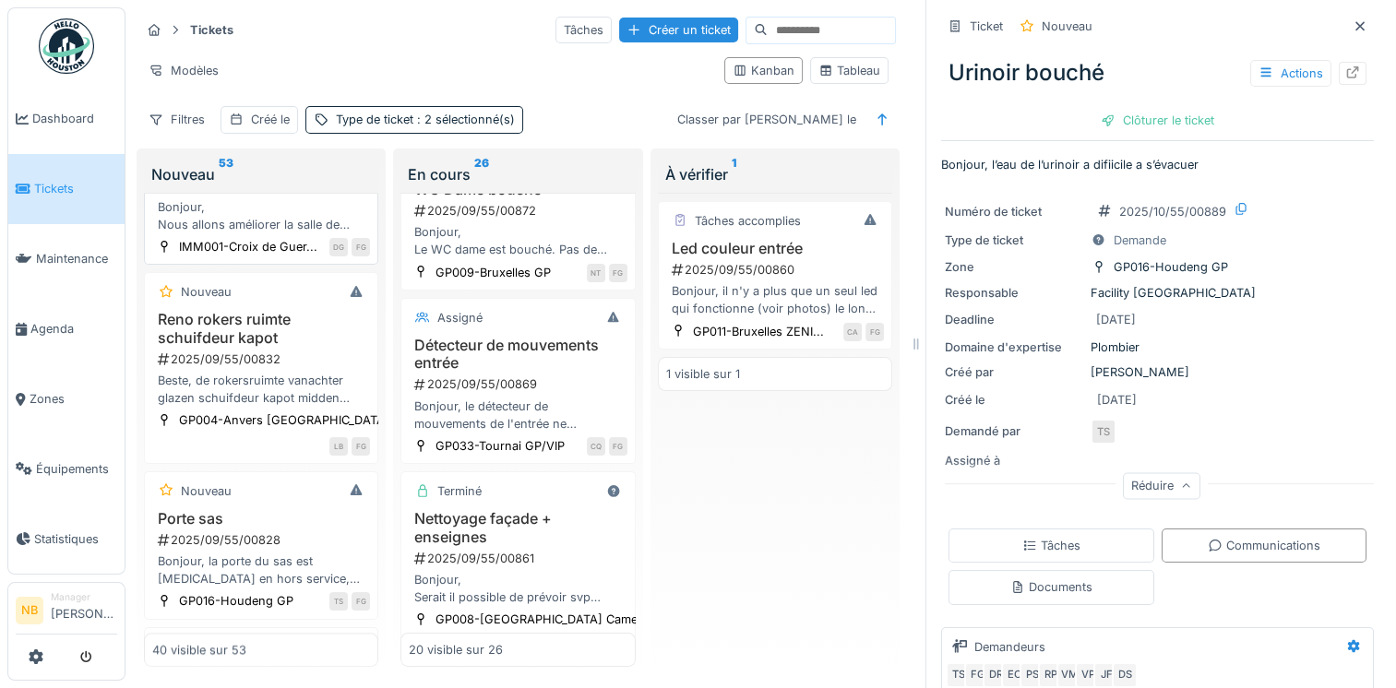
click at [288, 194] on div "2025/09/55/00843" at bounding box center [263, 185] width 214 height 18
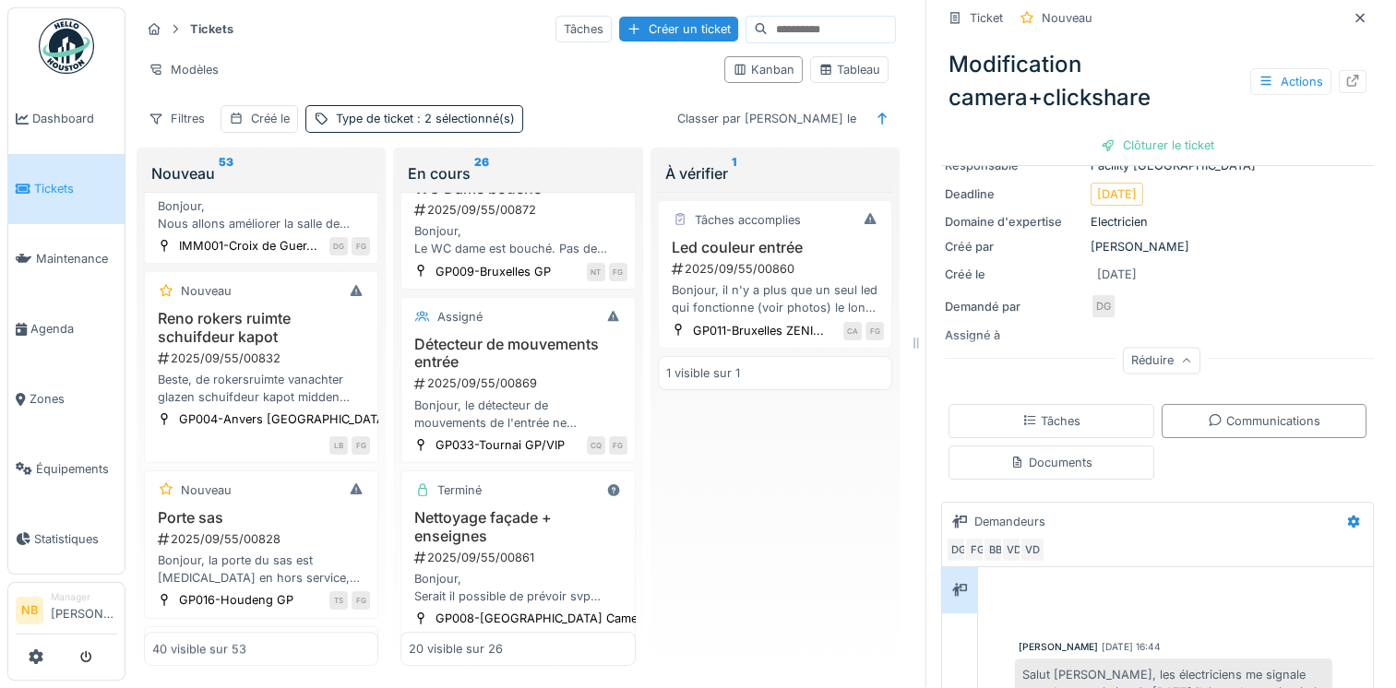
scroll to position [430, 0]
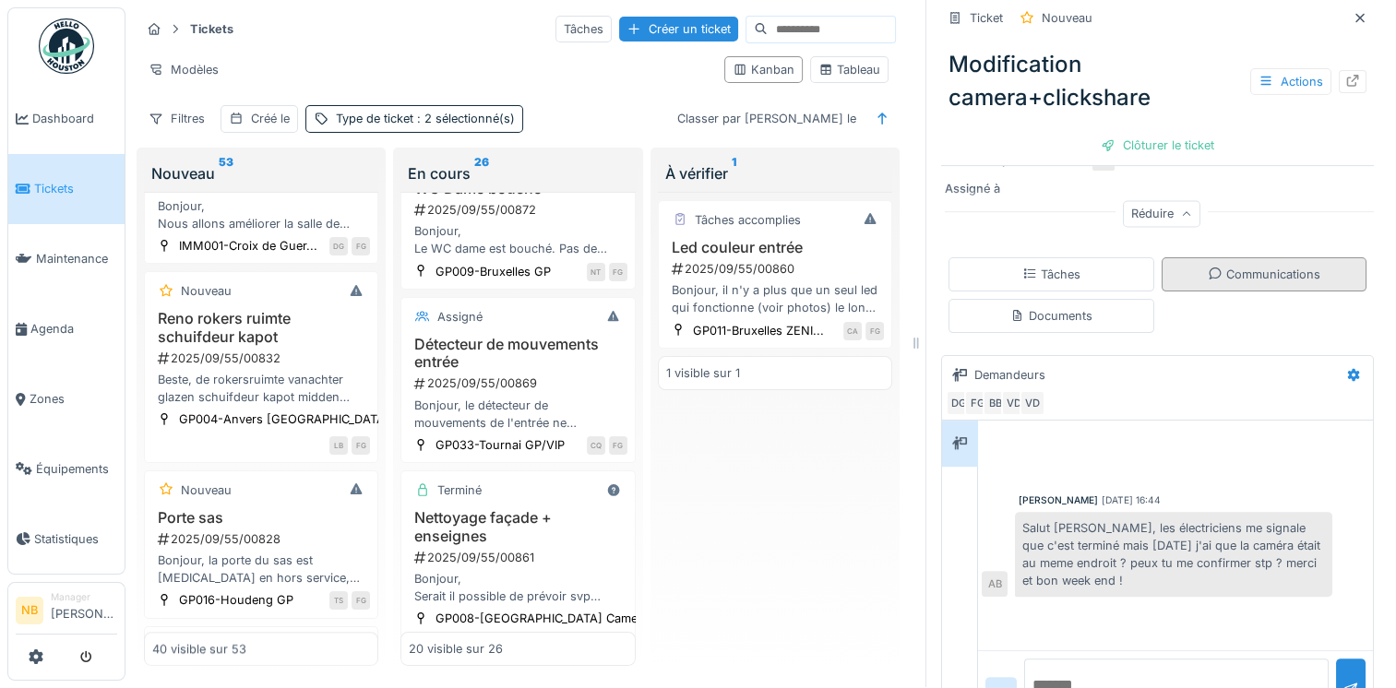
click at [1281, 266] on div "Communications" at bounding box center [1264, 275] width 113 height 18
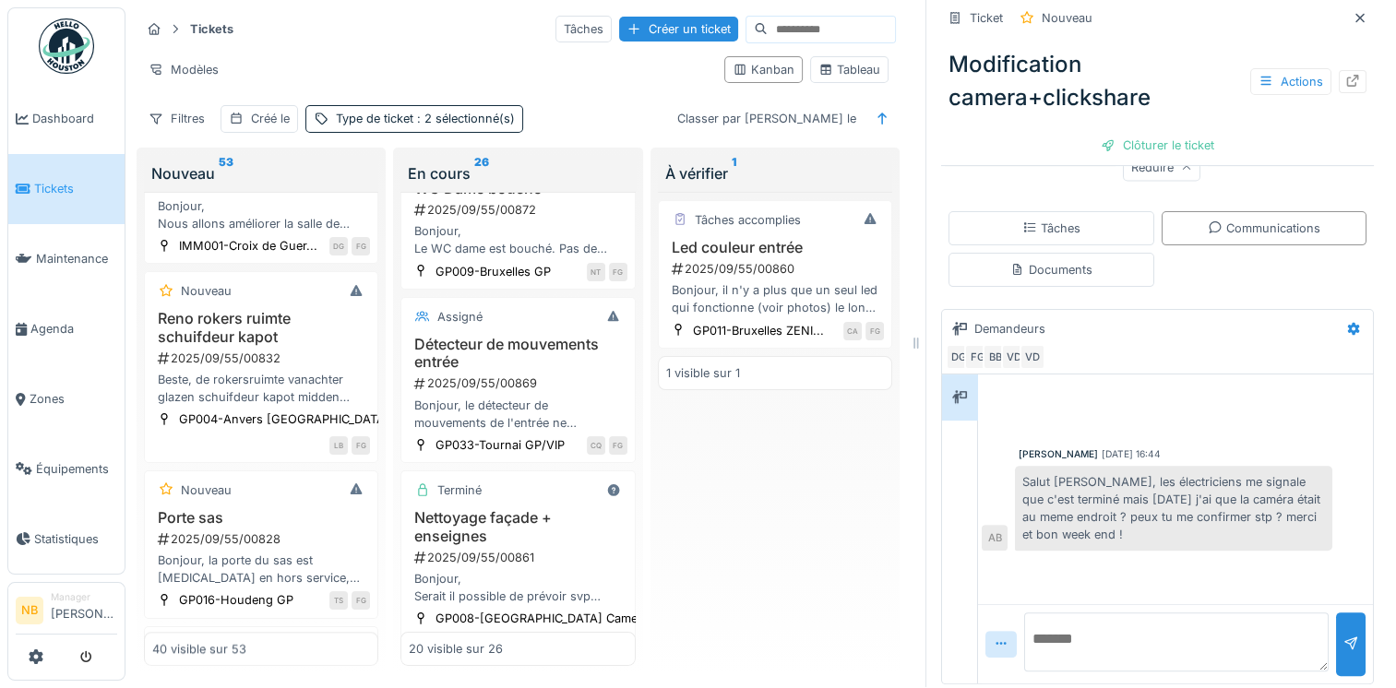
click at [1144, 621] on textarea at bounding box center [1176, 642] width 305 height 59
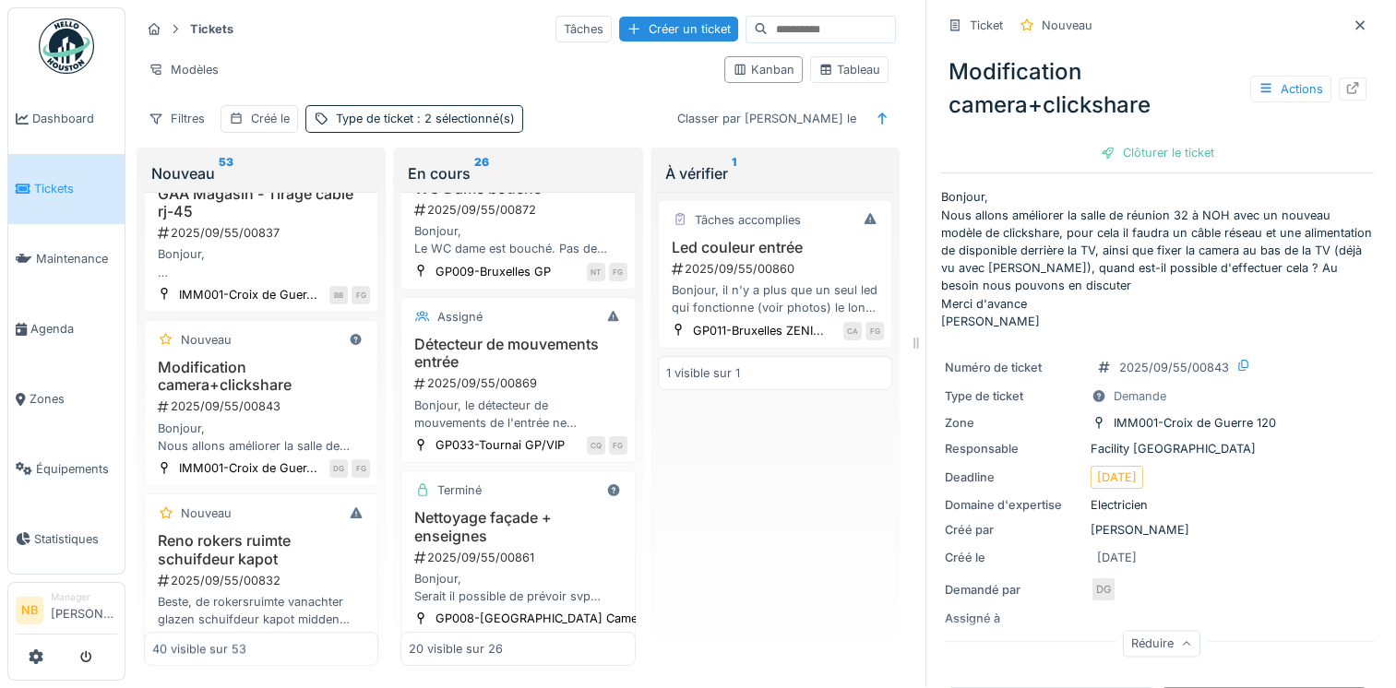
scroll to position [1722, 0]
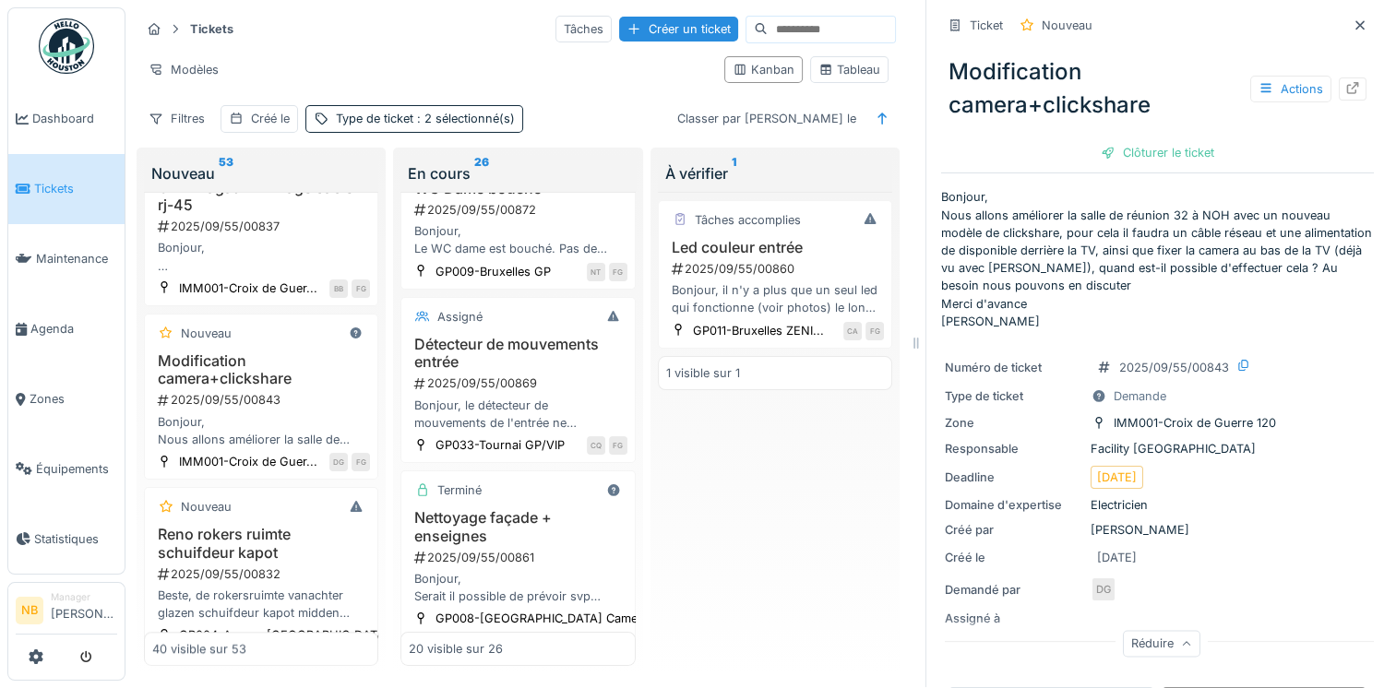
drag, startPoint x: 805, startPoint y: 571, endPoint x: 723, endPoint y: 415, distance: 176.3
click at [806, 570] on div "Tâches accomplies Led couleur entrée 2025/09/55/00860 Bonjour, il n'y a plus qu…" at bounding box center [775, 429] width 234 height 475
click at [714, 416] on div "Tâches accomplies Led couleur entrée 2025/09/55/00860 Bonjour, il n'y a plus qu…" at bounding box center [775, 429] width 234 height 475
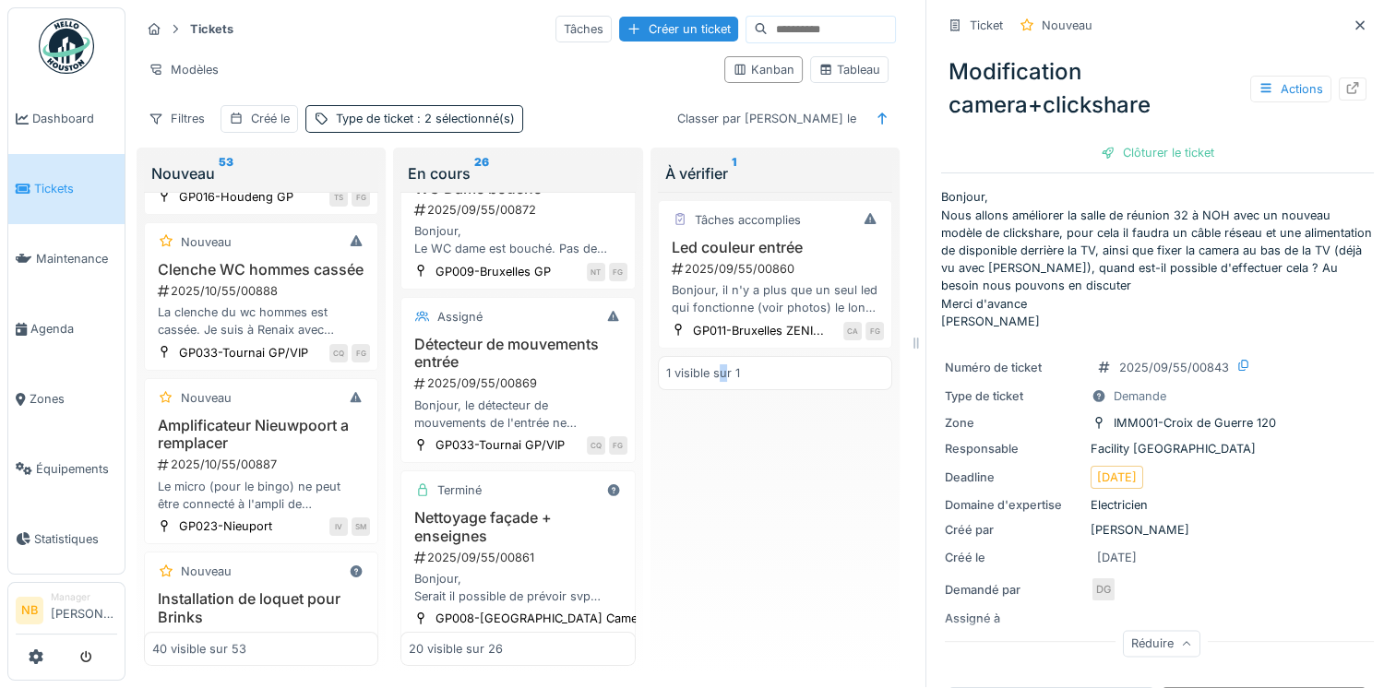
scroll to position [0, 0]
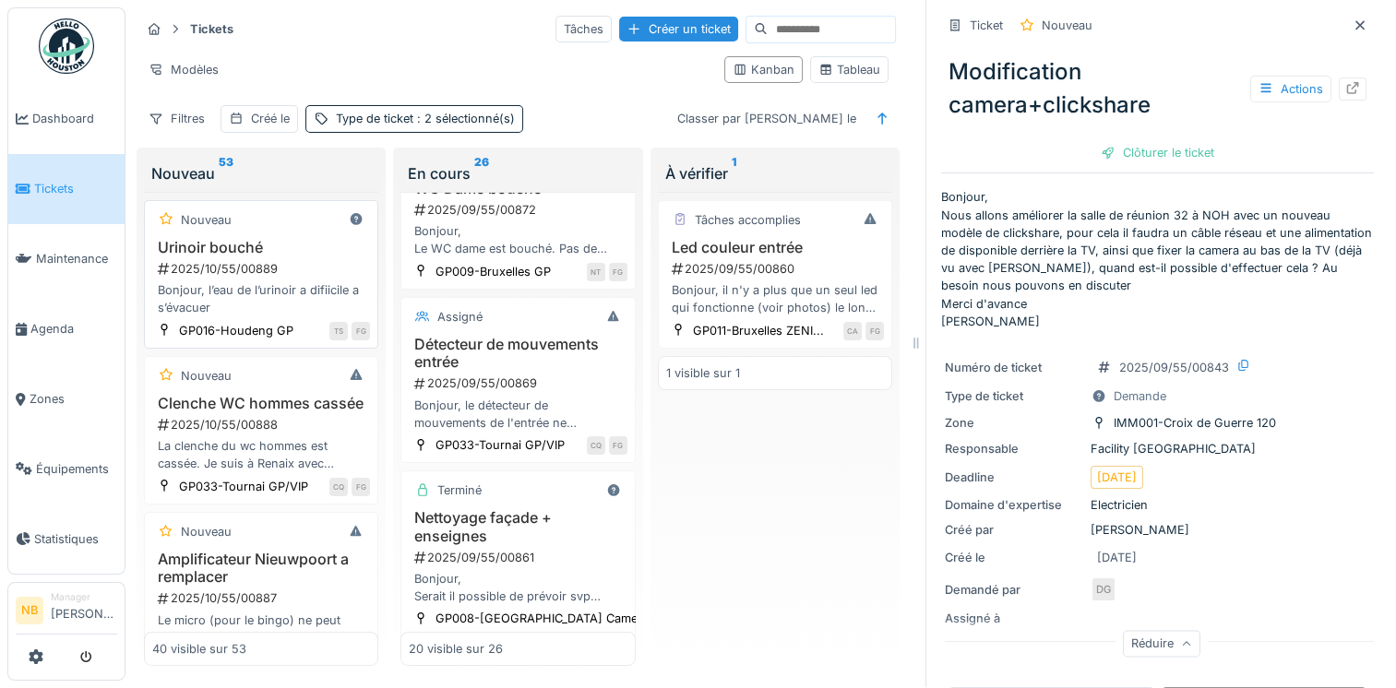
click at [280, 282] on div "Bonjour, l’eau de l’urinoir a difiicile a s’évacuer" at bounding box center [261, 298] width 218 height 35
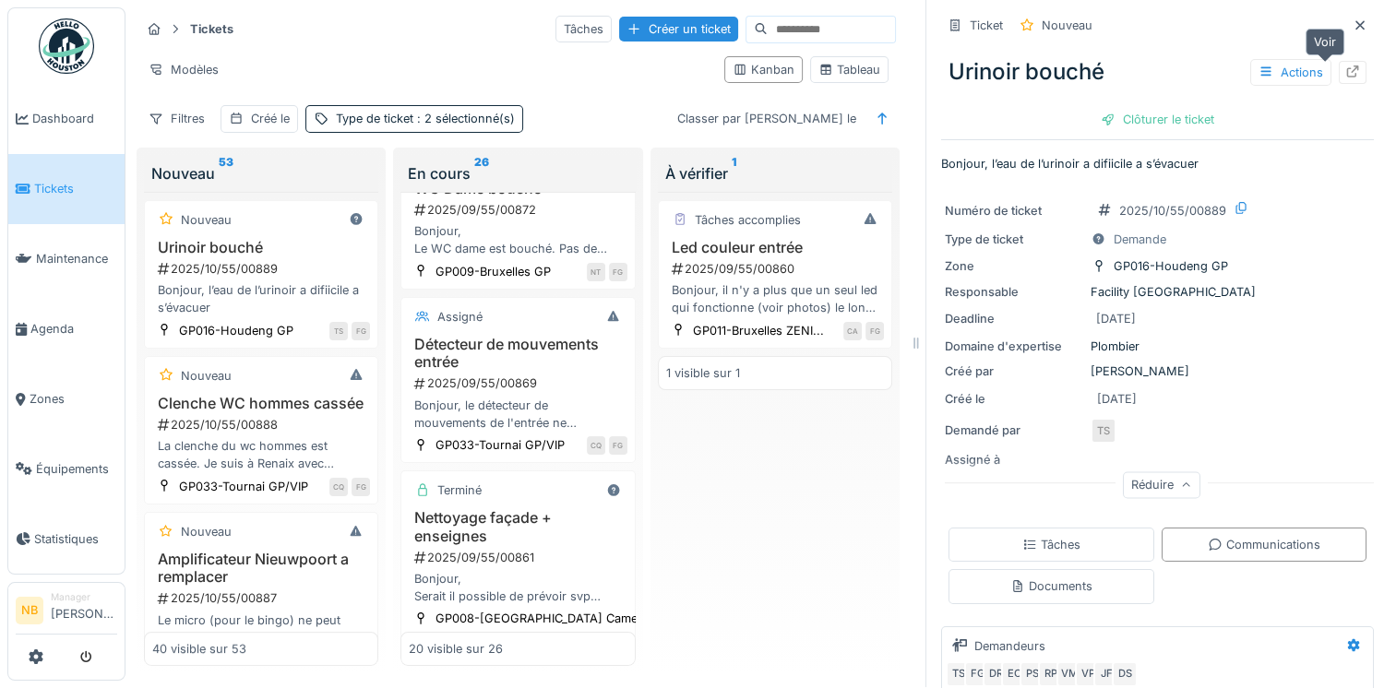
click at [1347, 66] on icon at bounding box center [1353, 72] width 12 height 12
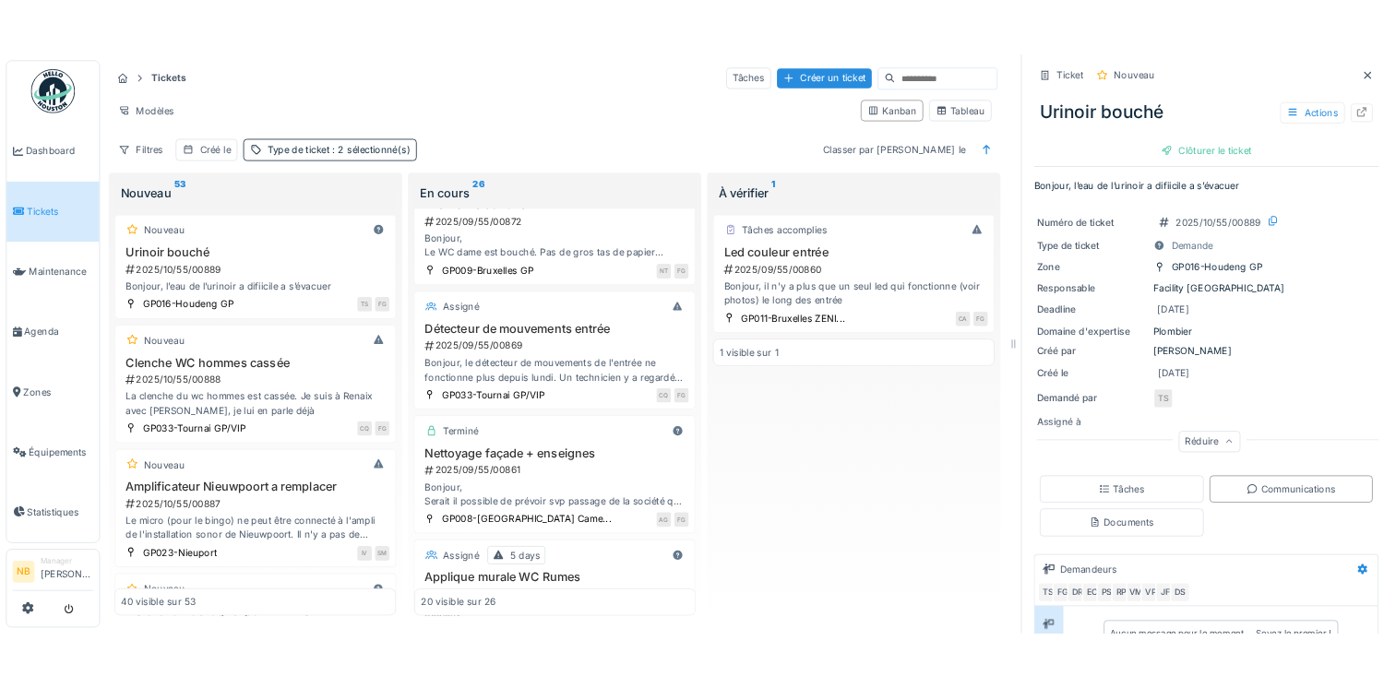
scroll to position [216, 0]
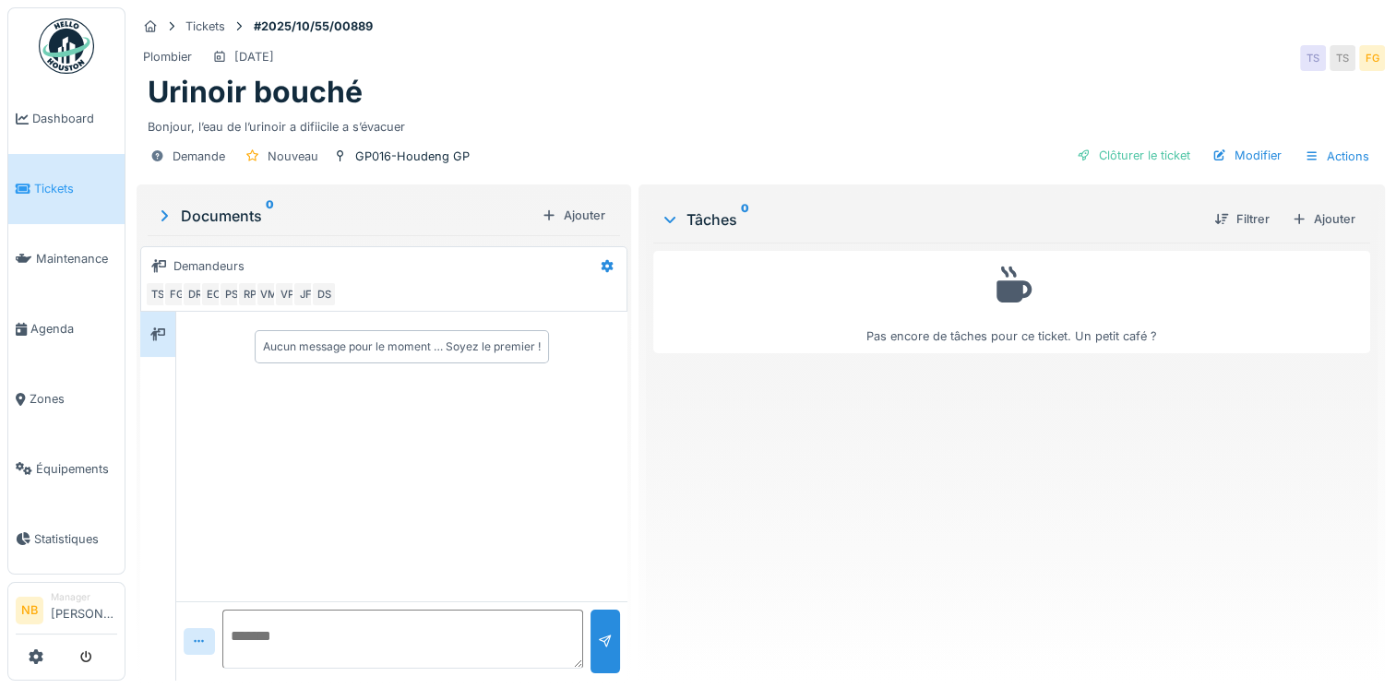
drag, startPoint x: 1322, startPoint y: 216, endPoint x: 1321, endPoint y: 244, distance: 27.7
click at [1324, 216] on div "Ajouter" at bounding box center [1324, 219] width 78 height 25
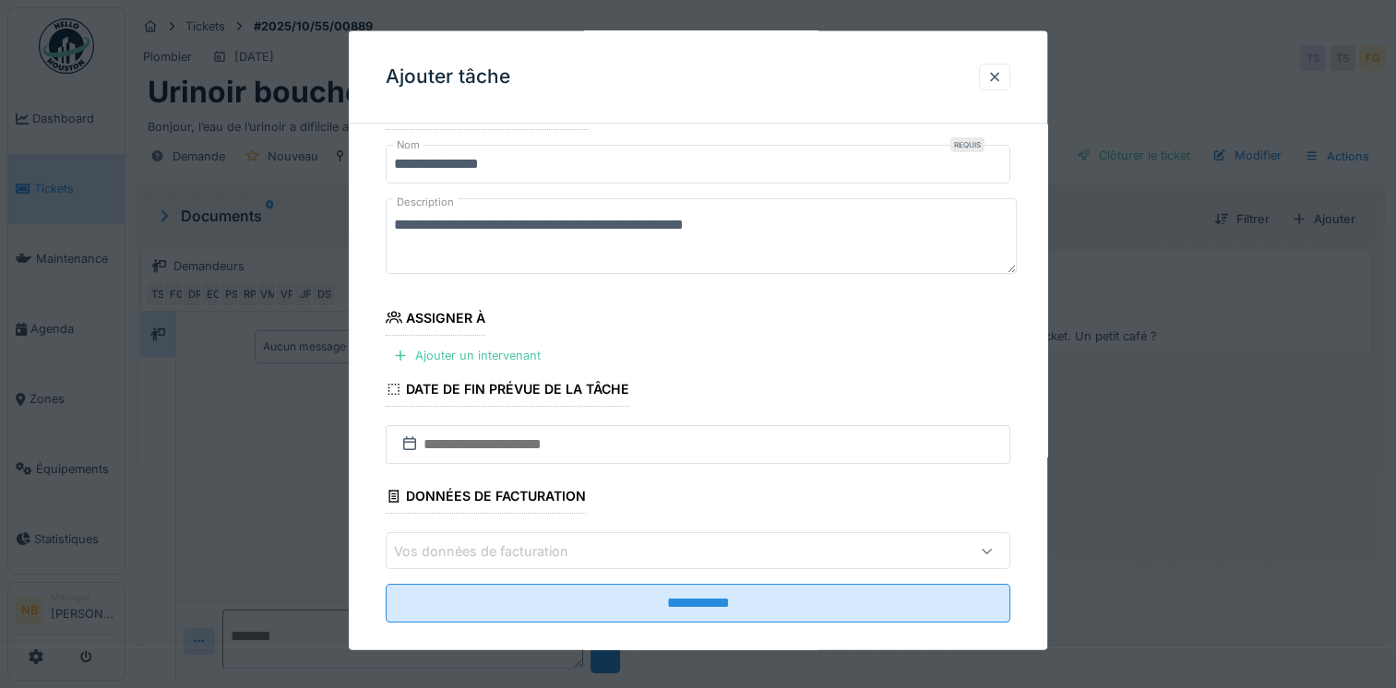
scroll to position [65, 0]
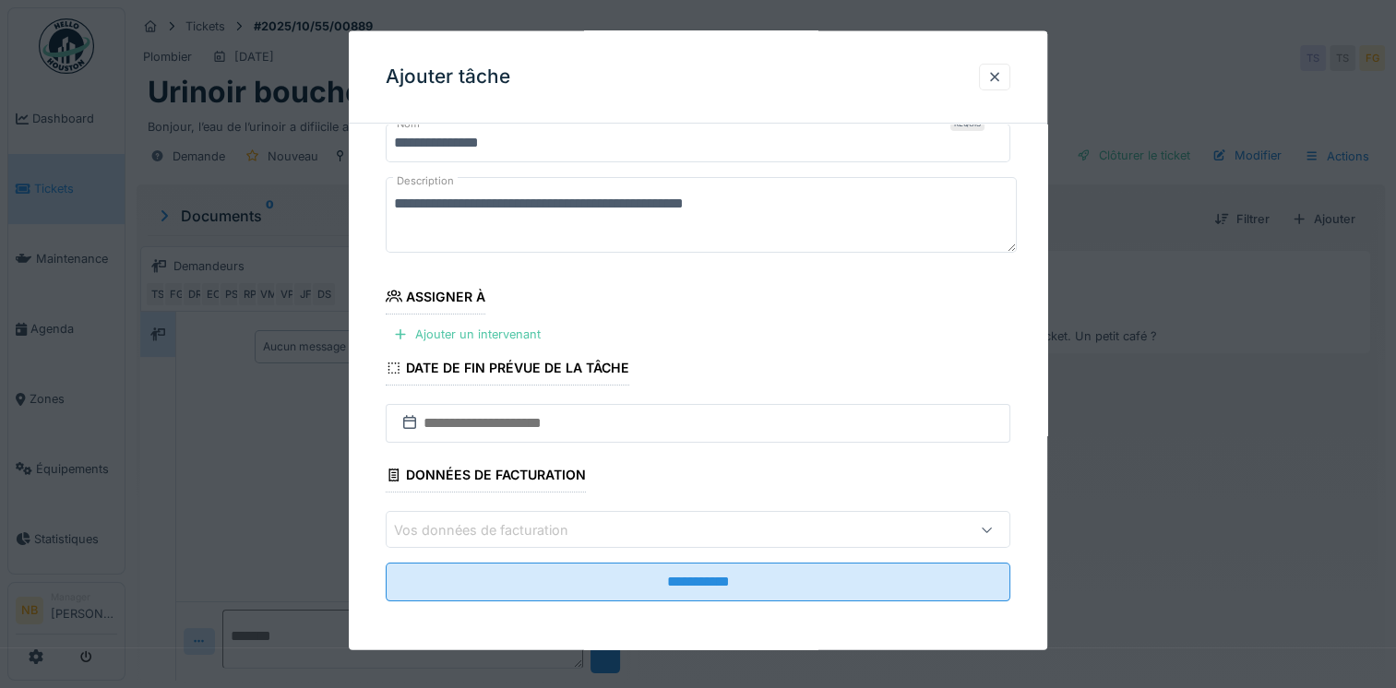
click at [499, 520] on div "Vos données de facturation" at bounding box center [494, 530] width 200 height 20
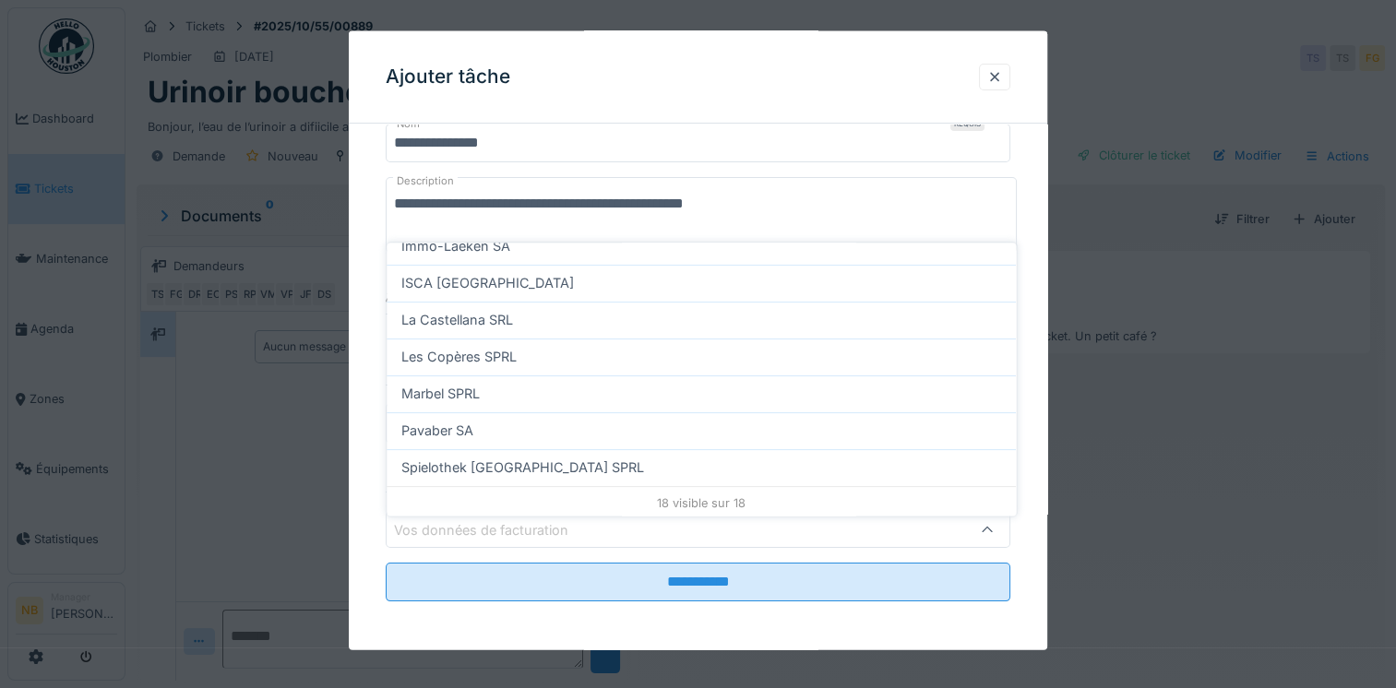
scroll to position [520, 0]
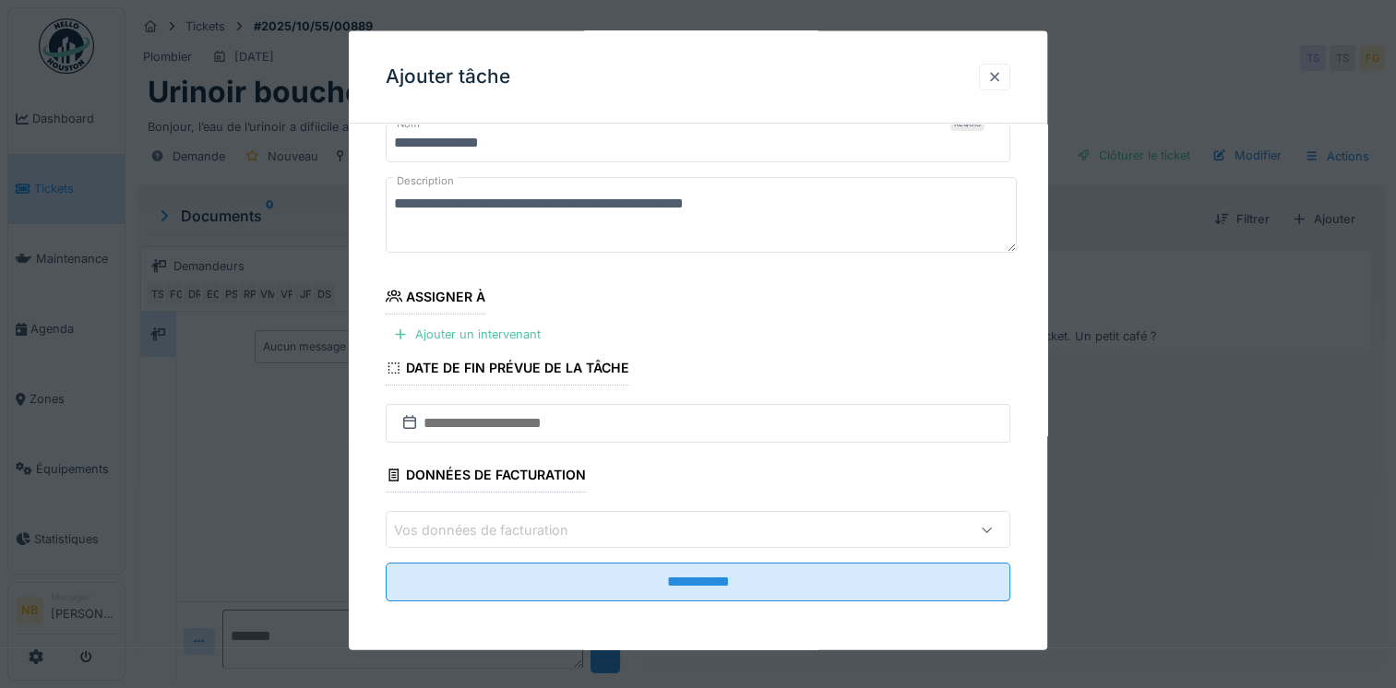
click at [1000, 88] on div at bounding box center [994, 76] width 31 height 27
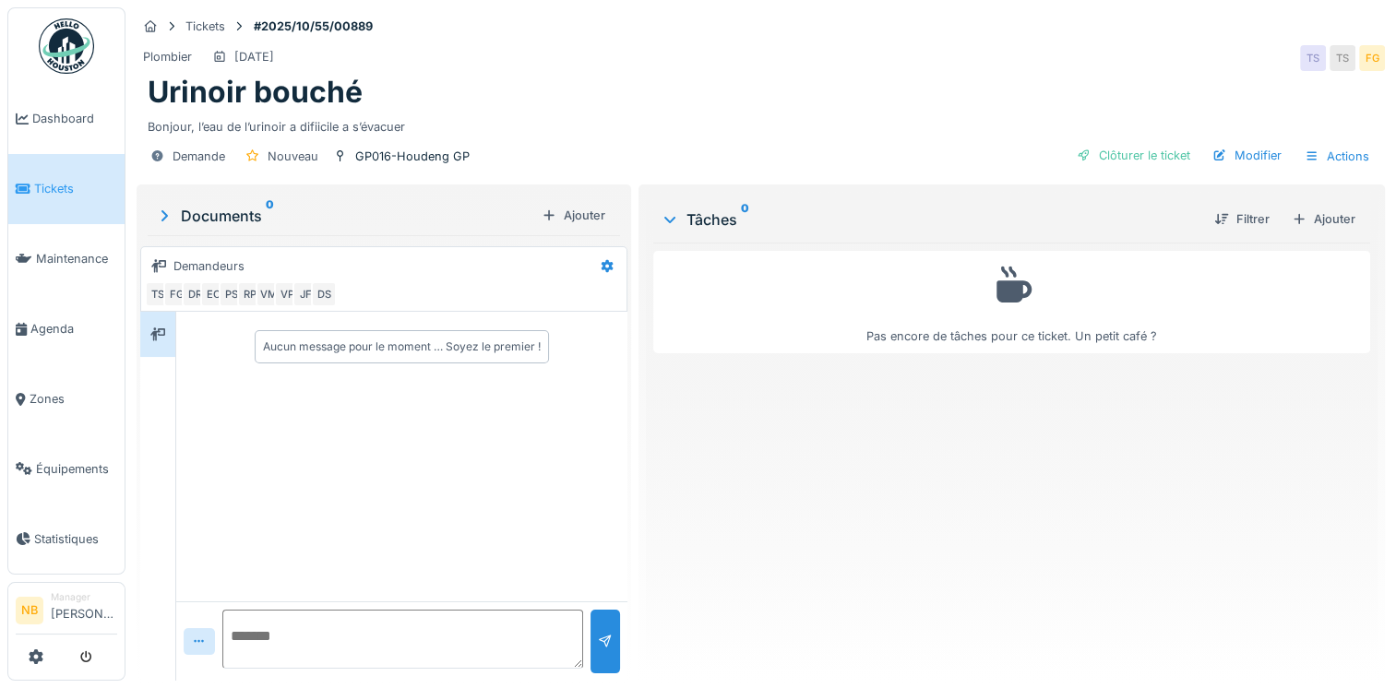
scroll to position [0, 0]
click at [1324, 207] on div "Ajouter" at bounding box center [1324, 219] width 78 height 25
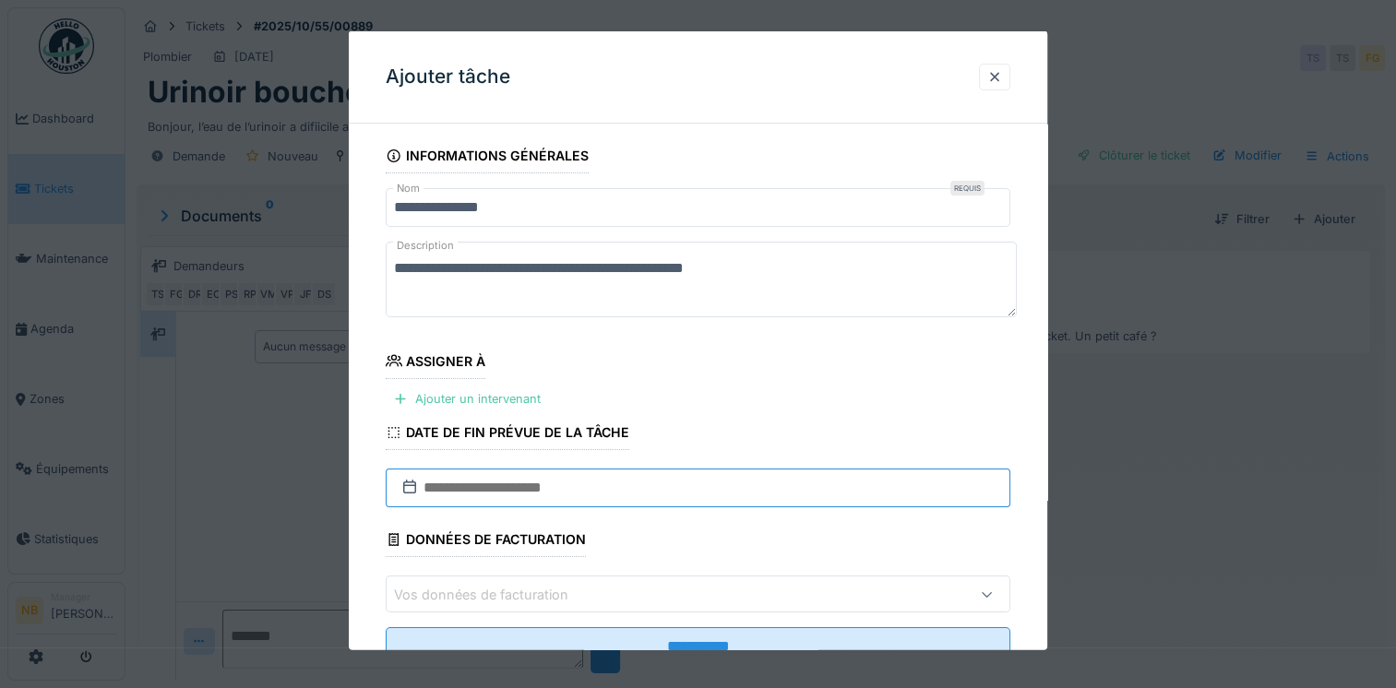
drag, startPoint x: 557, startPoint y: 486, endPoint x: 567, endPoint y: 497, distance: 14.4
click at [557, 491] on input "text" at bounding box center [698, 488] width 625 height 39
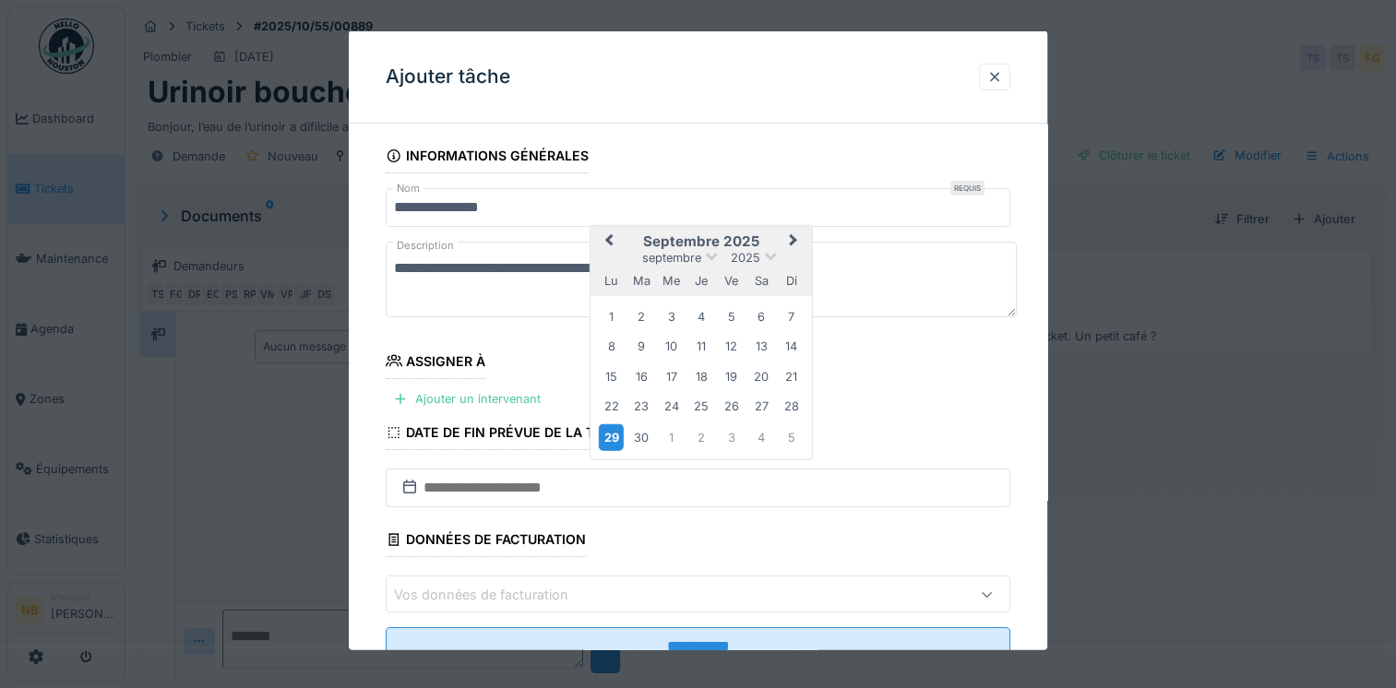
click at [619, 437] on div "29" at bounding box center [611, 437] width 25 height 27
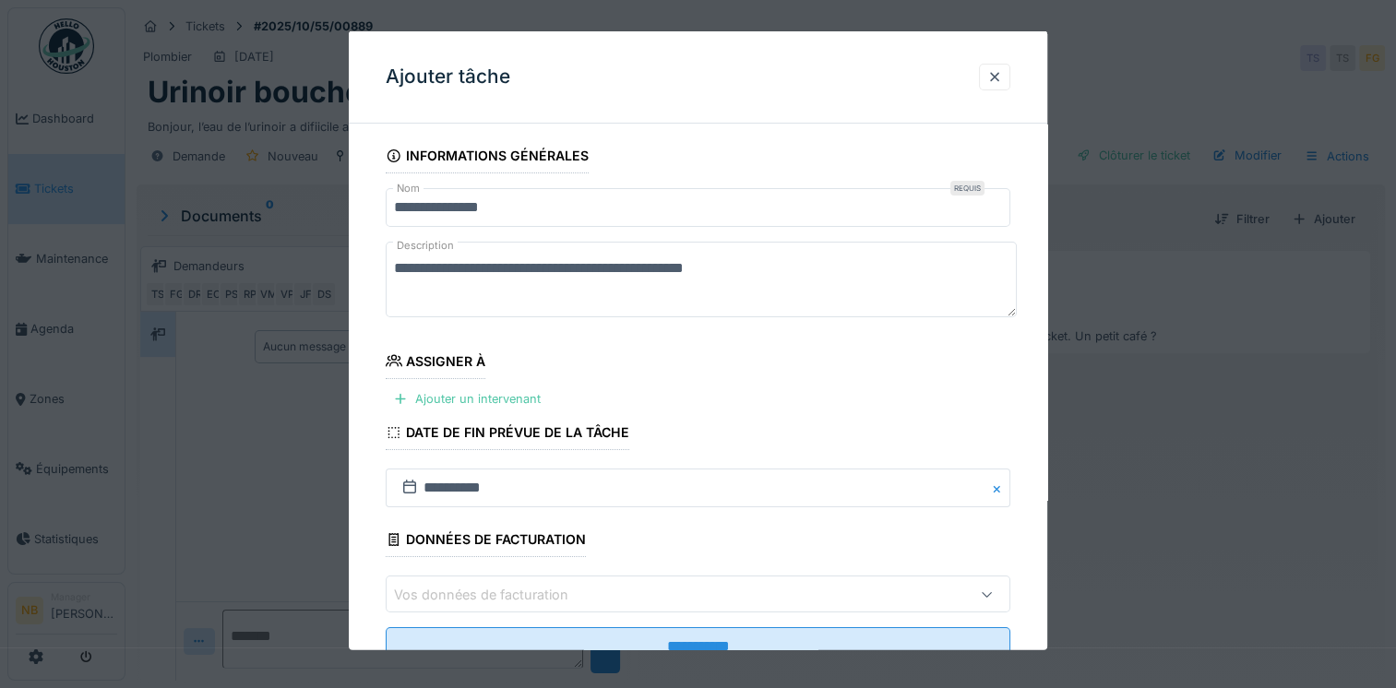
click at [773, 258] on textarea "**********" at bounding box center [701, 280] width 631 height 76
drag, startPoint x: 392, startPoint y: 263, endPoint x: 956, endPoint y: 245, distance: 564.1
click at [956, 245] on textarea "**********" at bounding box center [701, 280] width 631 height 76
paste textarea "**********"
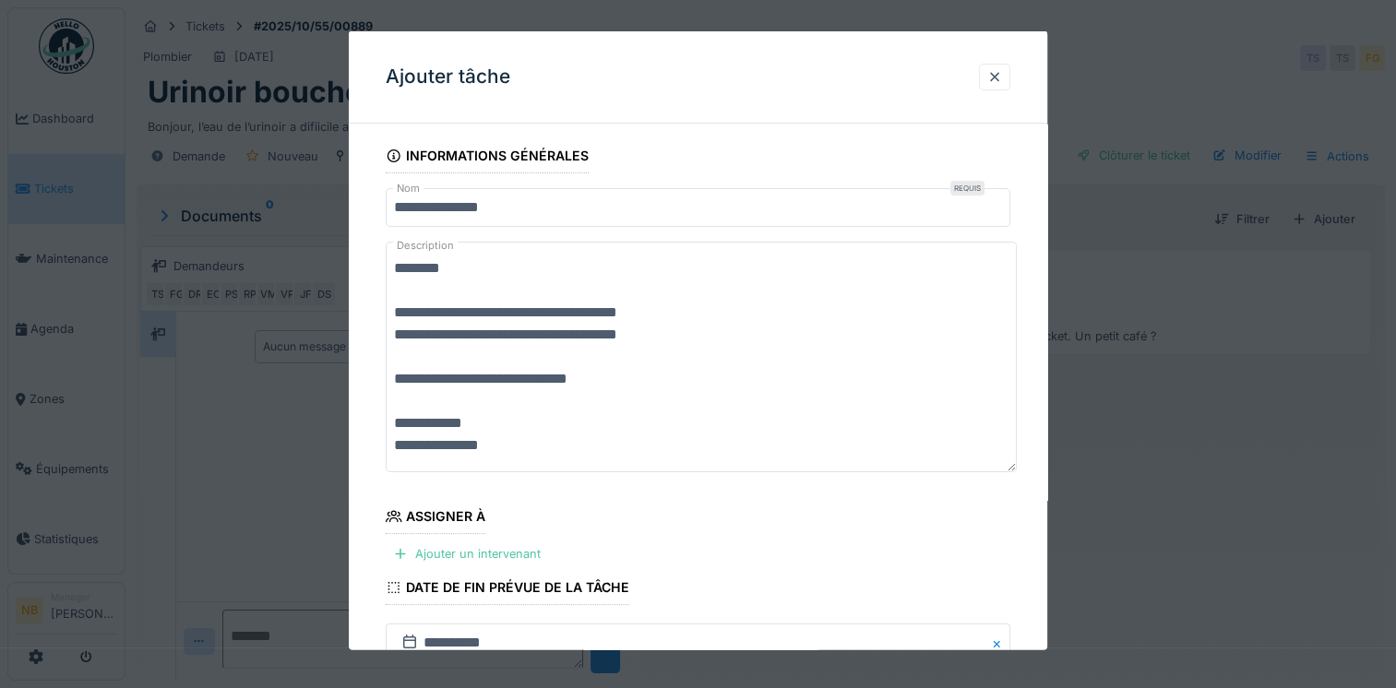
drag, startPoint x: 658, startPoint y: 339, endPoint x: 676, endPoint y: 357, distance: 25.5
click at [661, 341] on textarea "**********" at bounding box center [701, 357] width 631 height 231
click at [668, 330] on textarea "**********" at bounding box center [701, 357] width 631 height 231
click at [727, 434] on textarea "**********" at bounding box center [701, 357] width 631 height 231
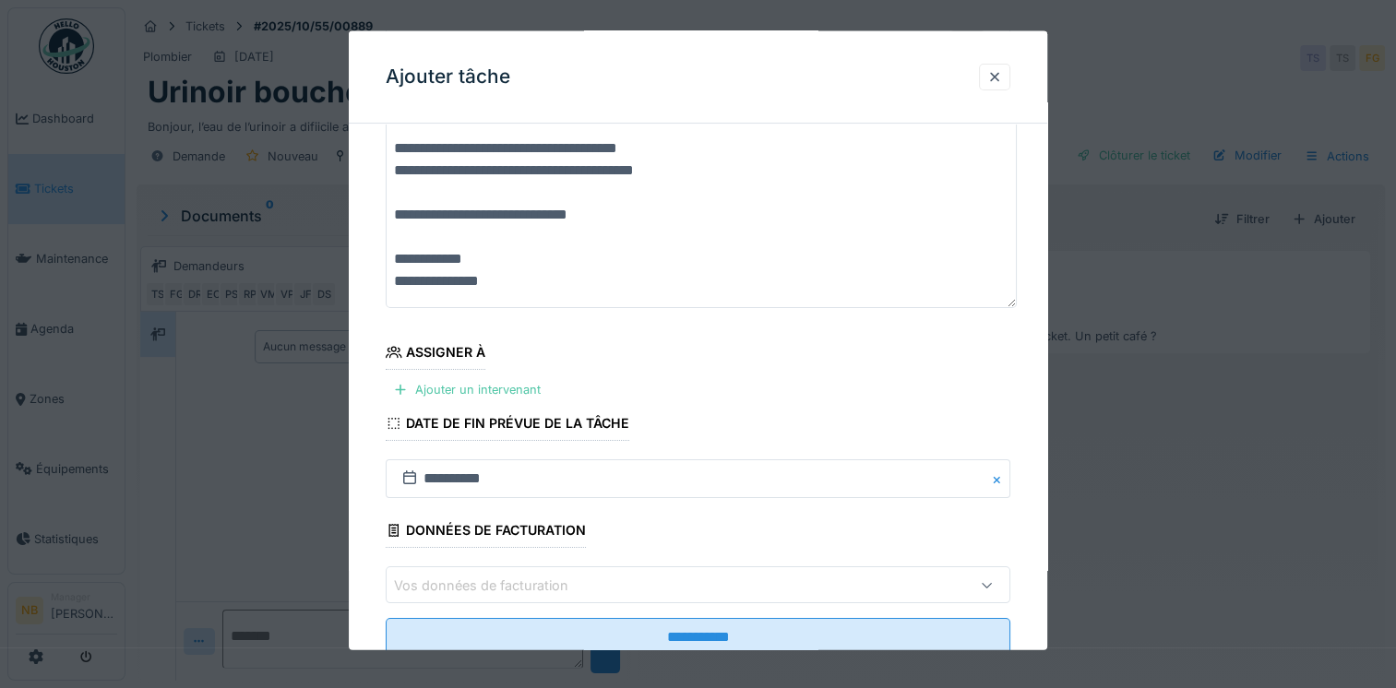
scroll to position [220, 0]
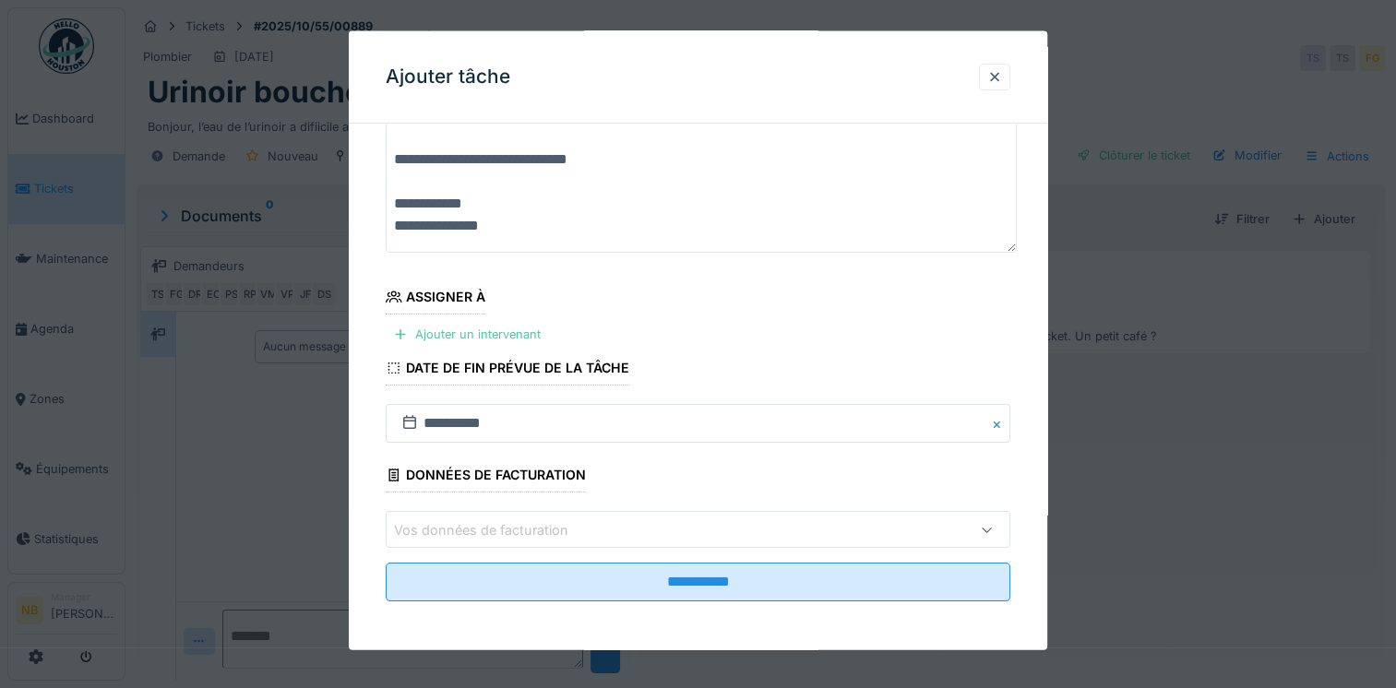
type textarea "**********"
click at [620, 508] on fieldset "**********" at bounding box center [698, 268] width 625 height 698
click at [517, 341] on div "Ajouter un intervenant" at bounding box center [467, 334] width 162 height 25
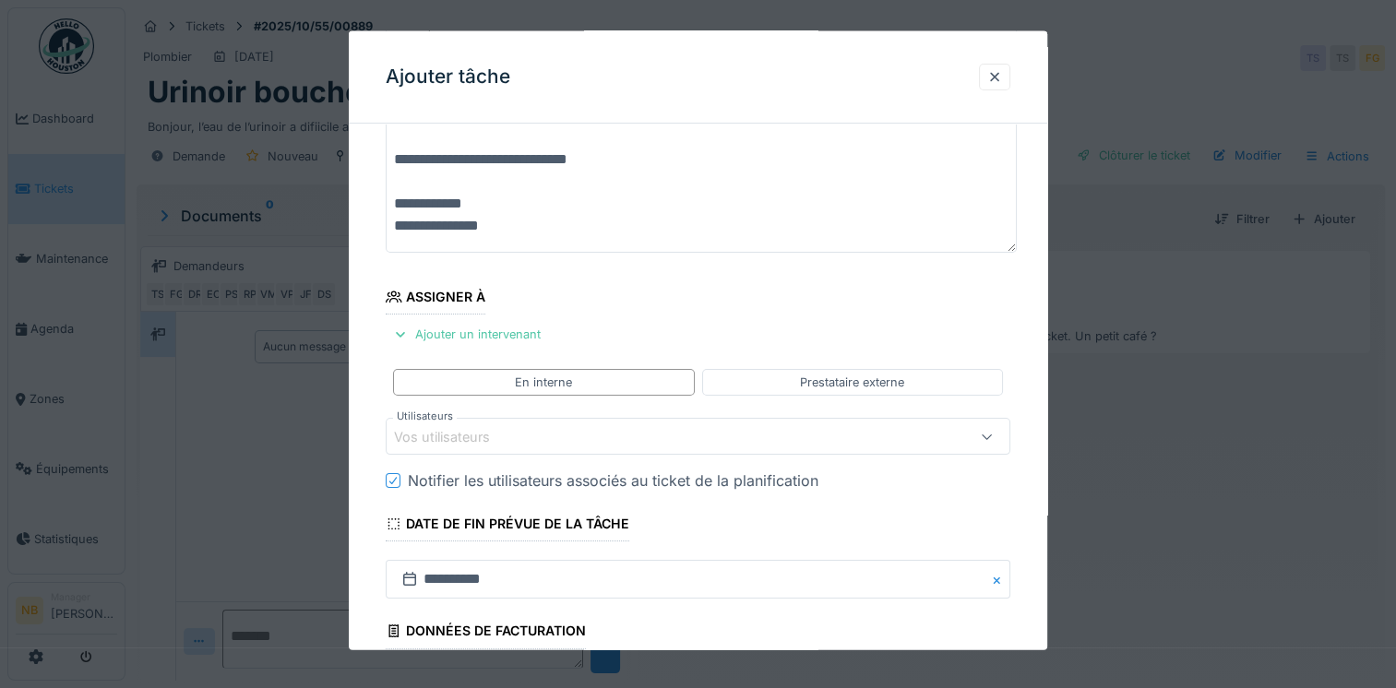
drag, startPoint x: 874, startPoint y: 371, endPoint x: 760, endPoint y: 410, distance: 119.9
click at [874, 372] on div "Prestataire externe" at bounding box center [852, 382] width 301 height 27
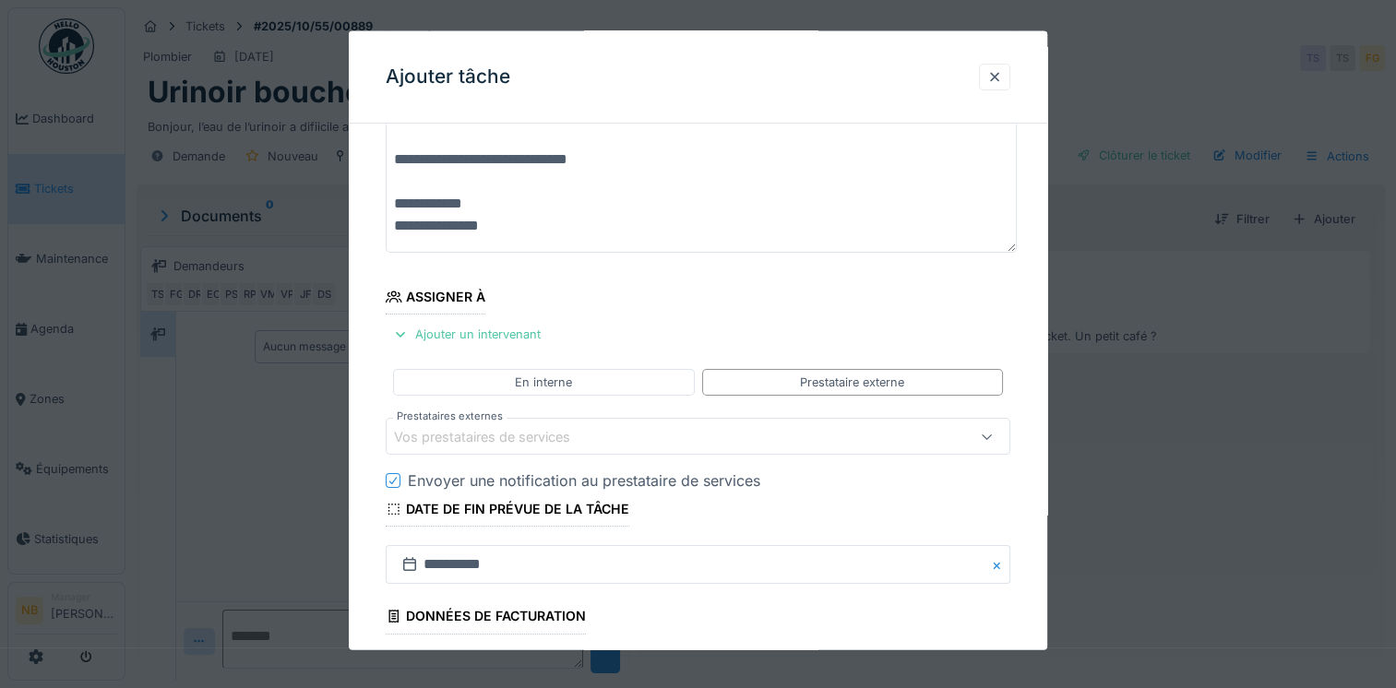
drag, startPoint x: 555, startPoint y: 429, endPoint x: 568, endPoint y: 441, distance: 18.3
click at [555, 430] on div "Vos prestataires de services" at bounding box center [495, 436] width 202 height 20
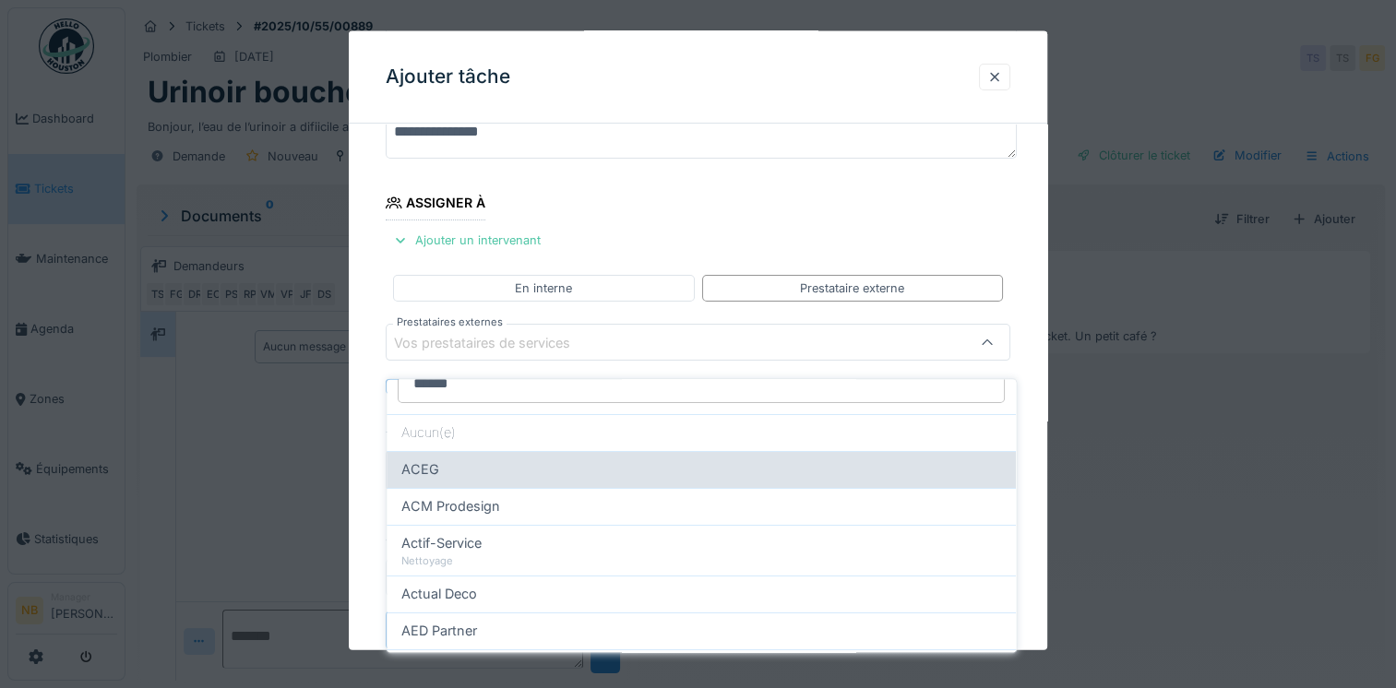
scroll to position [0, 0]
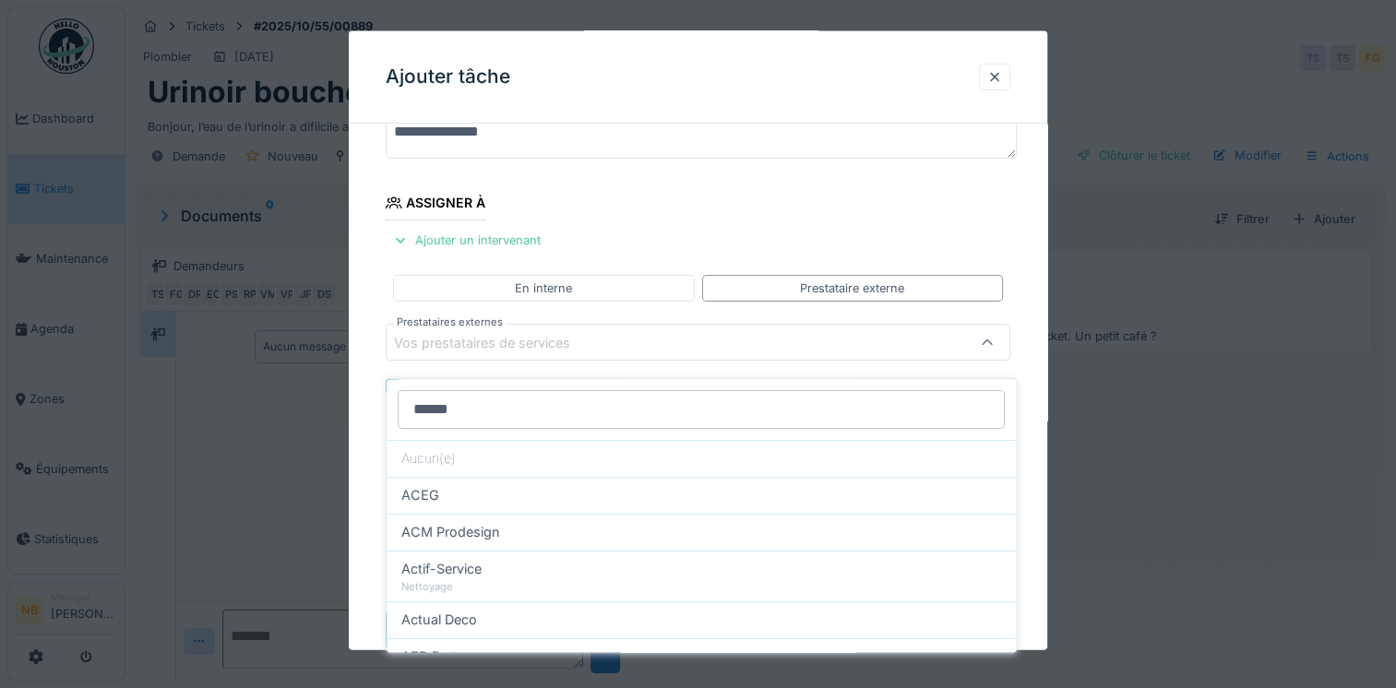
drag, startPoint x: 381, startPoint y: 395, endPoint x: 358, endPoint y: 398, distance: 23.2
click at [358, 398] on body "Dashboard Tickets Maintenance Agenda Zones Équipements Statistiques NB Manager …" at bounding box center [698, 344] width 1396 height 688
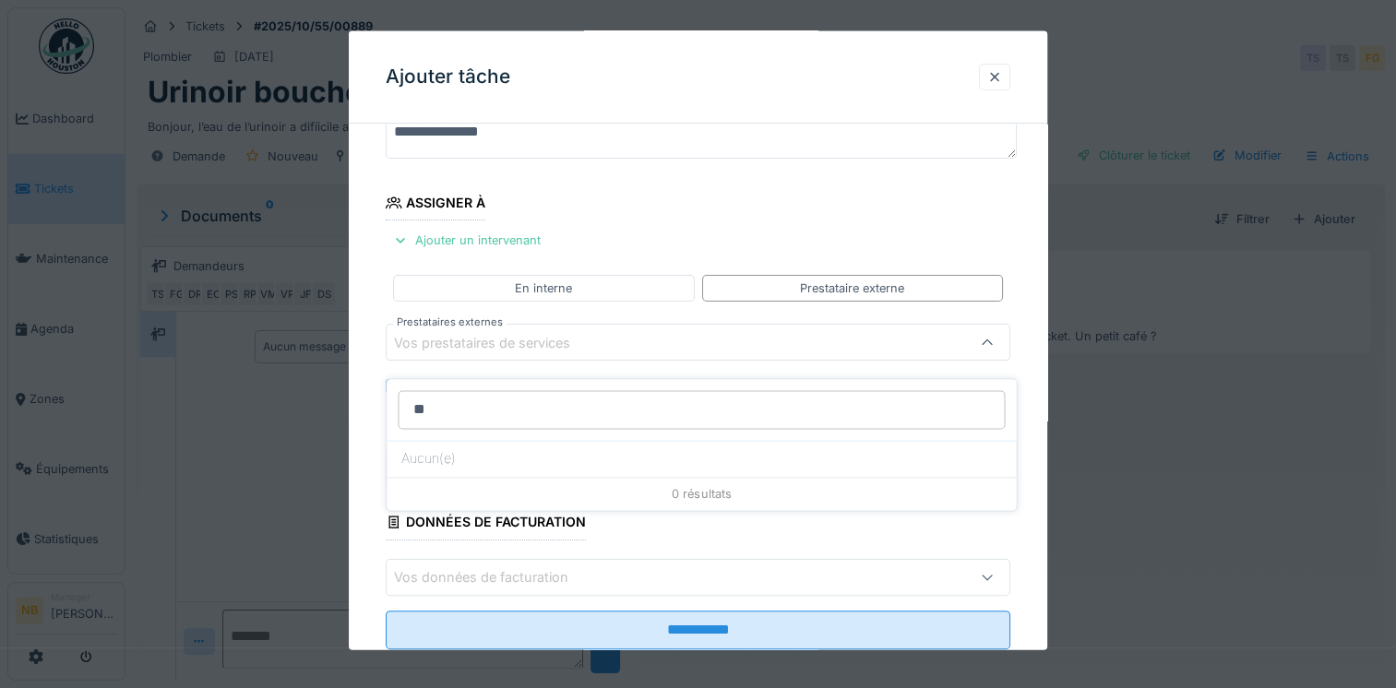
type input "*"
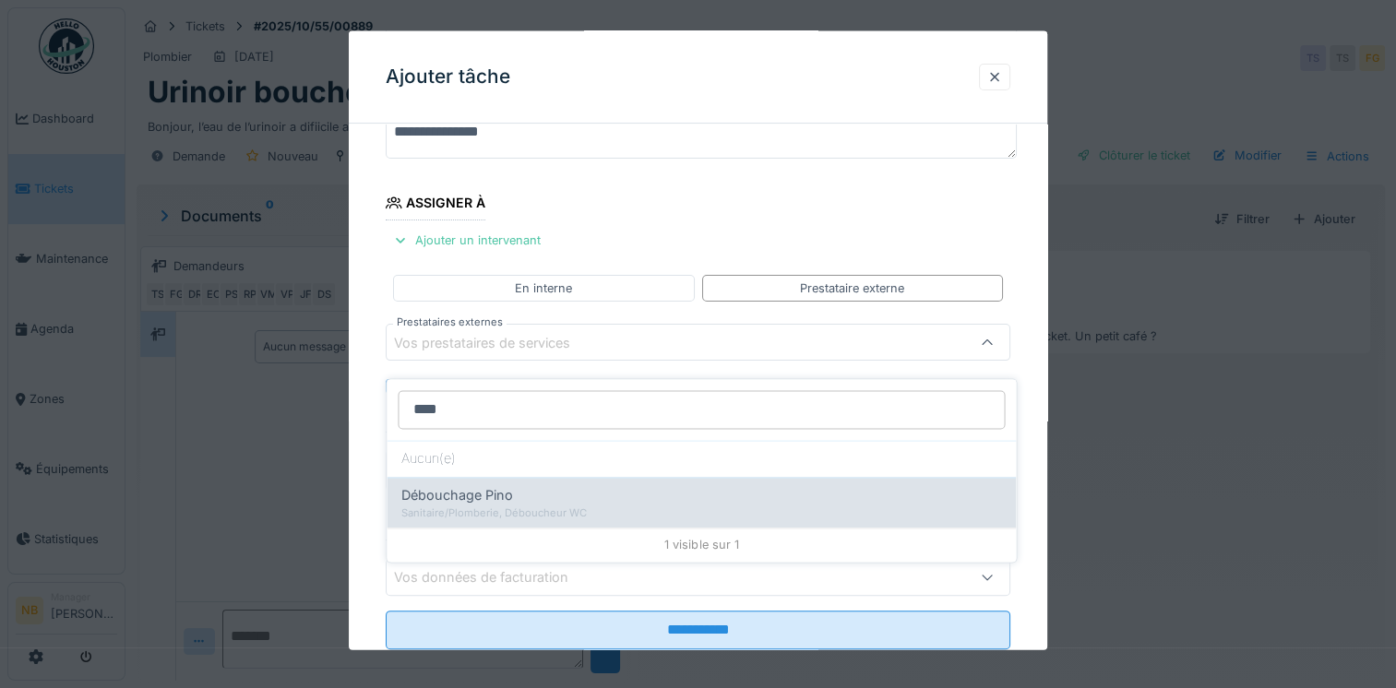
type input "****"
click at [568, 486] on div "Débouchage Pino" at bounding box center [701, 495] width 600 height 20
type input "***"
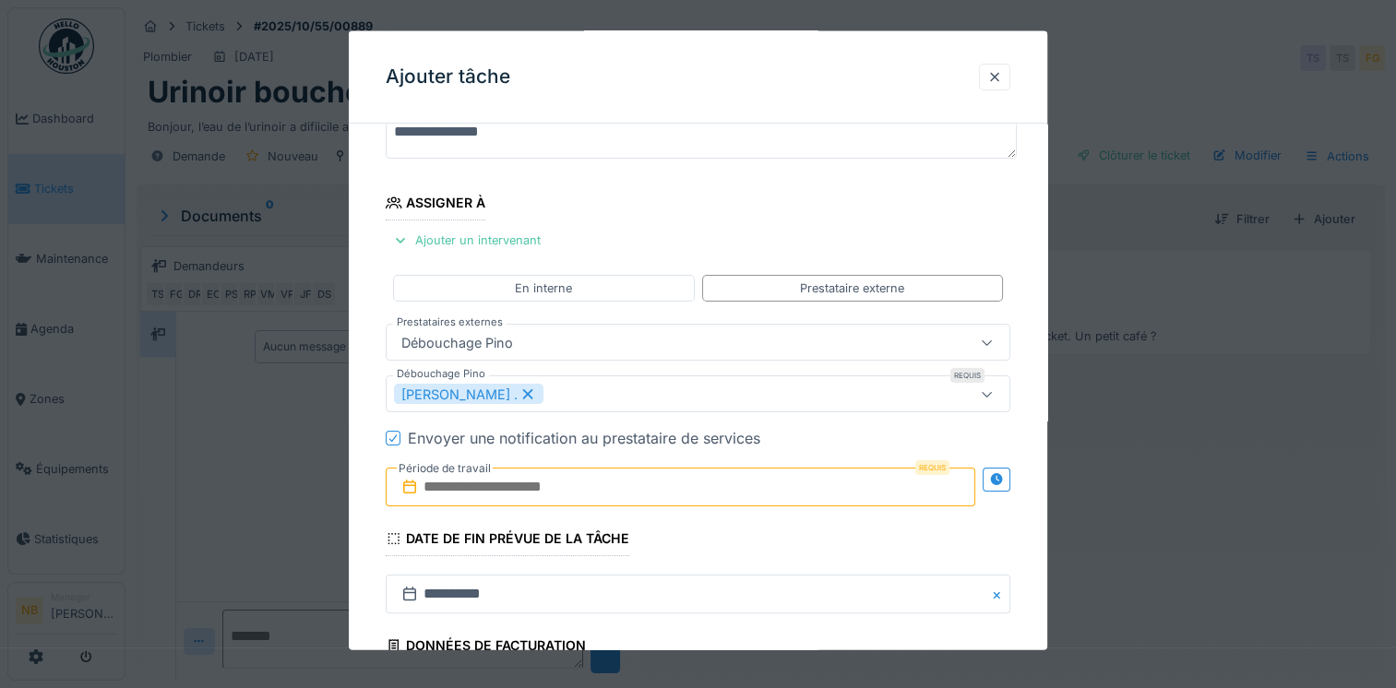
drag, startPoint x: 547, startPoint y: 489, endPoint x: 586, endPoint y: 494, distance: 39.0
click at [547, 489] on input "text" at bounding box center [681, 487] width 590 height 39
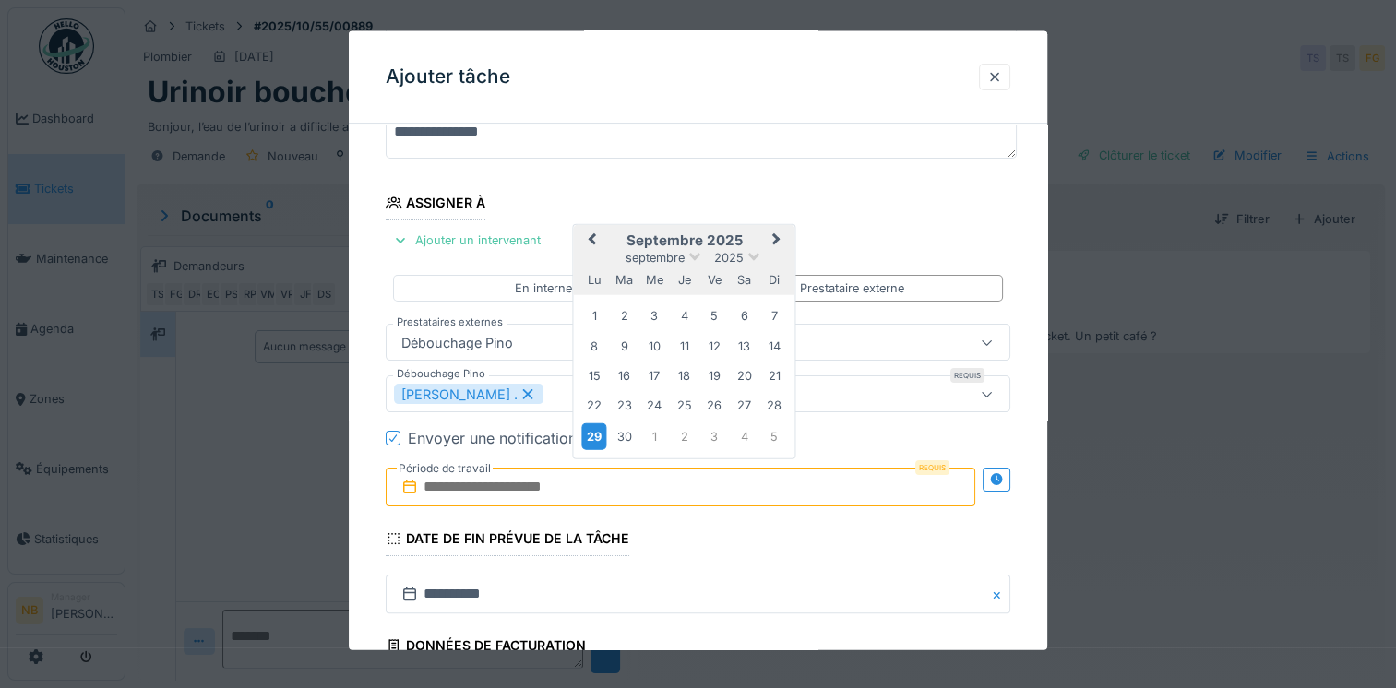
click at [591, 430] on div "29" at bounding box center [594, 436] width 25 height 27
click at [775, 233] on button "Next Month" at bounding box center [779, 242] width 30 height 30
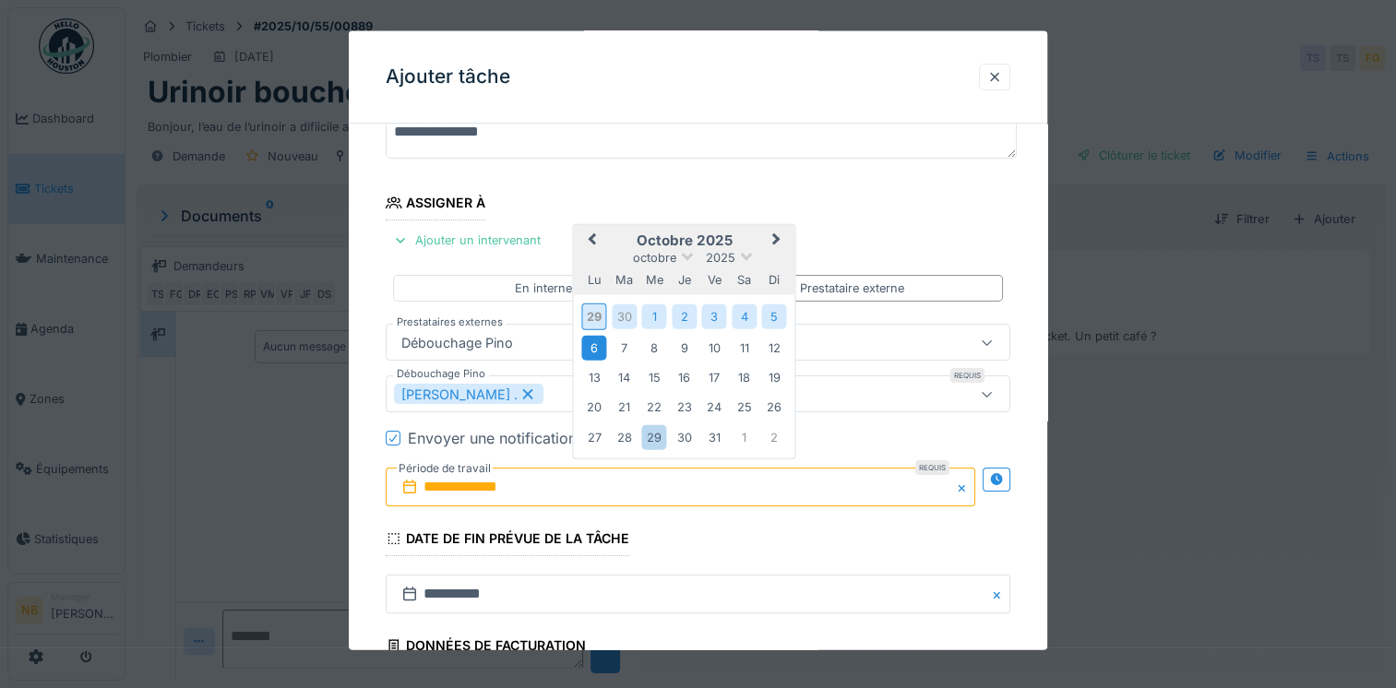
click at [594, 346] on div "6" at bounding box center [594, 347] width 25 height 25
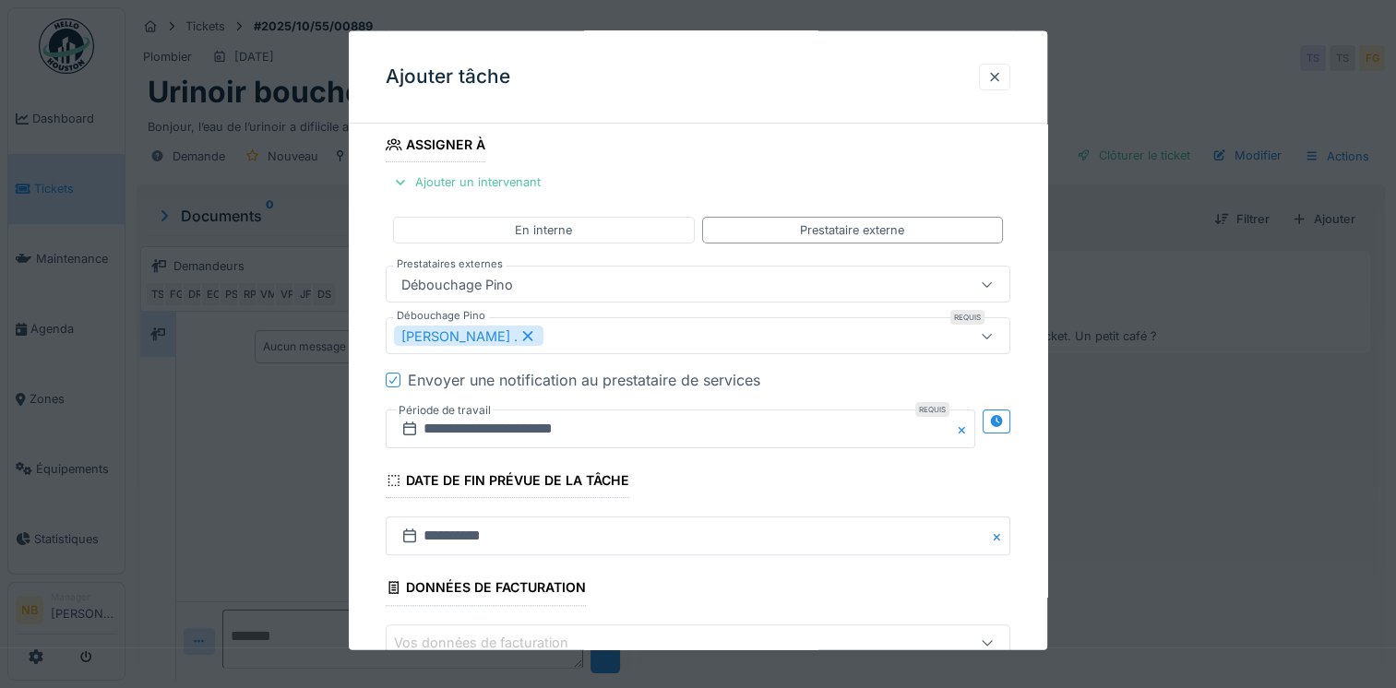
scroll to position [484, 0]
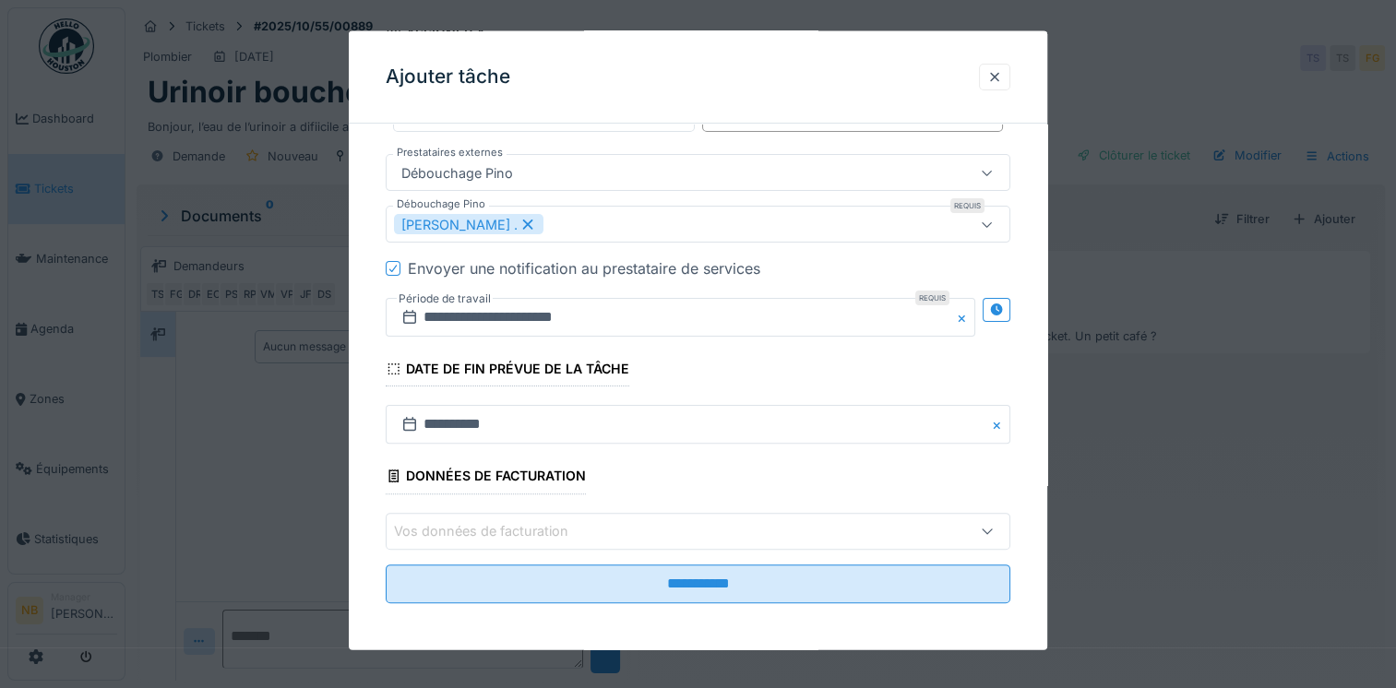
click at [569, 520] on div "Vos données de facturation" at bounding box center [494, 530] width 200 height 20
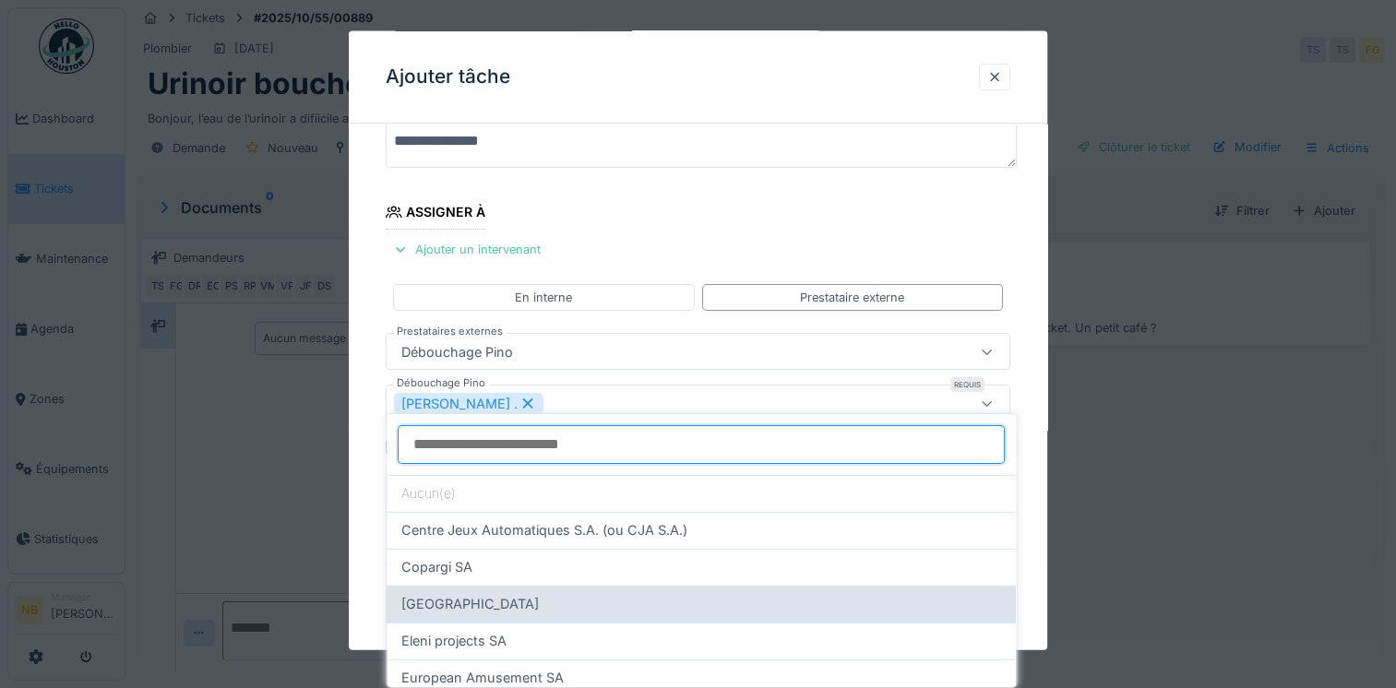
scroll to position [215, 0]
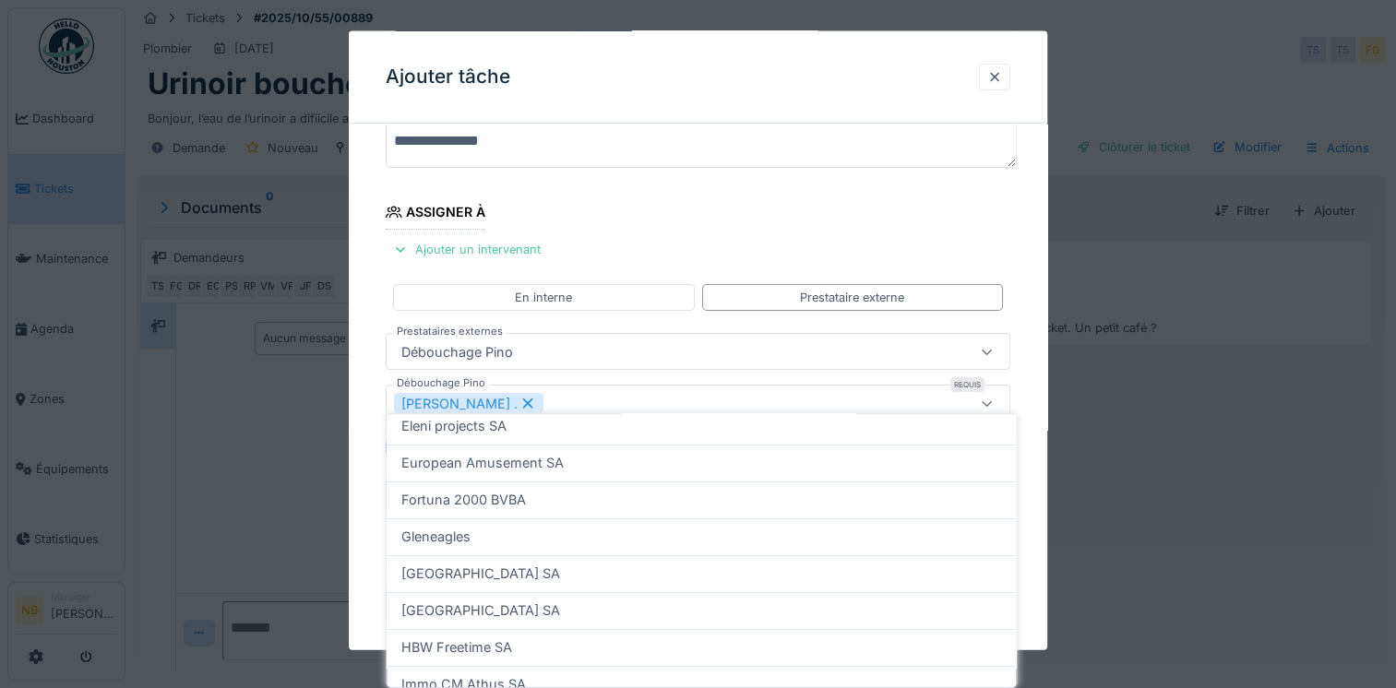
drag, startPoint x: 474, startPoint y: 461, endPoint x: 492, endPoint y: 452, distance: 19.4
click at [474, 462] on span "European Amusement SA" at bounding box center [482, 463] width 162 height 20
type input "*"
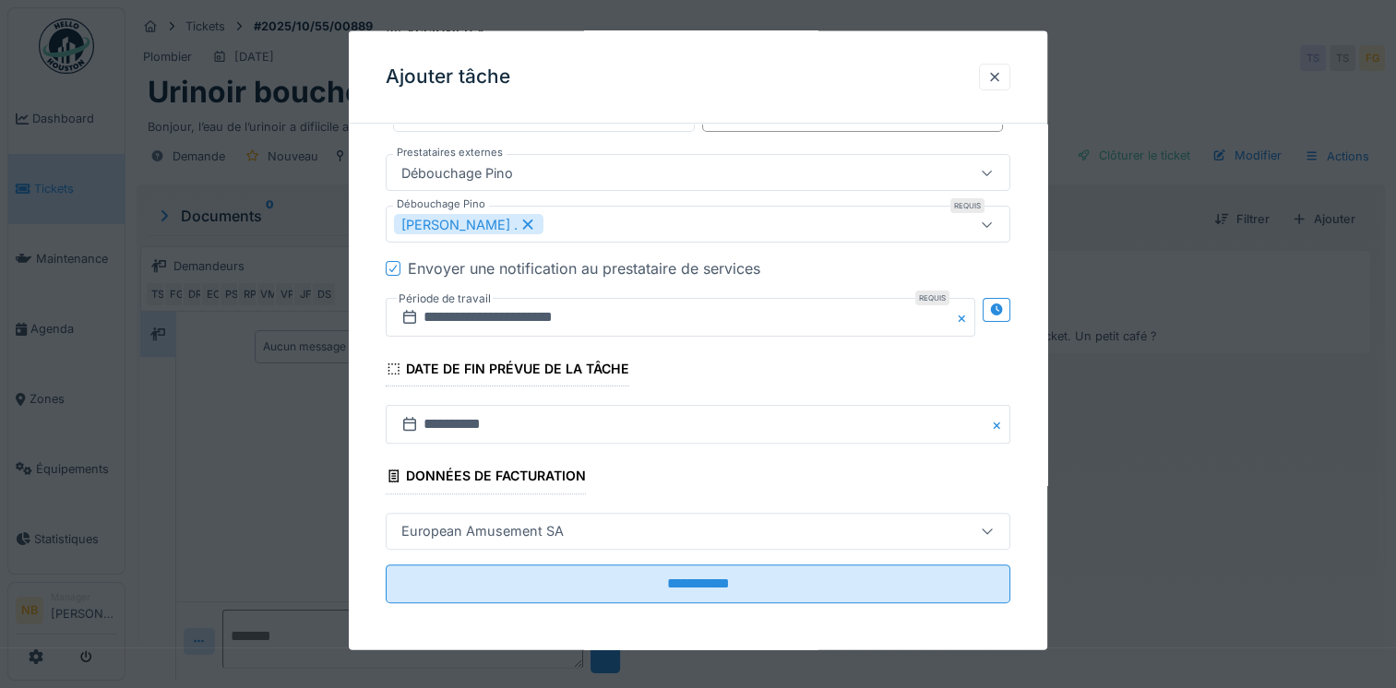
scroll to position [14, 0]
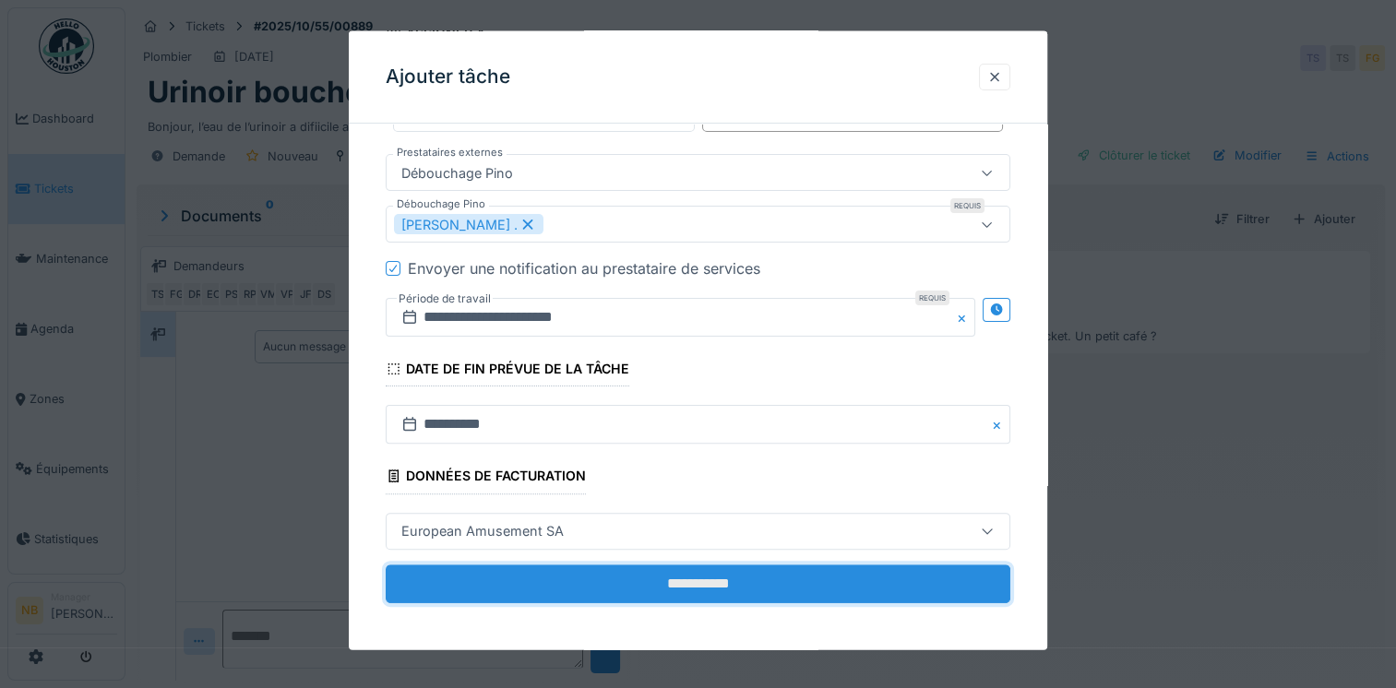
click at [661, 581] on input "**********" at bounding box center [698, 583] width 625 height 39
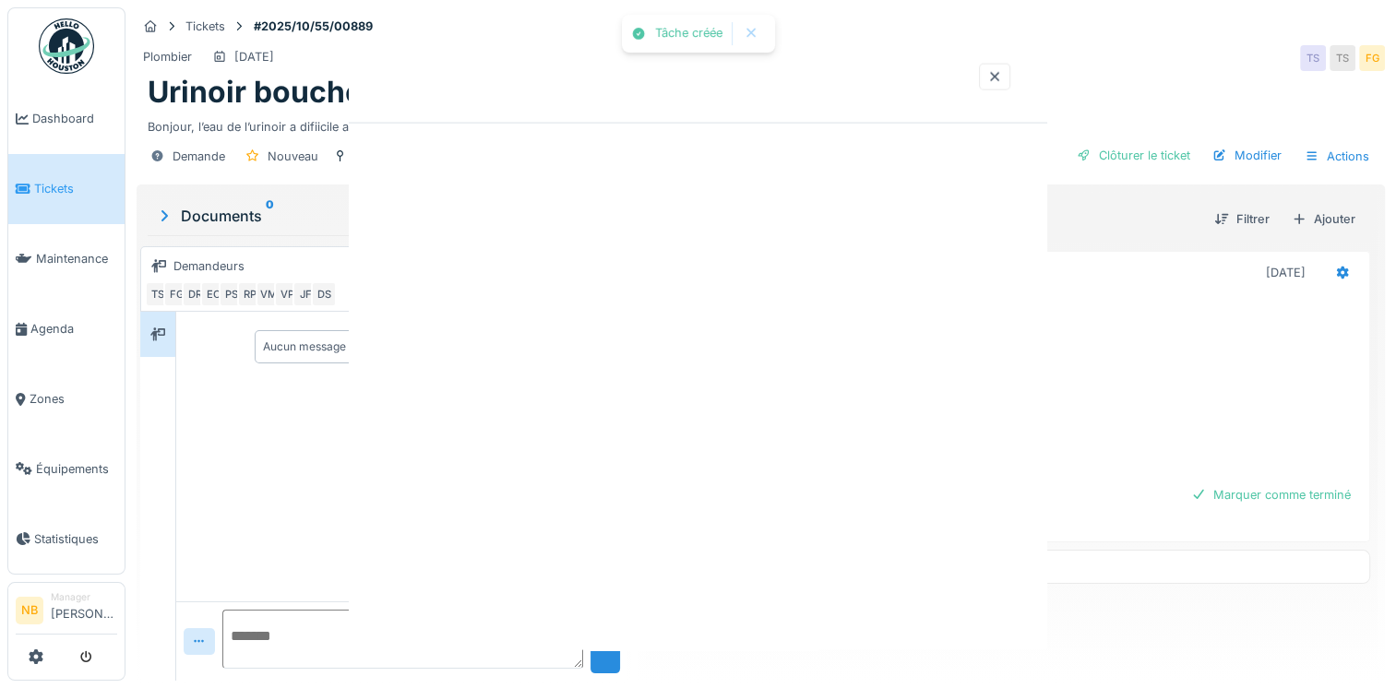
scroll to position [0, 0]
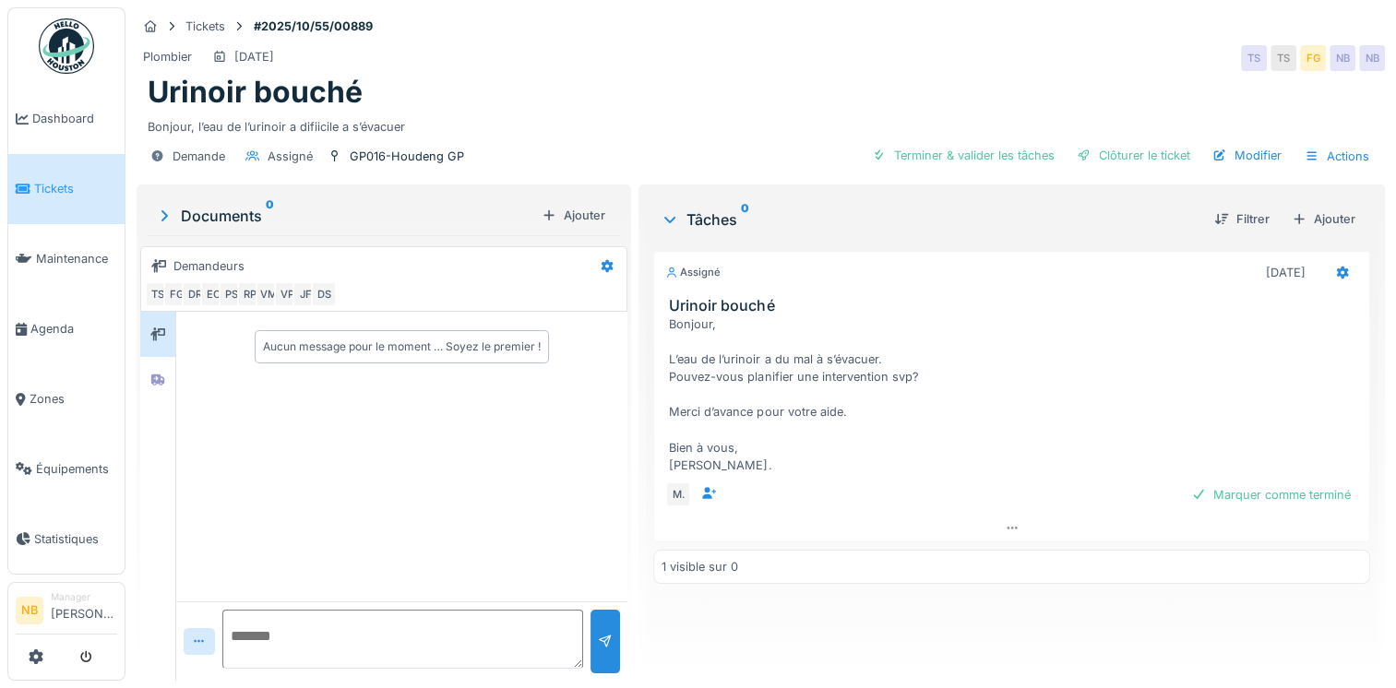
click at [58, 184] on span "Tickets" at bounding box center [75, 189] width 83 height 18
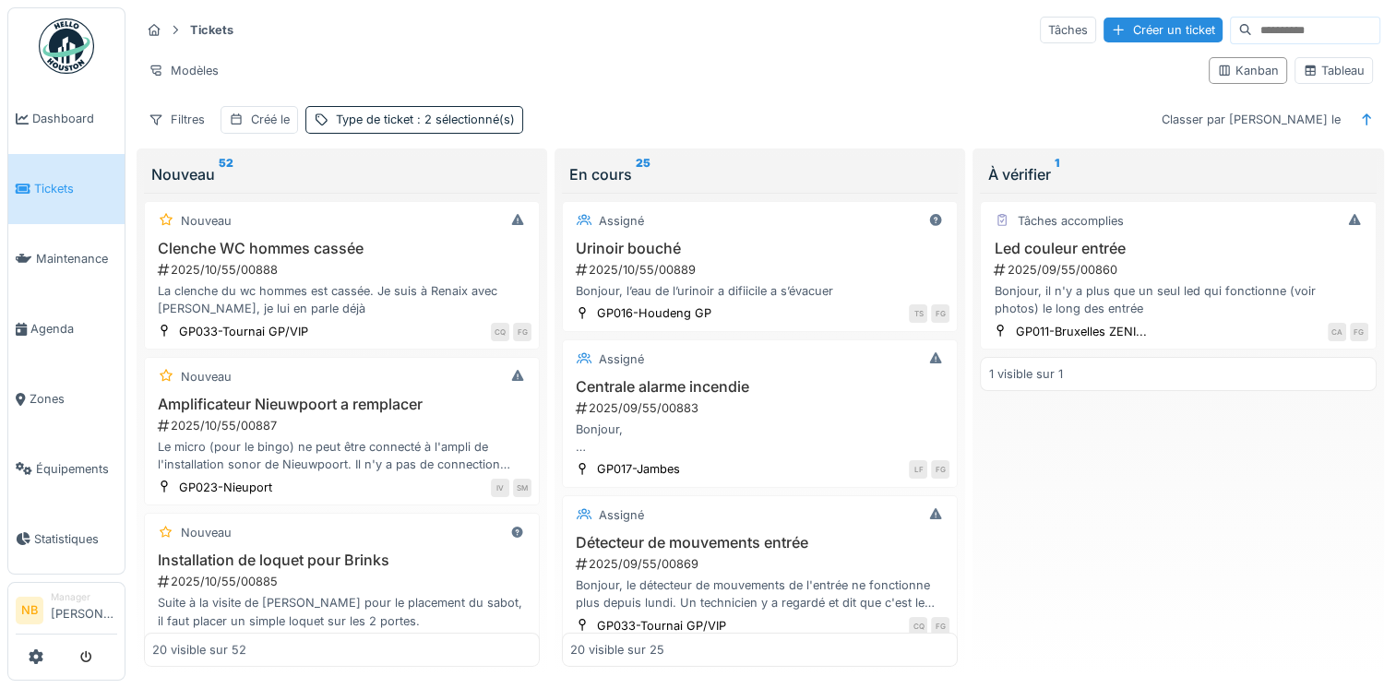
click at [1224, 574] on div "Tâches accomplies Led couleur entrée 2025/09/55/00860 Bonjour, il n'y a plus qu…" at bounding box center [1178, 430] width 396 height 475
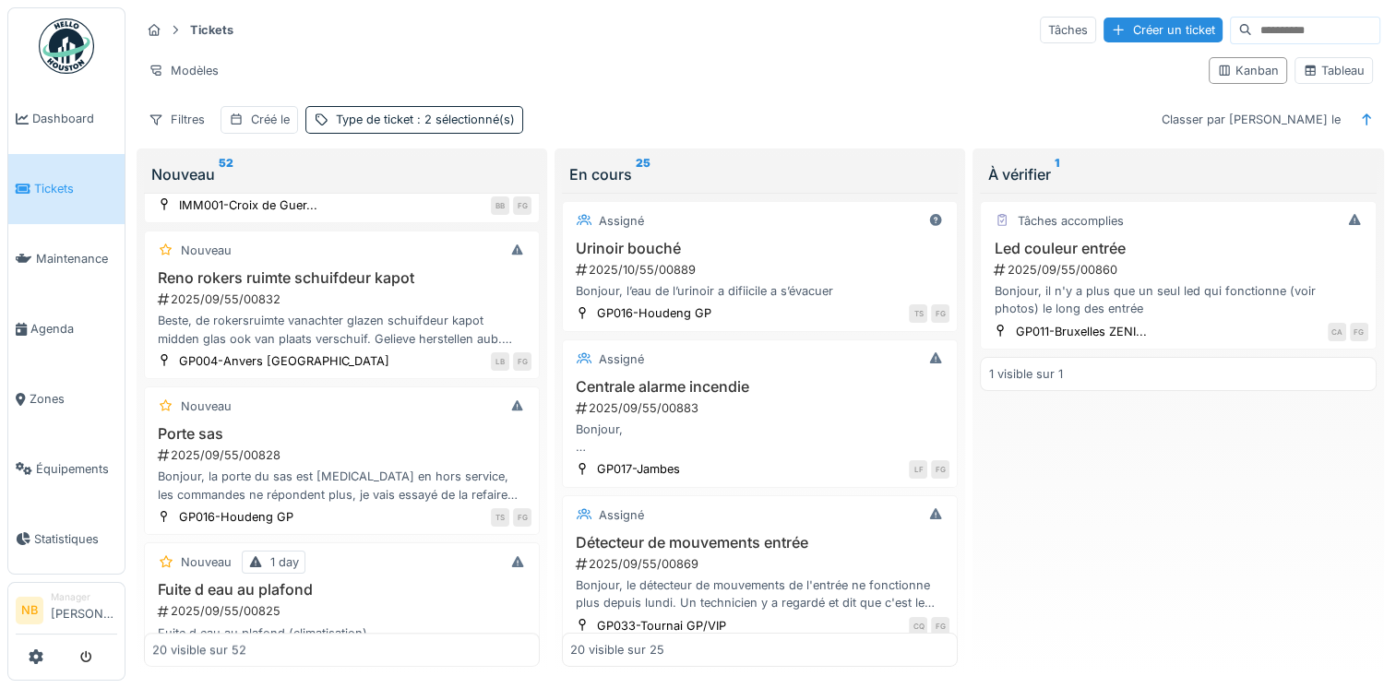
scroll to position [2706, 0]
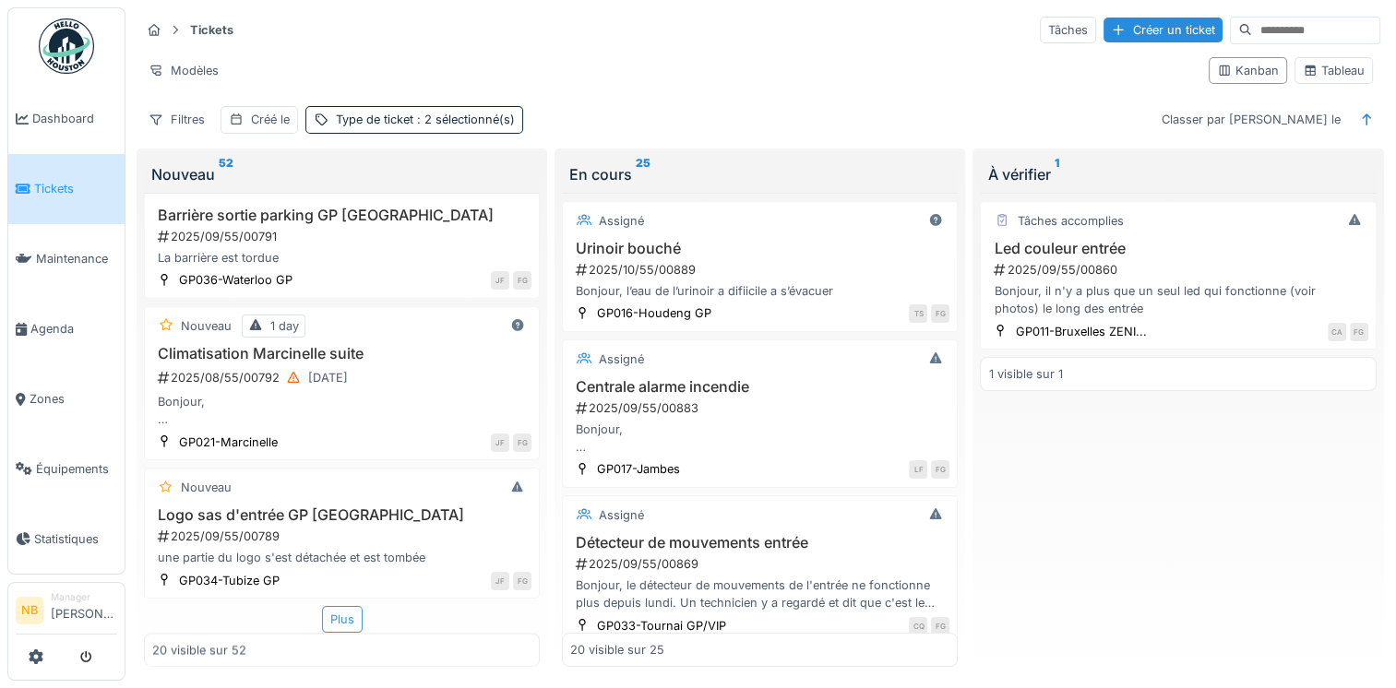
click at [322, 613] on div "Plus" at bounding box center [342, 619] width 41 height 27
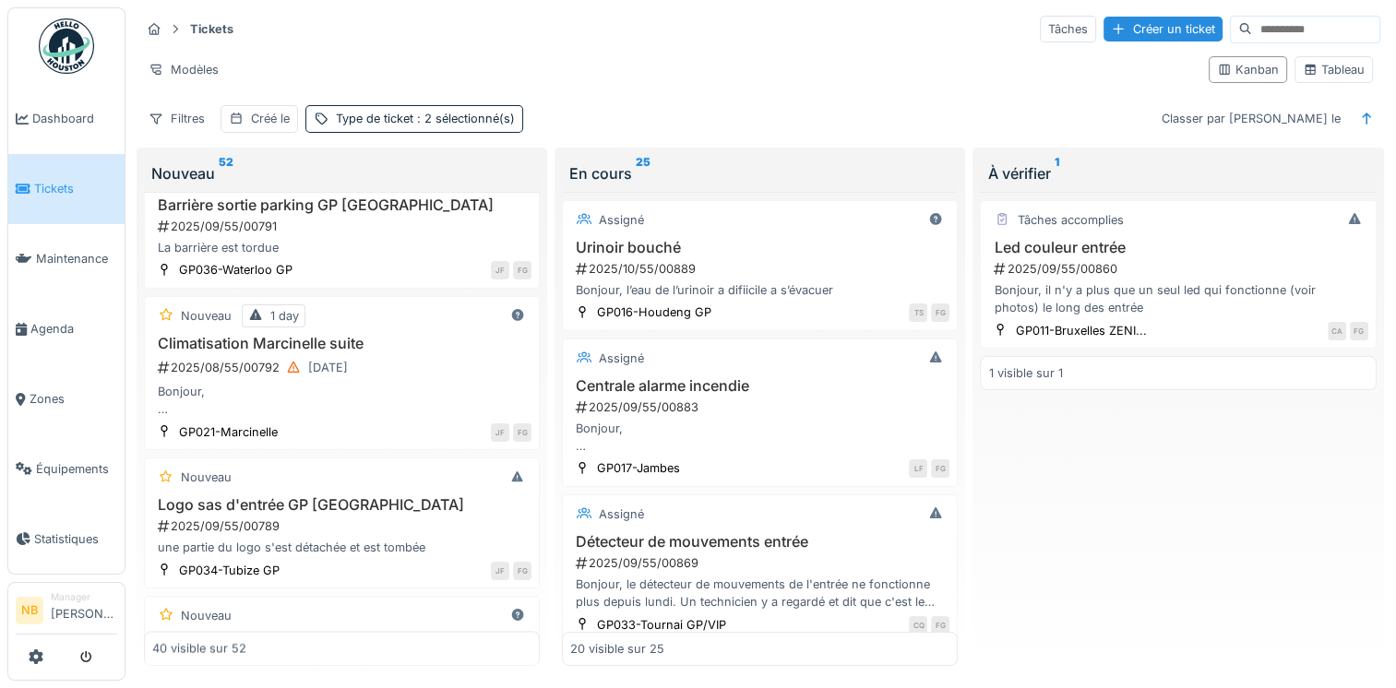
scroll to position [3784, 0]
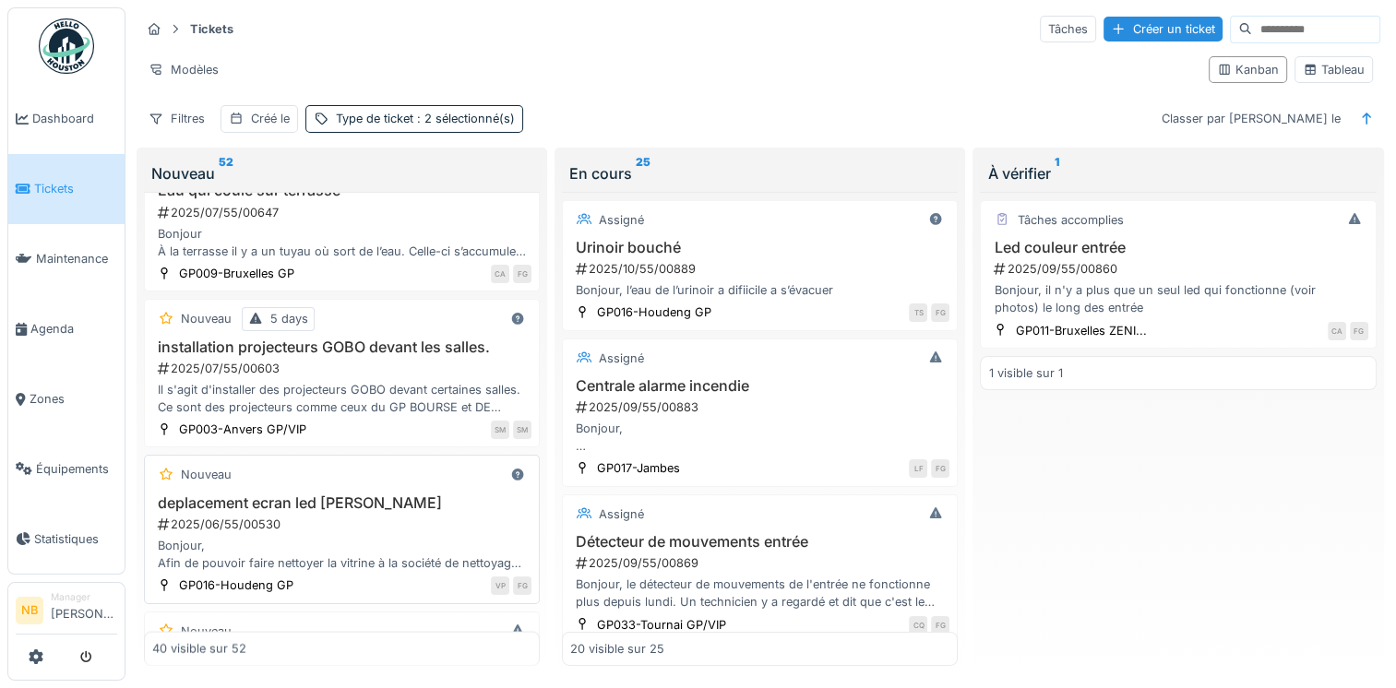
click at [406, 537] on div "Bonjour, Afin de pouvoir faire nettoyer la vitrine à la société de nettoyage, i…" at bounding box center [341, 554] width 379 height 35
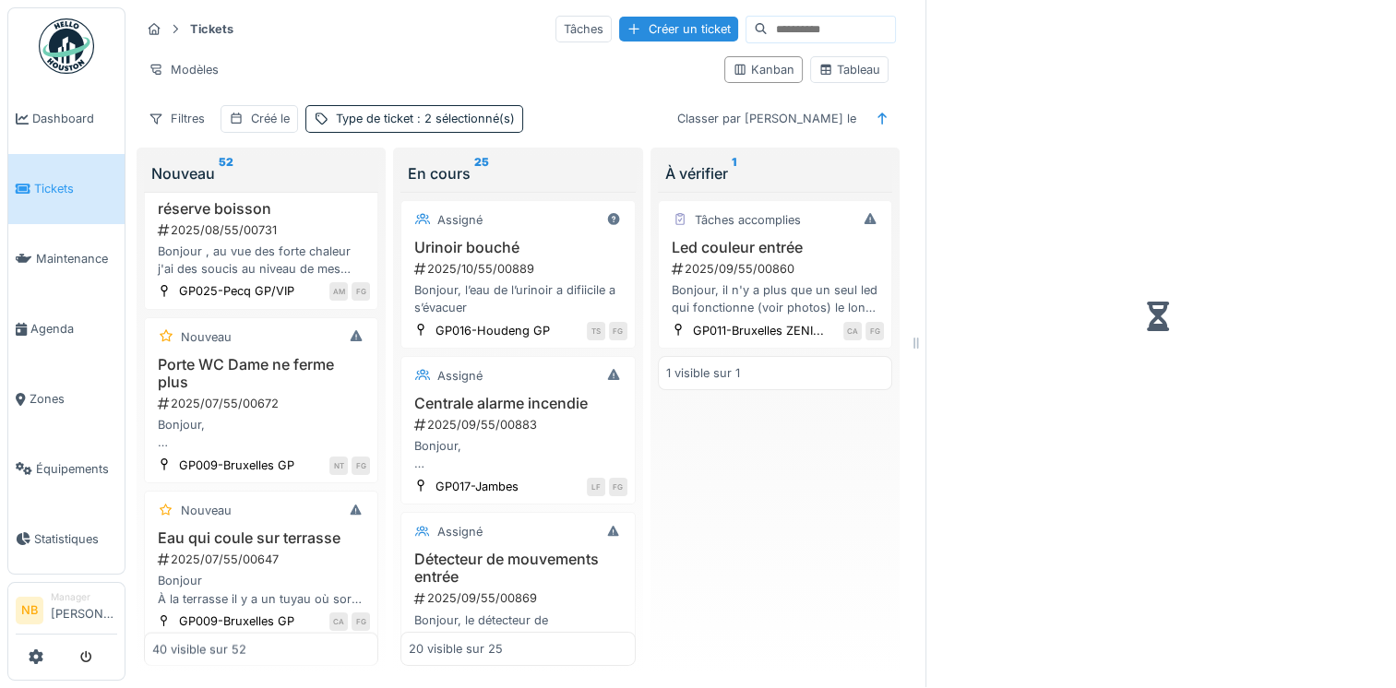
scroll to position [4300, 0]
